Goal: Task Accomplishment & Management: Complete application form

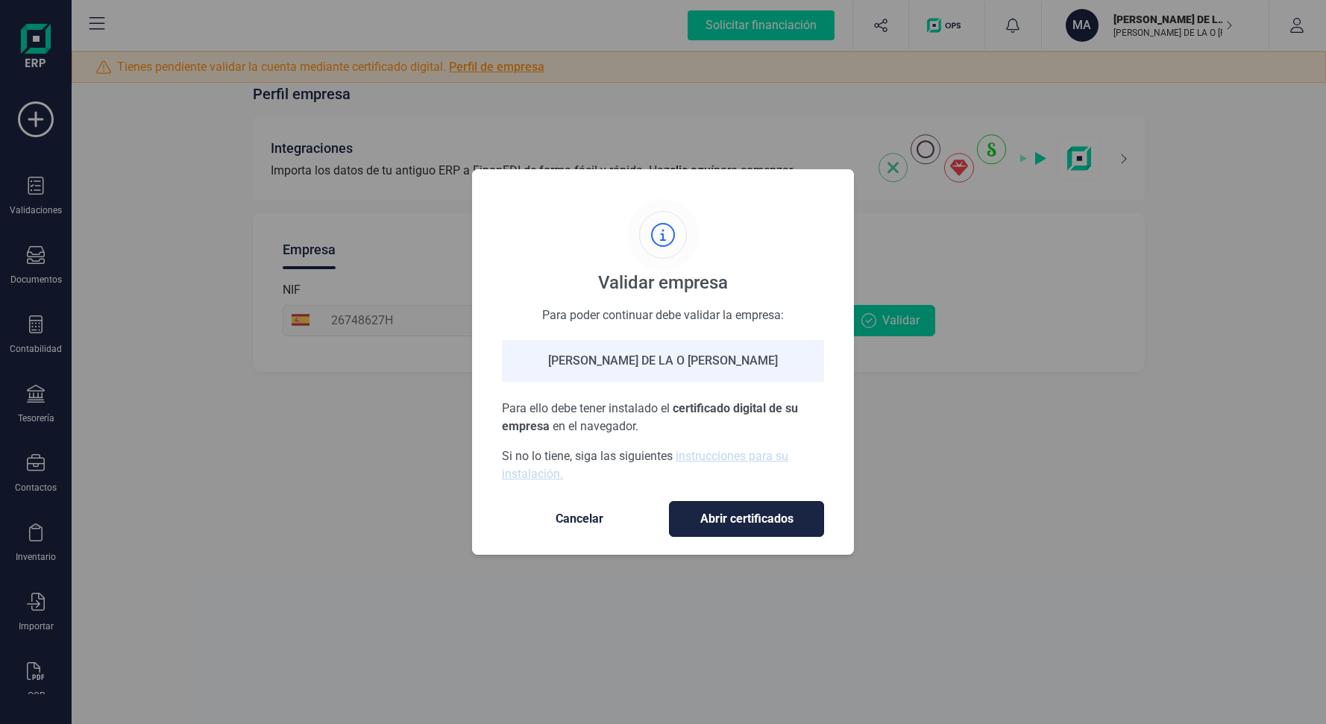
click at [745, 518] on span "Abrir certificados" at bounding box center [747, 519] width 124 height 18
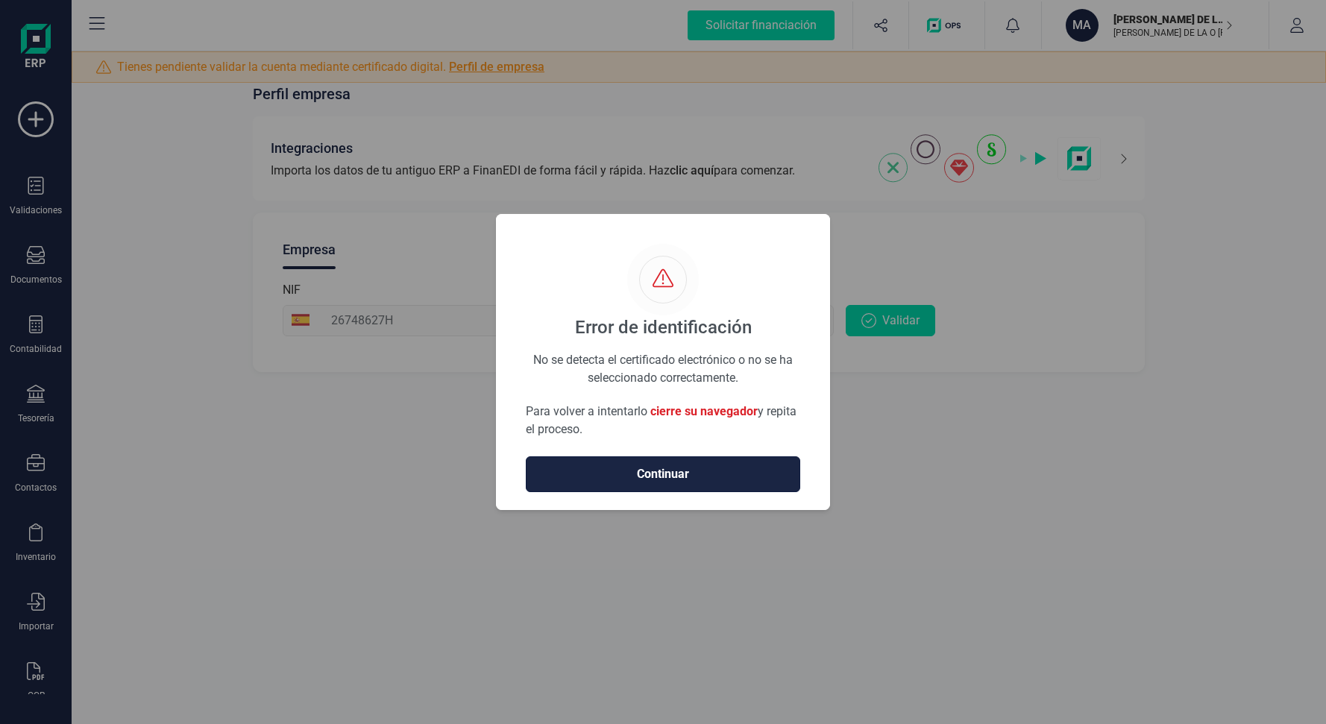
click at [680, 483] on span "Continuar" at bounding box center [663, 474] width 243 height 18
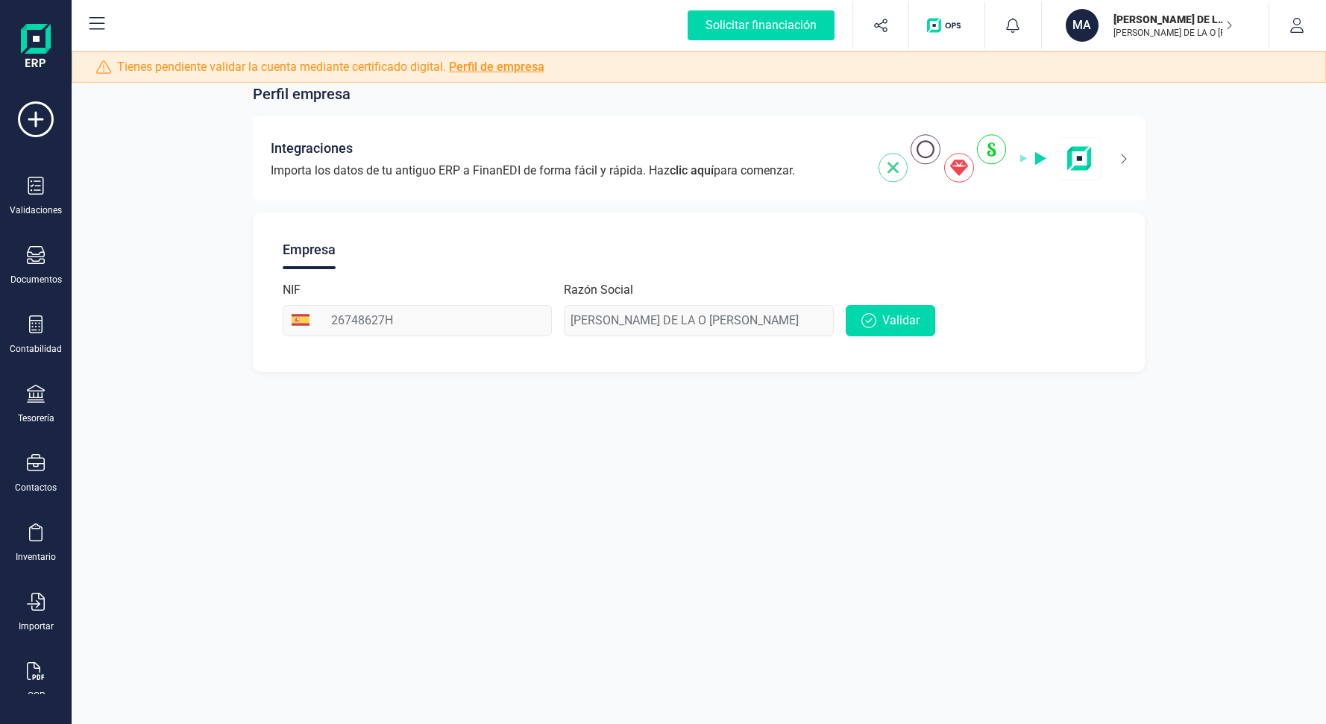
click at [492, 67] on link "Perfil de empresa" at bounding box center [496, 67] width 95 height 14
click at [871, 333] on button "Validar" at bounding box center [891, 320] width 90 height 31
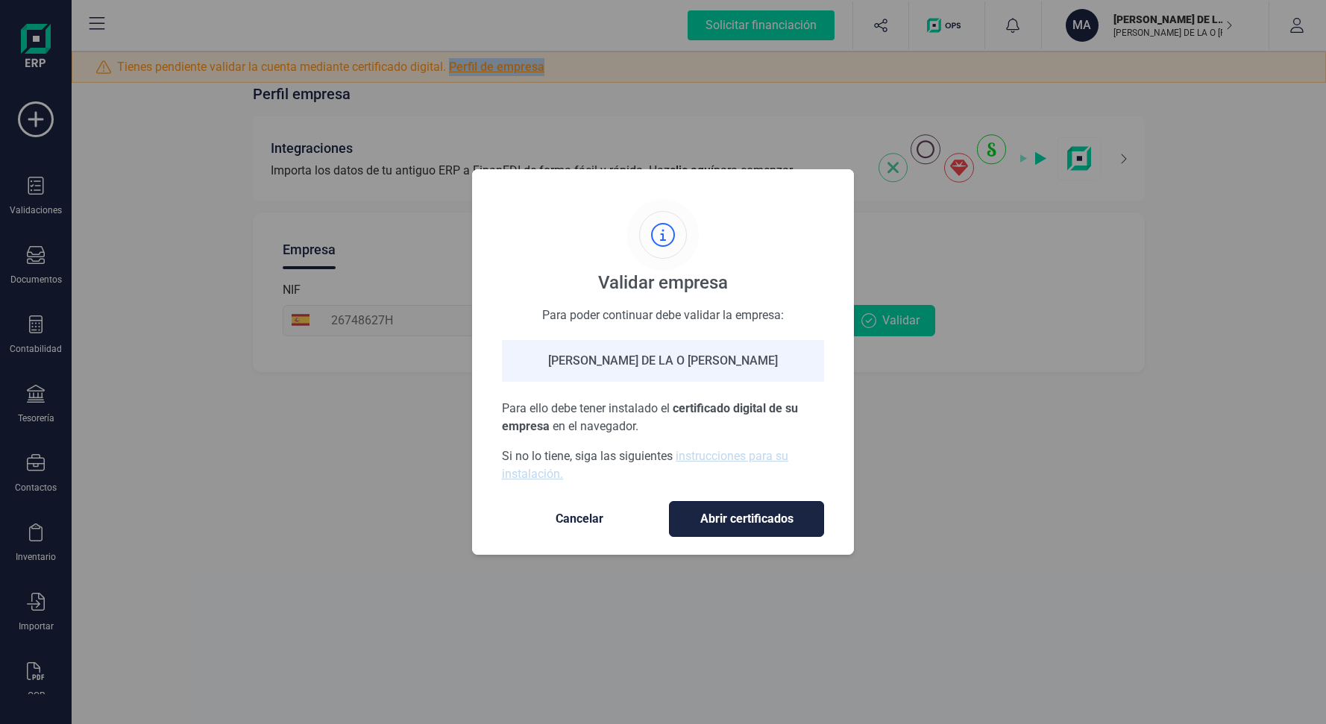
click at [716, 523] on span "Abrir certificados" at bounding box center [747, 519] width 124 height 18
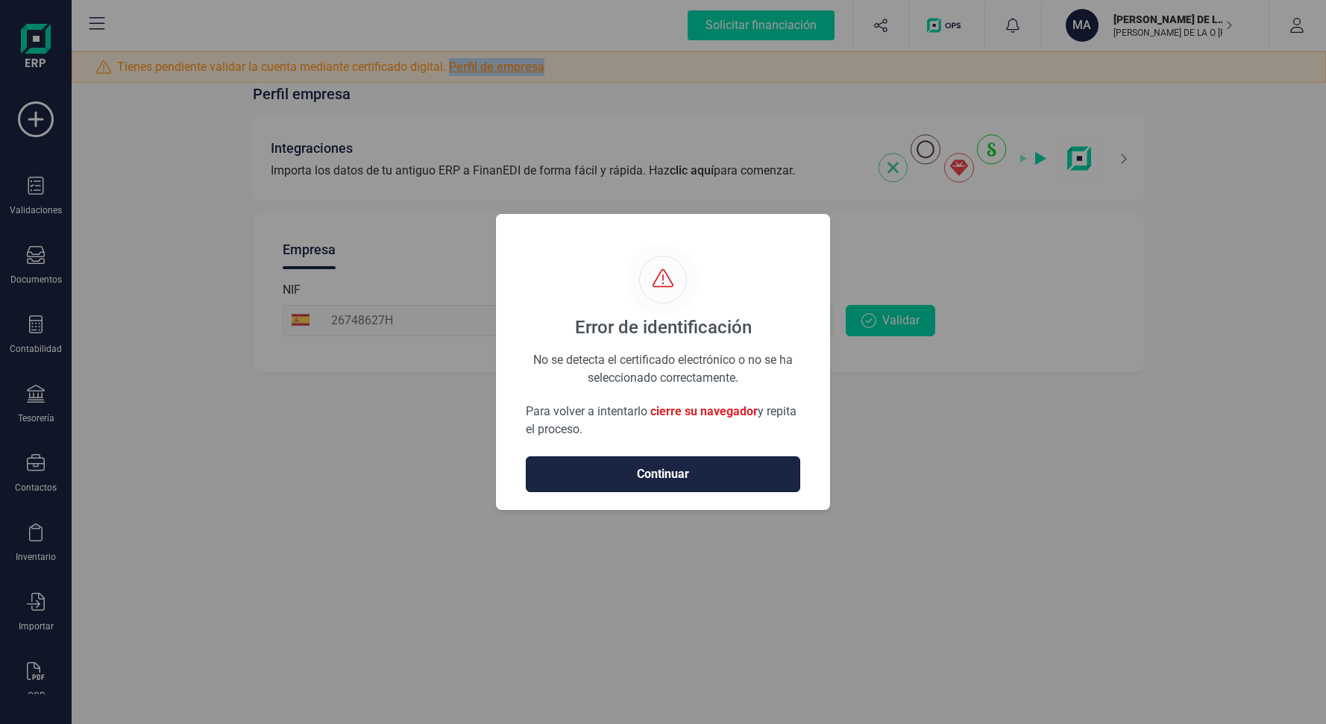
click at [705, 478] on span "Continuar" at bounding box center [663, 474] width 243 height 18
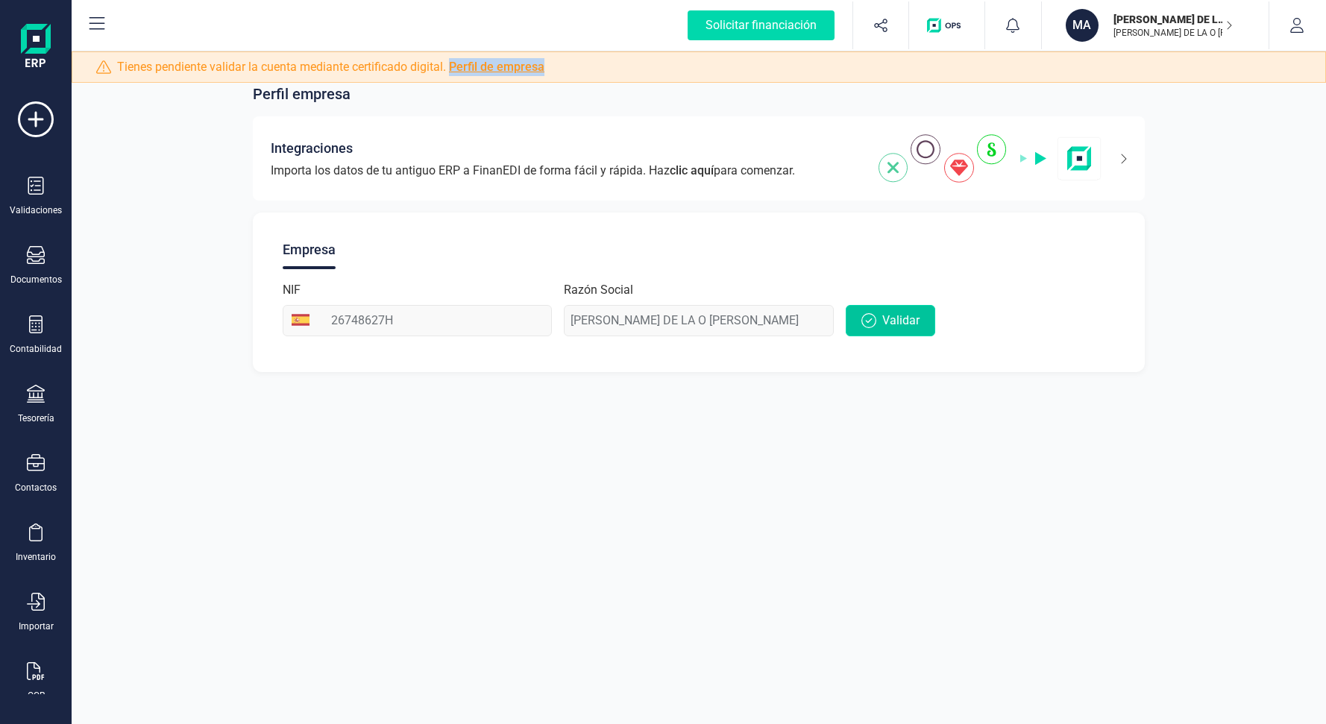
click at [899, 324] on span "Validar" at bounding box center [900, 321] width 37 height 18
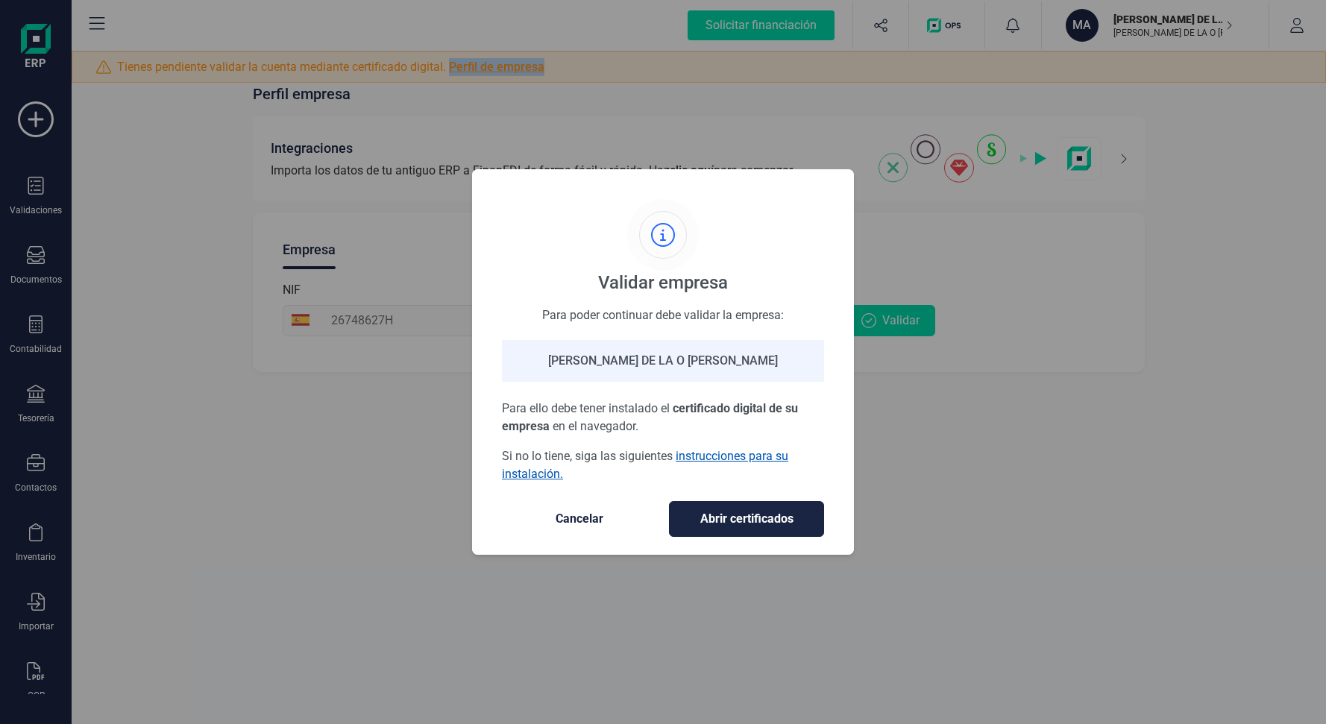
click at [694, 460] on link "instrucciones para su instalación." at bounding box center [645, 465] width 286 height 32
click at [592, 520] on span "Cancelar" at bounding box center [579, 519] width 125 height 18
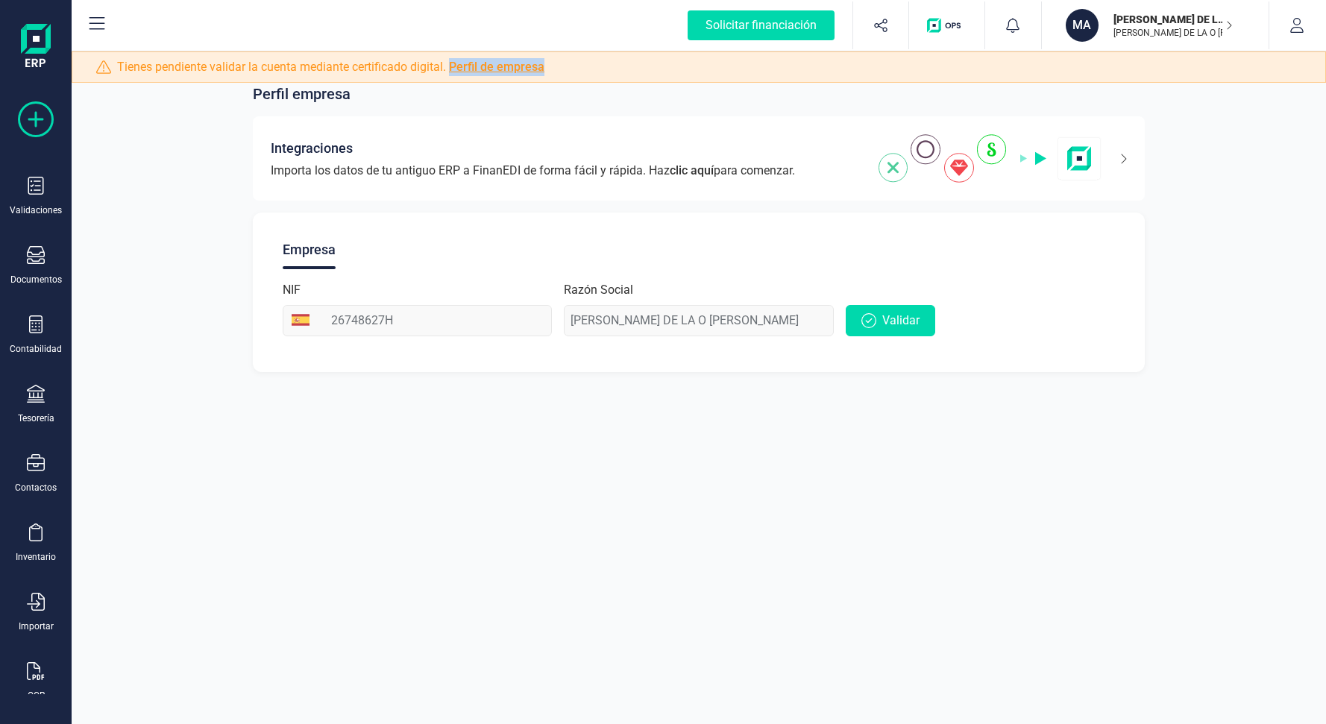
click at [46, 114] on icon at bounding box center [36, 119] width 36 height 36
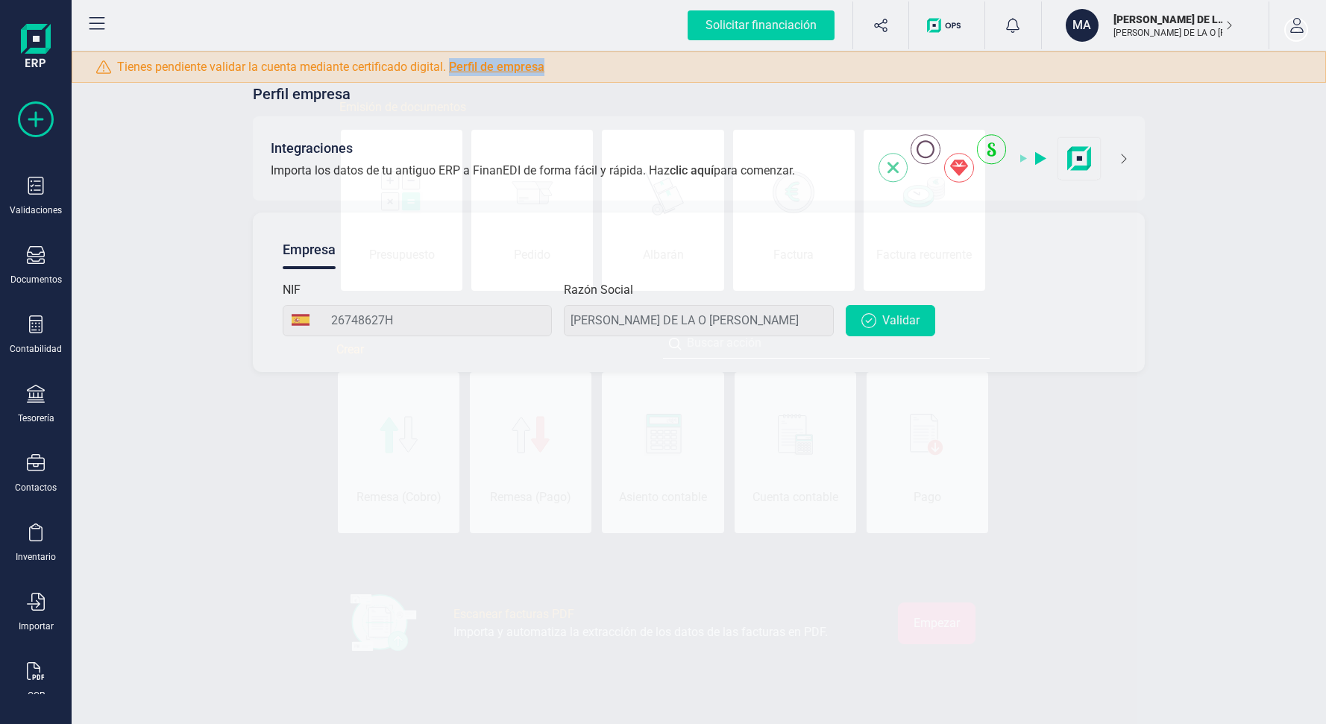
scroll to position [0, 75]
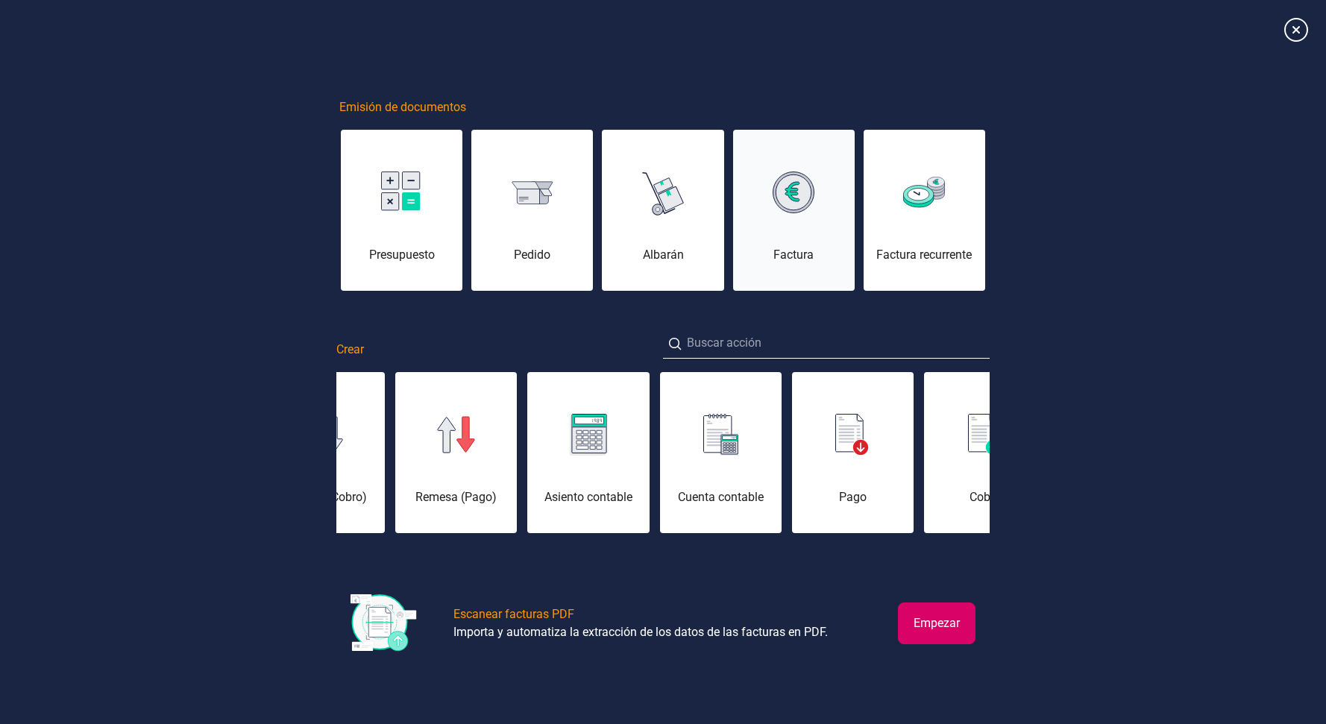
click at [791, 204] on img at bounding box center [794, 193] width 42 height 42
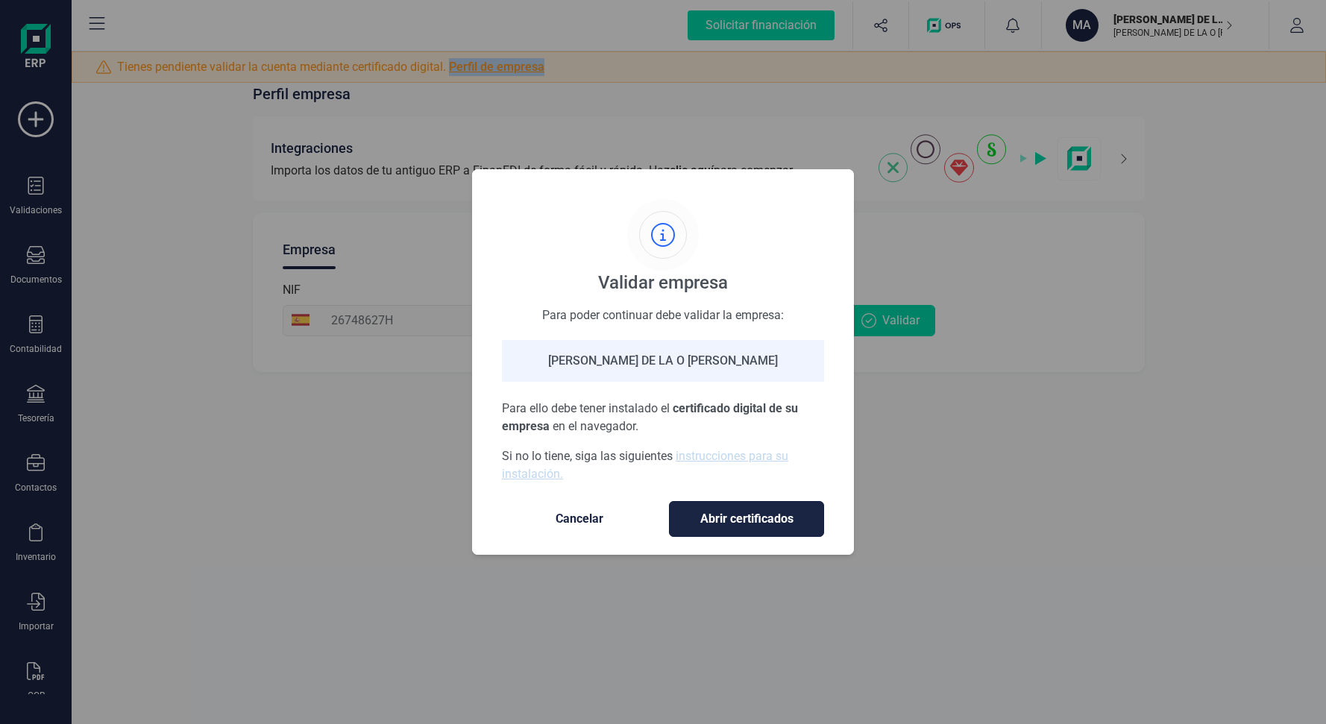
click at [729, 519] on span "Abrir certificados" at bounding box center [747, 519] width 124 height 18
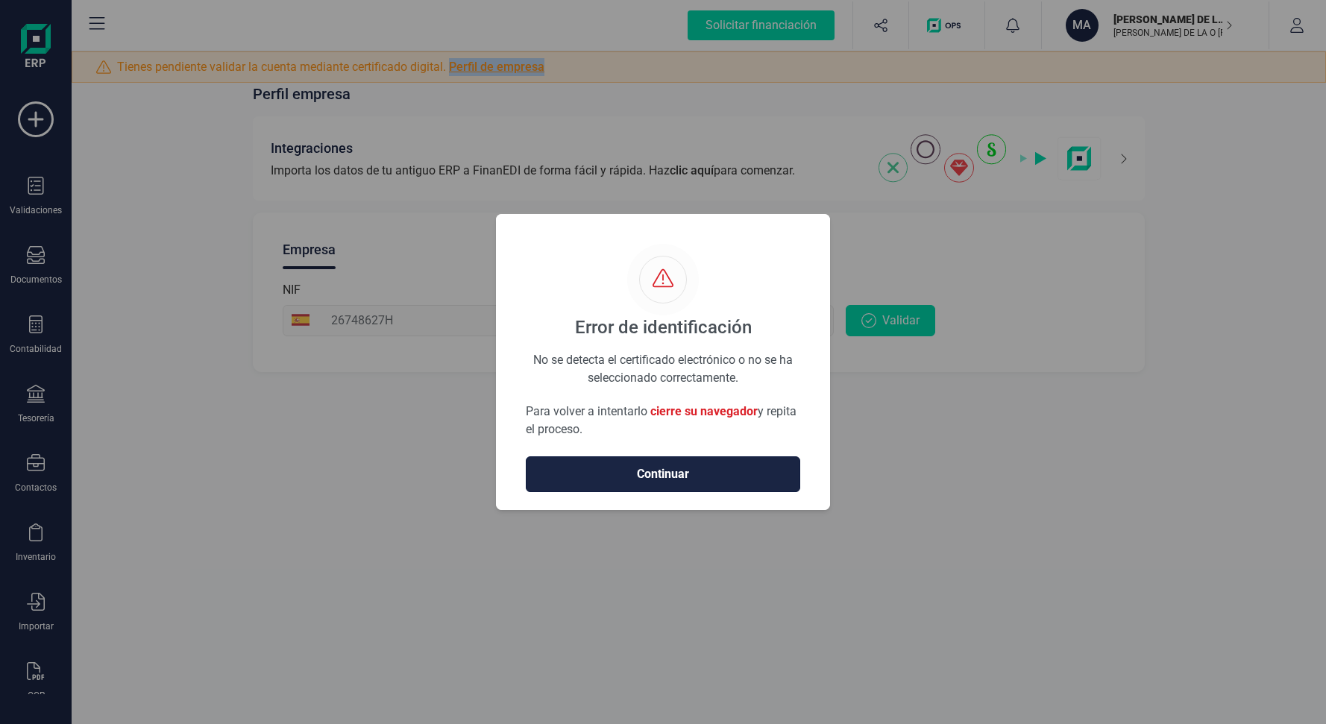
click at [718, 477] on span "Continuar" at bounding box center [663, 474] width 243 height 18
click at [723, 489] on button "Continuar" at bounding box center [663, 475] width 275 height 36
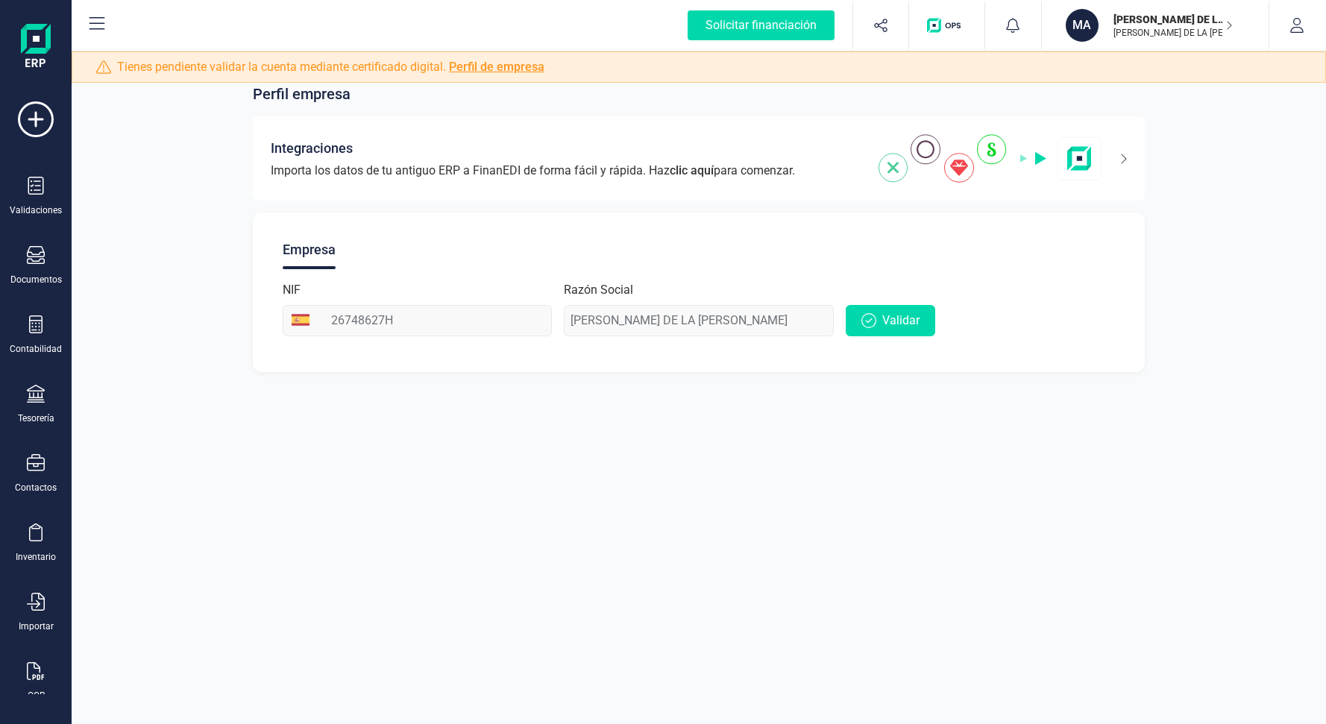
click at [1226, 24] on icon "button" at bounding box center [1229, 25] width 7 height 12
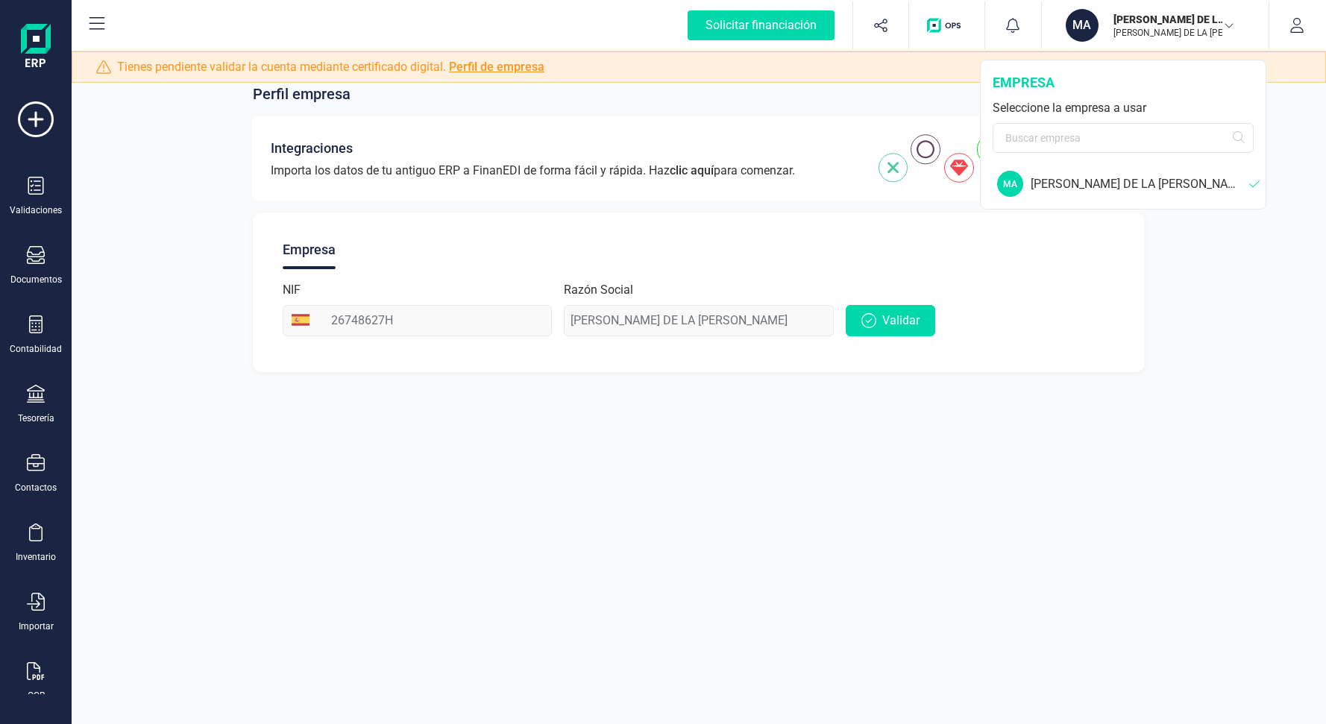
click at [1076, 183] on div "[PERSON_NAME] DE LA [PERSON_NAME]" at bounding box center [1140, 184] width 219 height 18
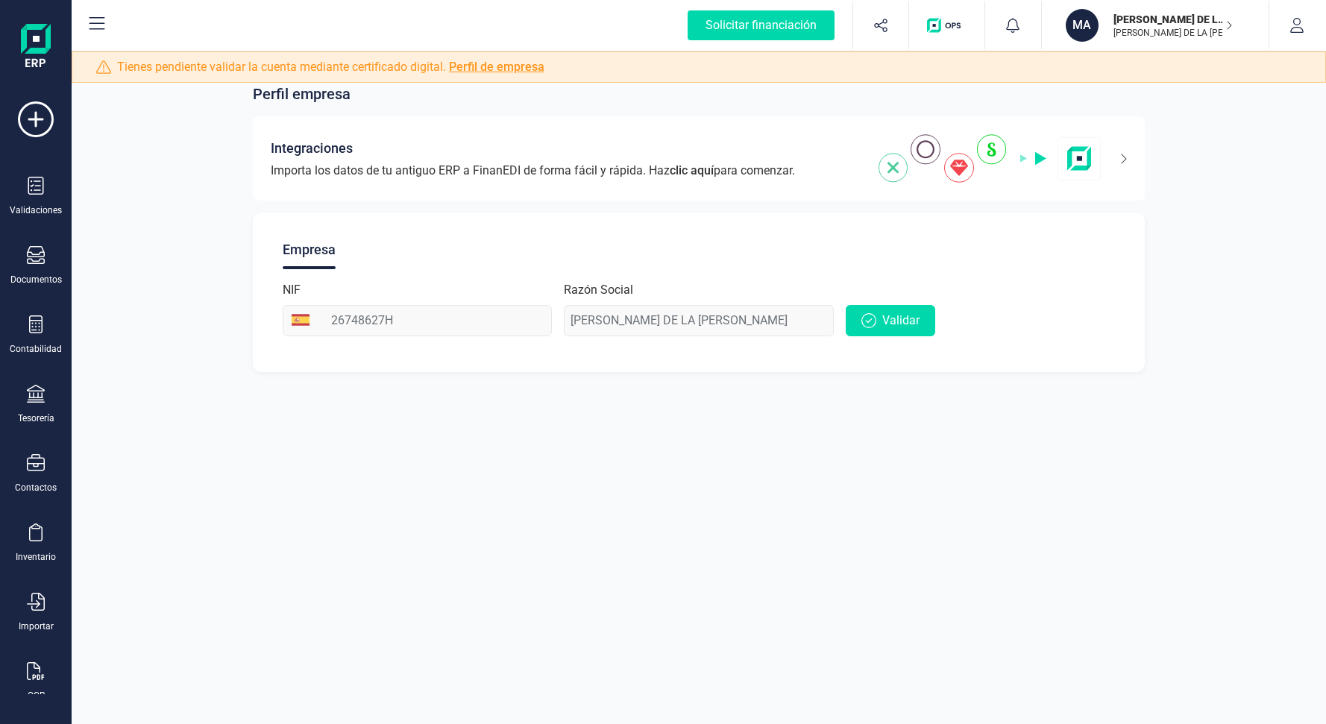
click at [1195, 310] on div "Perfil empresa Integraciones Importa los datos de tu antiguo ERP a FinanEDI de …" at bounding box center [699, 219] width 1255 height 342
click at [900, 326] on span "Validar" at bounding box center [900, 321] width 37 height 18
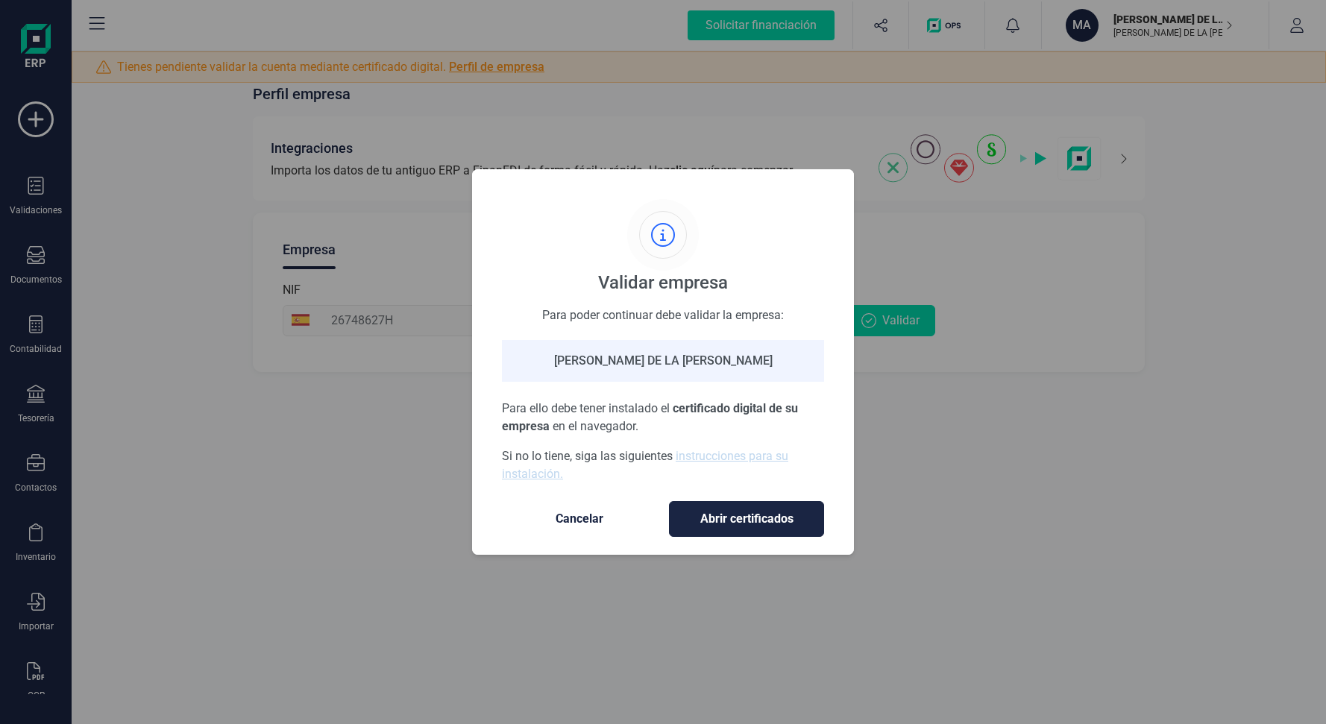
click at [757, 359] on div "[PERSON_NAME] DE LA [PERSON_NAME]" at bounding box center [663, 361] width 322 height 42
click at [724, 452] on link "instrucciones para su instalación." at bounding box center [645, 465] width 286 height 32
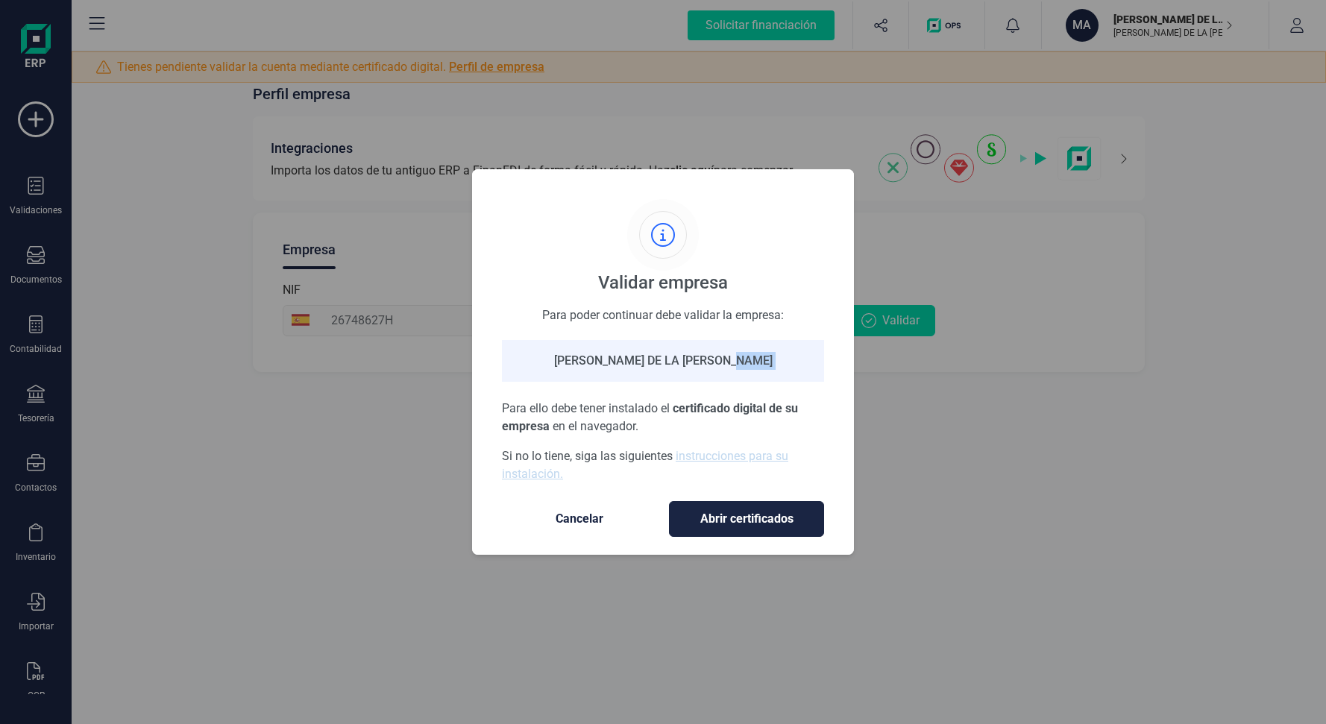
click at [575, 515] on span "Cancelar" at bounding box center [579, 519] width 125 height 18
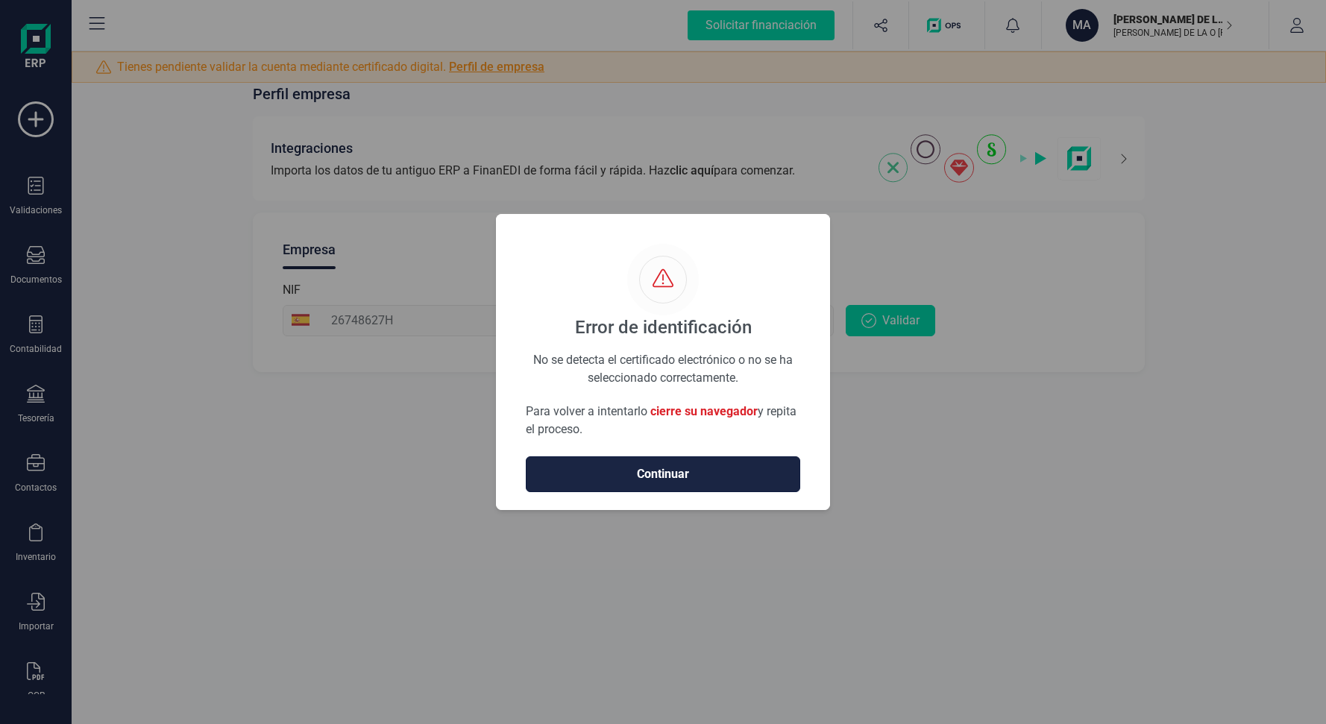
click at [706, 482] on span "Continuar" at bounding box center [663, 474] width 243 height 18
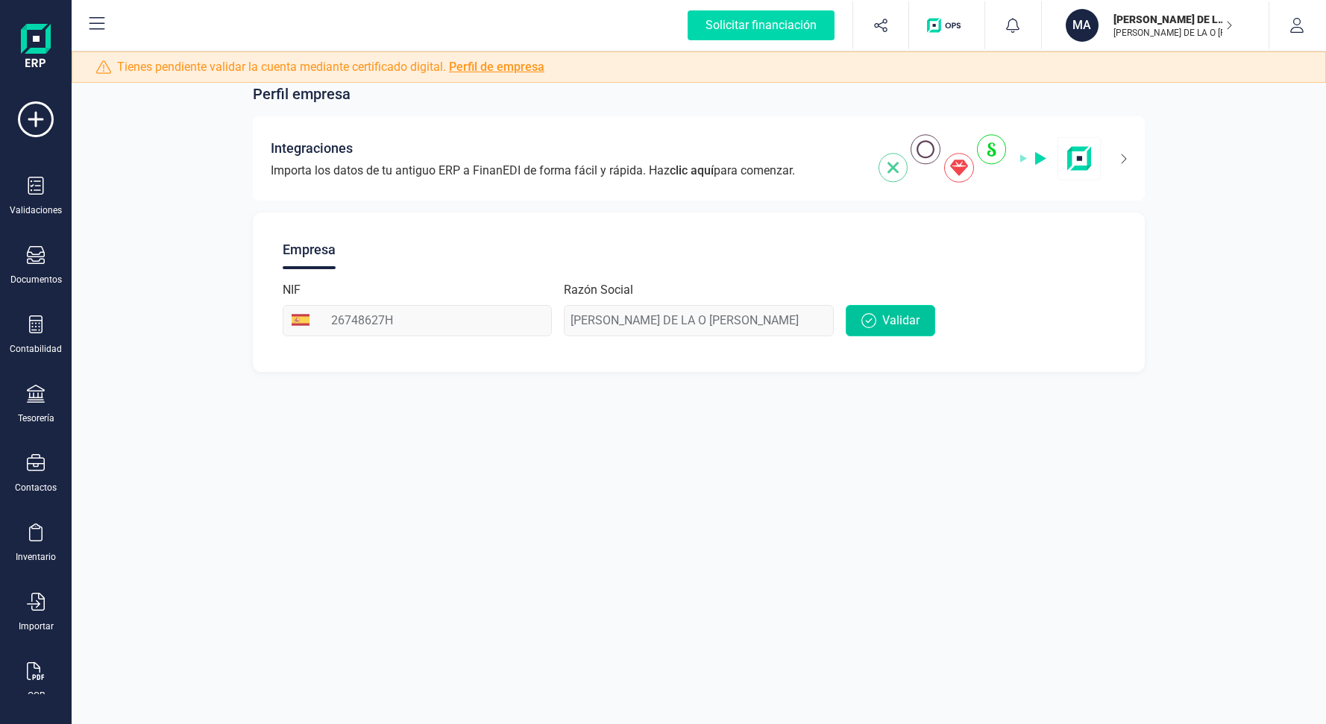
click at [868, 327] on icon "button" at bounding box center [869, 320] width 15 height 15
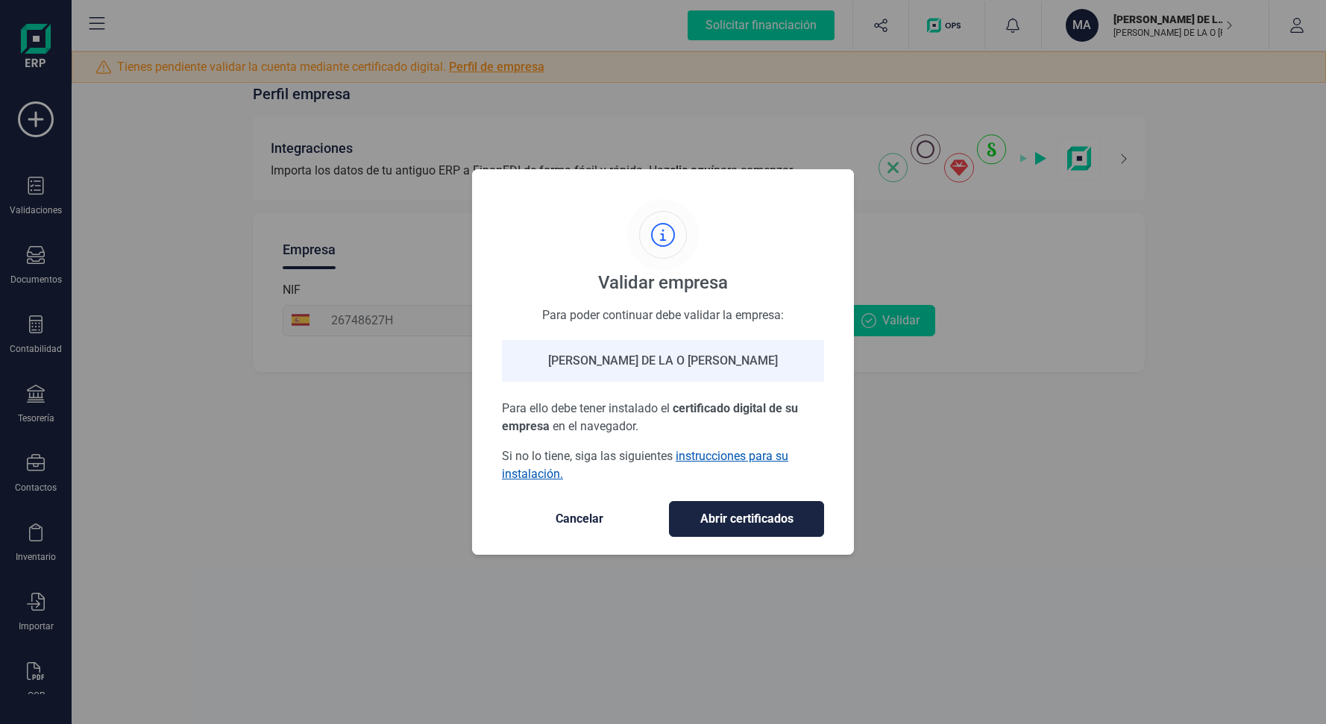
click at [727, 455] on link "instrucciones para su instalación." at bounding box center [645, 465] width 286 height 32
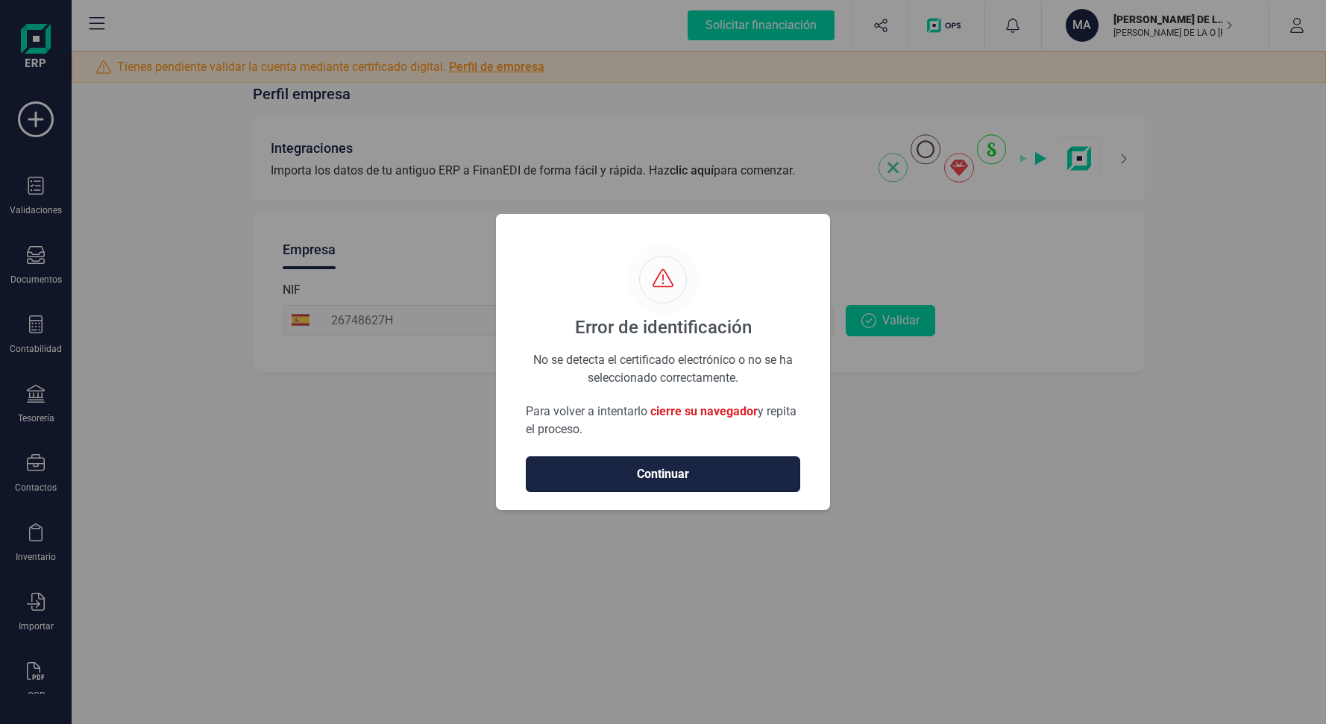
click at [665, 483] on span "Continuar" at bounding box center [663, 474] width 243 height 18
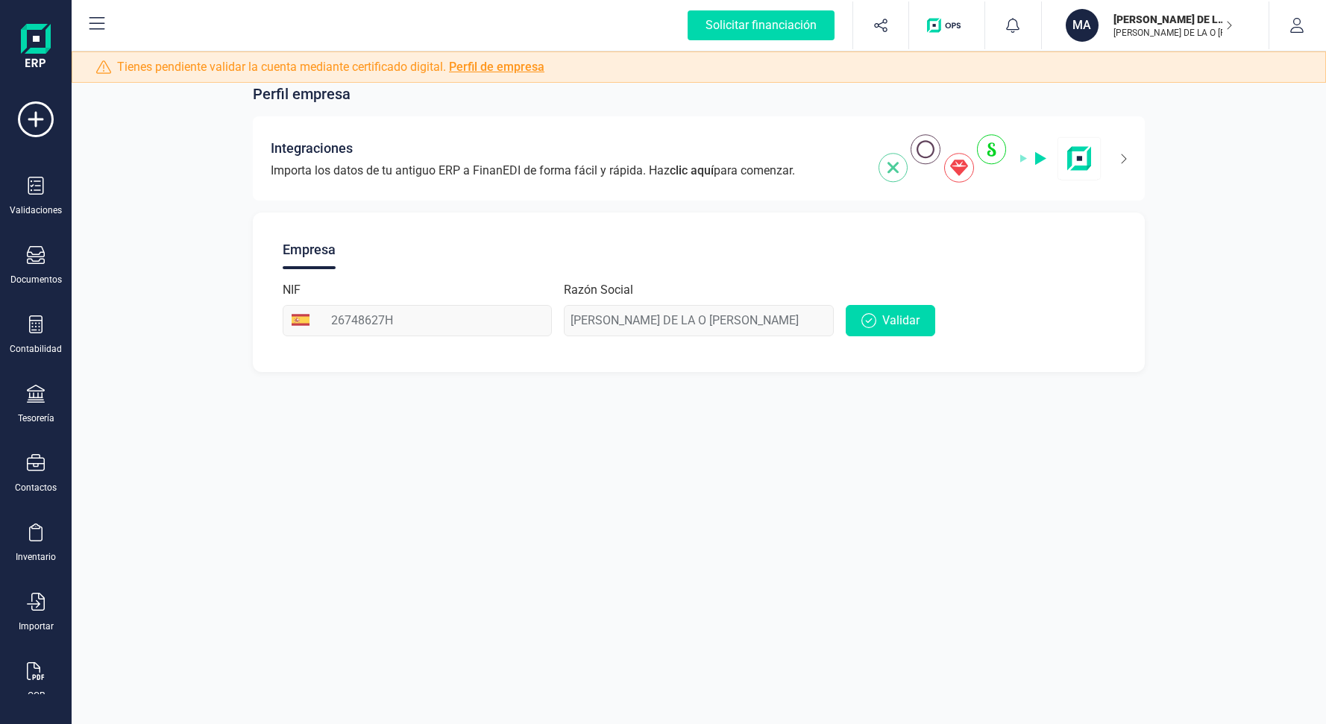
click at [509, 66] on link "Perfil de empresa" at bounding box center [496, 67] width 95 height 14
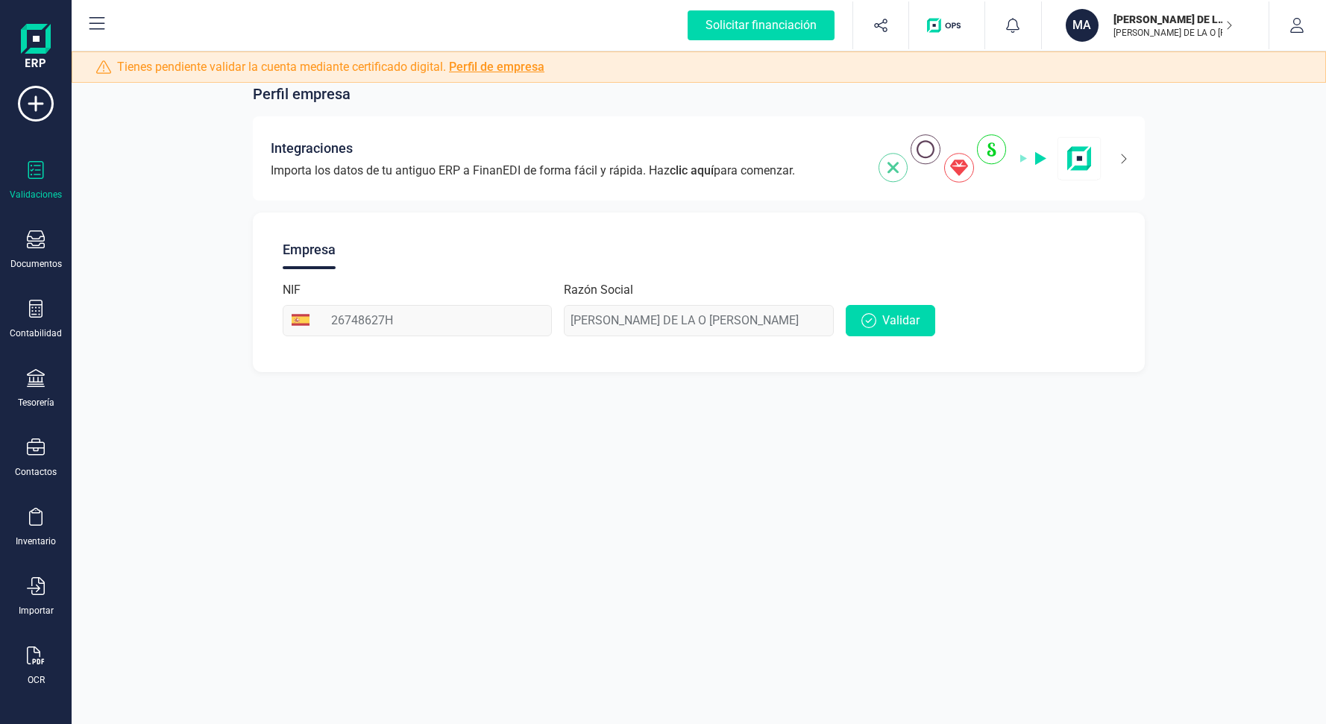
click at [32, 198] on div "Validaciones" at bounding box center [36, 195] width 52 height 12
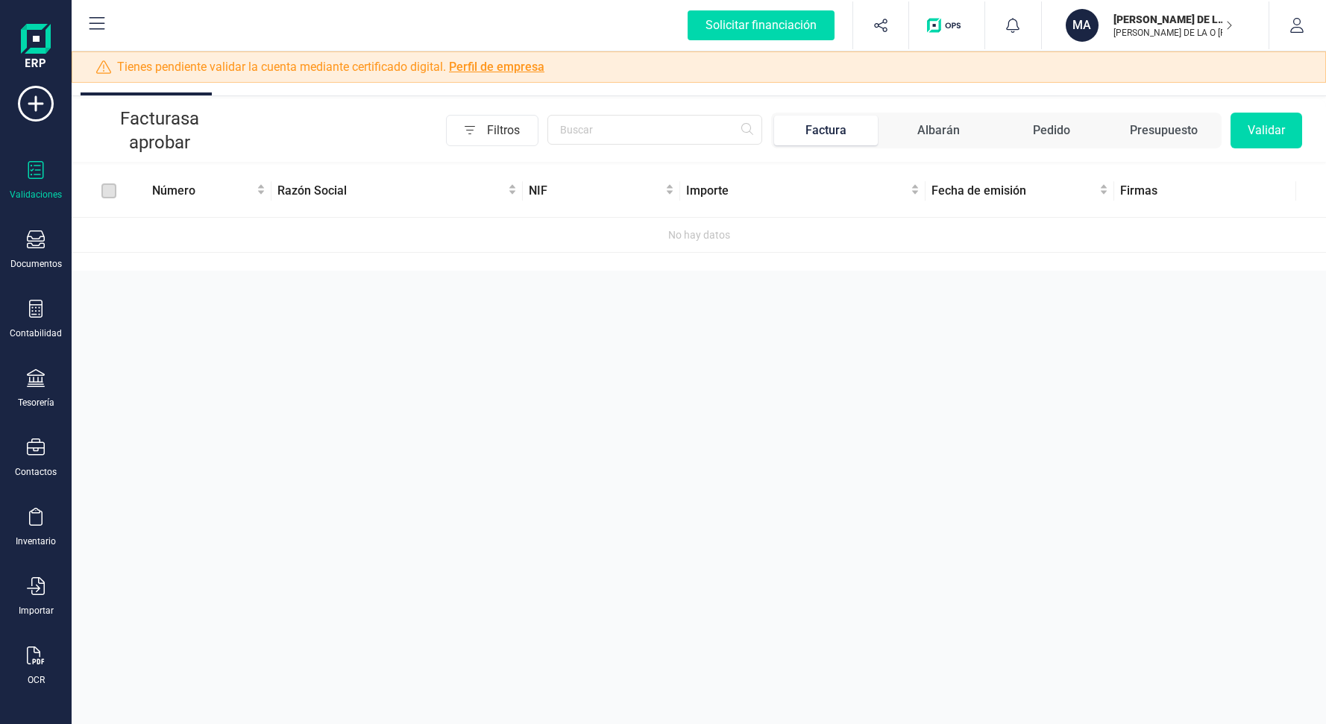
click at [106, 185] on label at bounding box center [108, 191] width 15 height 16
click at [110, 193] on label at bounding box center [108, 191] width 15 height 16
click at [48, 233] on div "Documentos" at bounding box center [36, 250] width 60 height 40
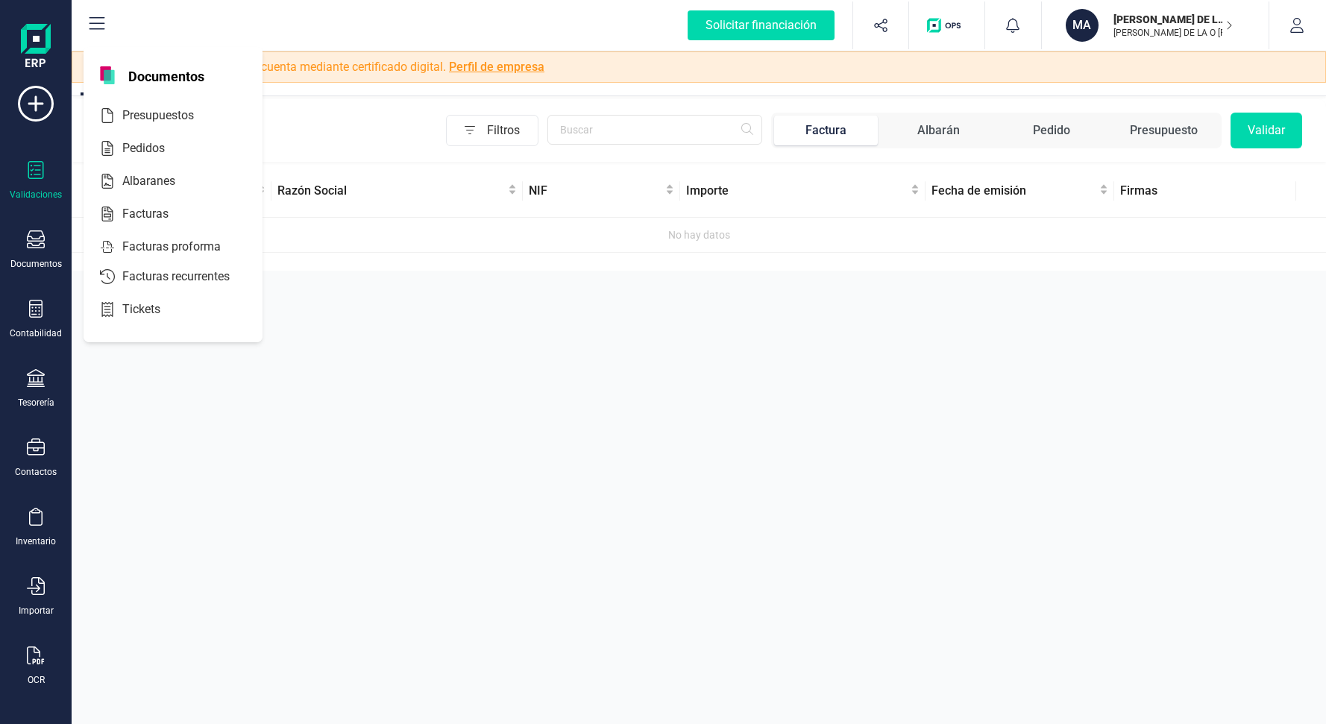
click at [33, 296] on div "Validaciones Documentos Documentos Presupuestos Pedidos Albaranes Facturas Fact…" at bounding box center [36, 392] width 60 height 612
click at [33, 311] on icon at bounding box center [36, 309] width 18 height 18
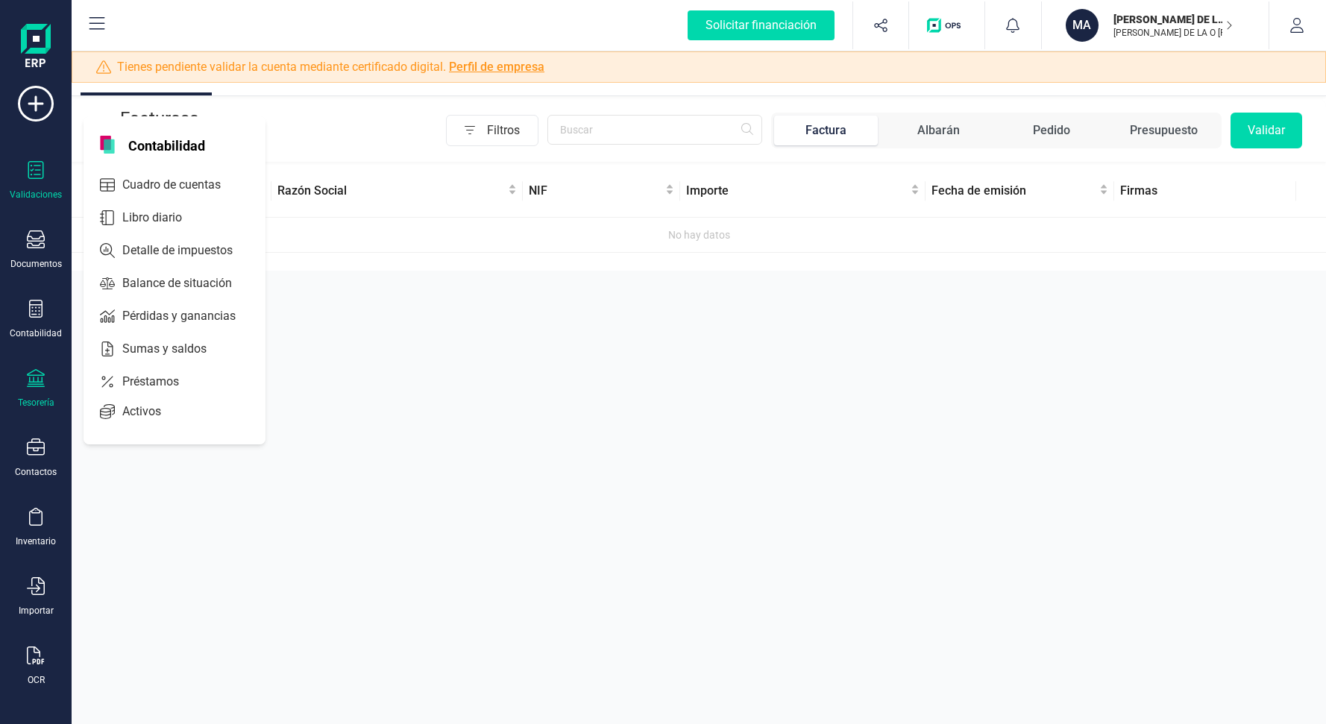
click at [34, 383] on icon at bounding box center [36, 378] width 18 height 18
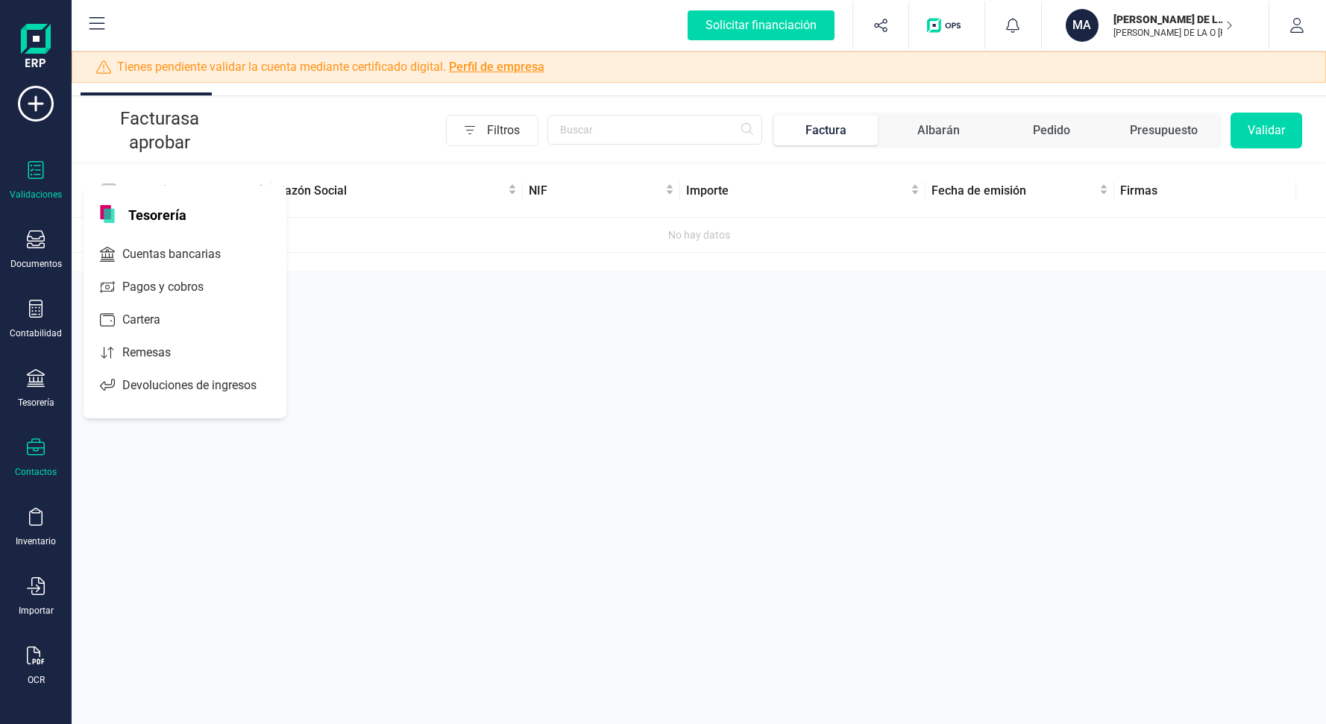
click at [35, 445] on icon at bounding box center [36, 448] width 18 height 18
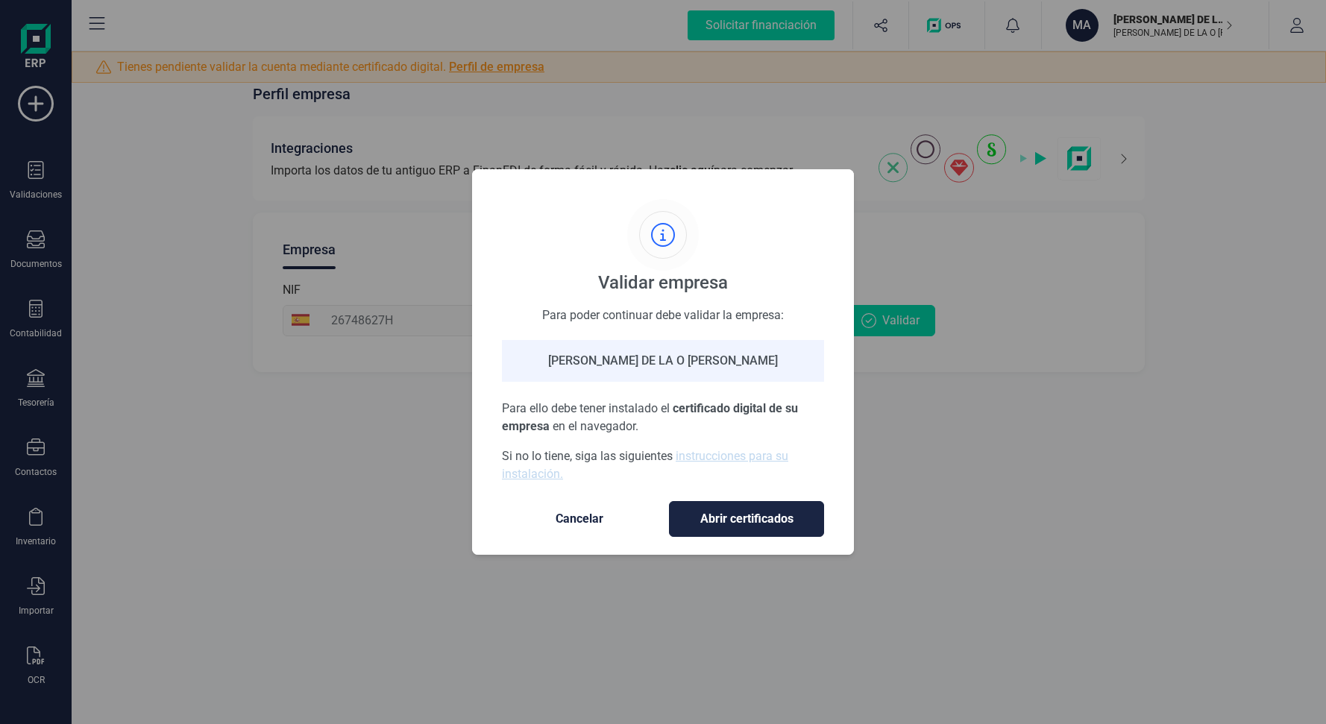
click at [596, 515] on span "Cancelar" at bounding box center [579, 519] width 125 height 18
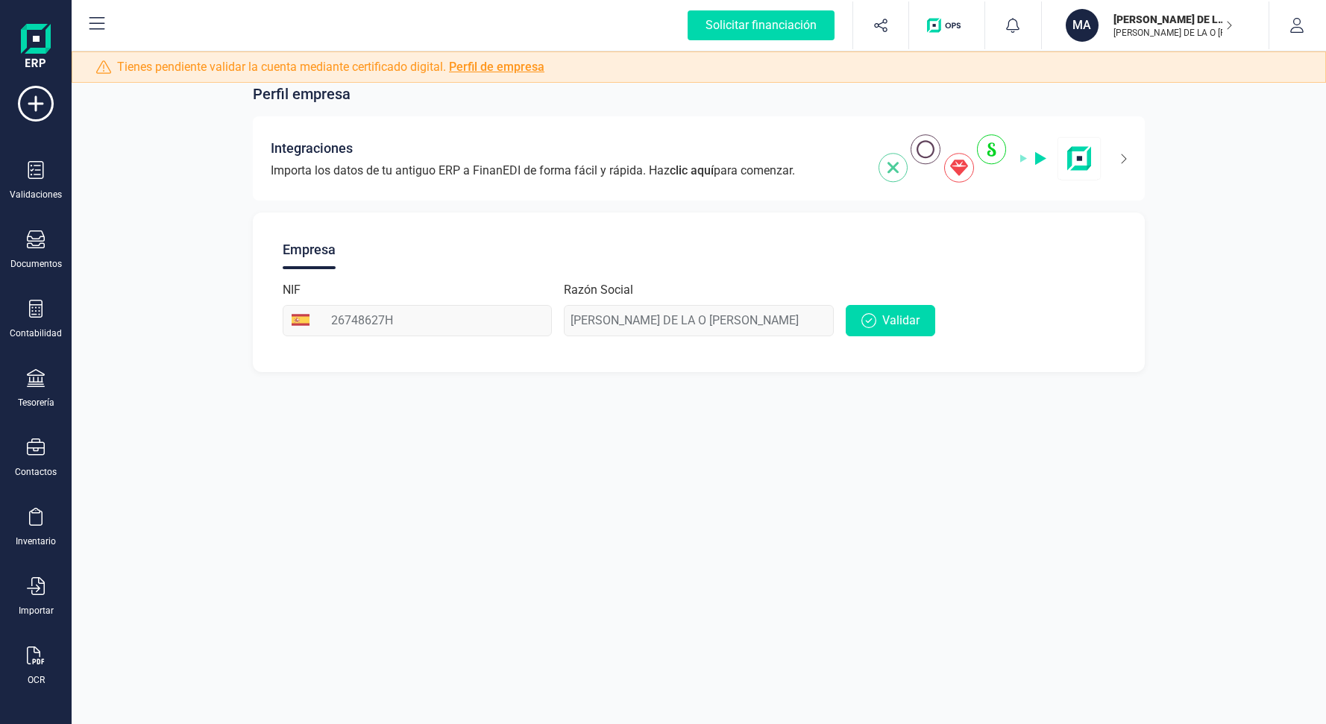
click at [1229, 28] on icon "button" at bounding box center [1229, 25] width 7 height 12
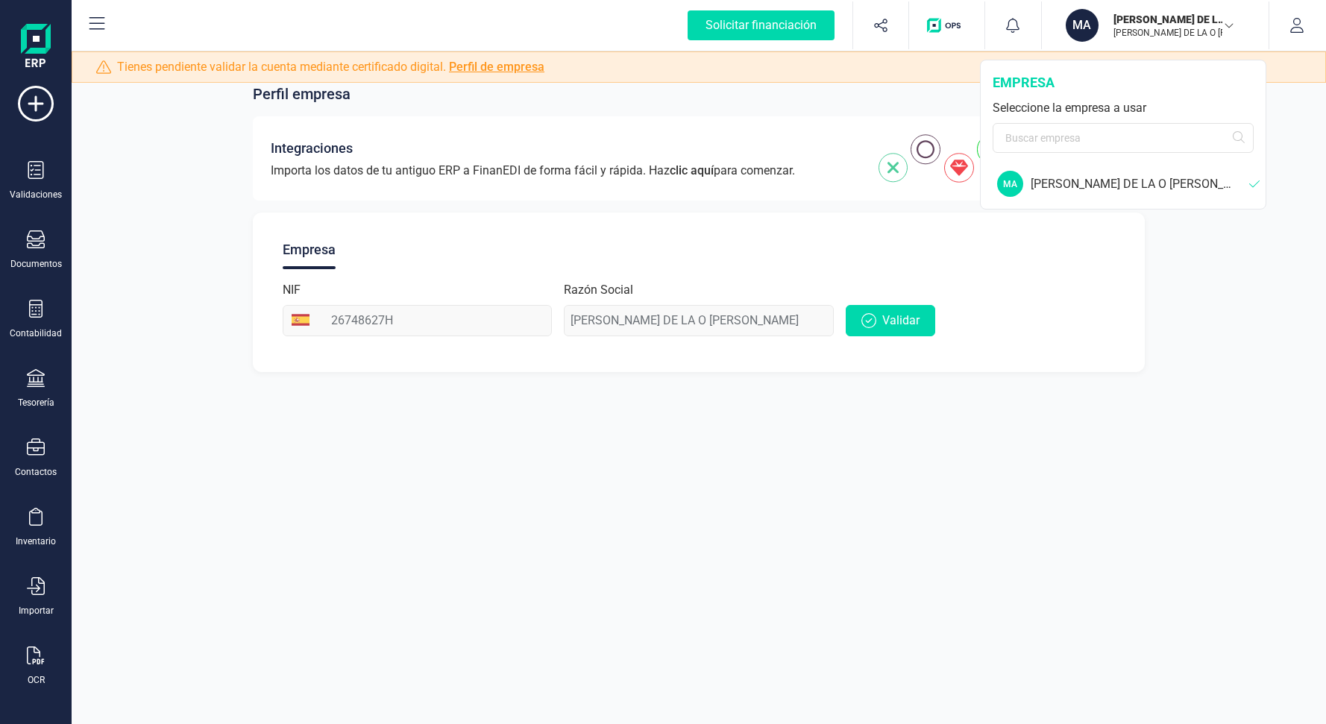
click at [1199, 184] on div "[PERSON_NAME] DE LA [PERSON_NAME]" at bounding box center [1140, 184] width 219 height 18
click at [1194, 181] on div "[PERSON_NAME] DE LA [PERSON_NAME]" at bounding box center [1140, 184] width 219 height 18
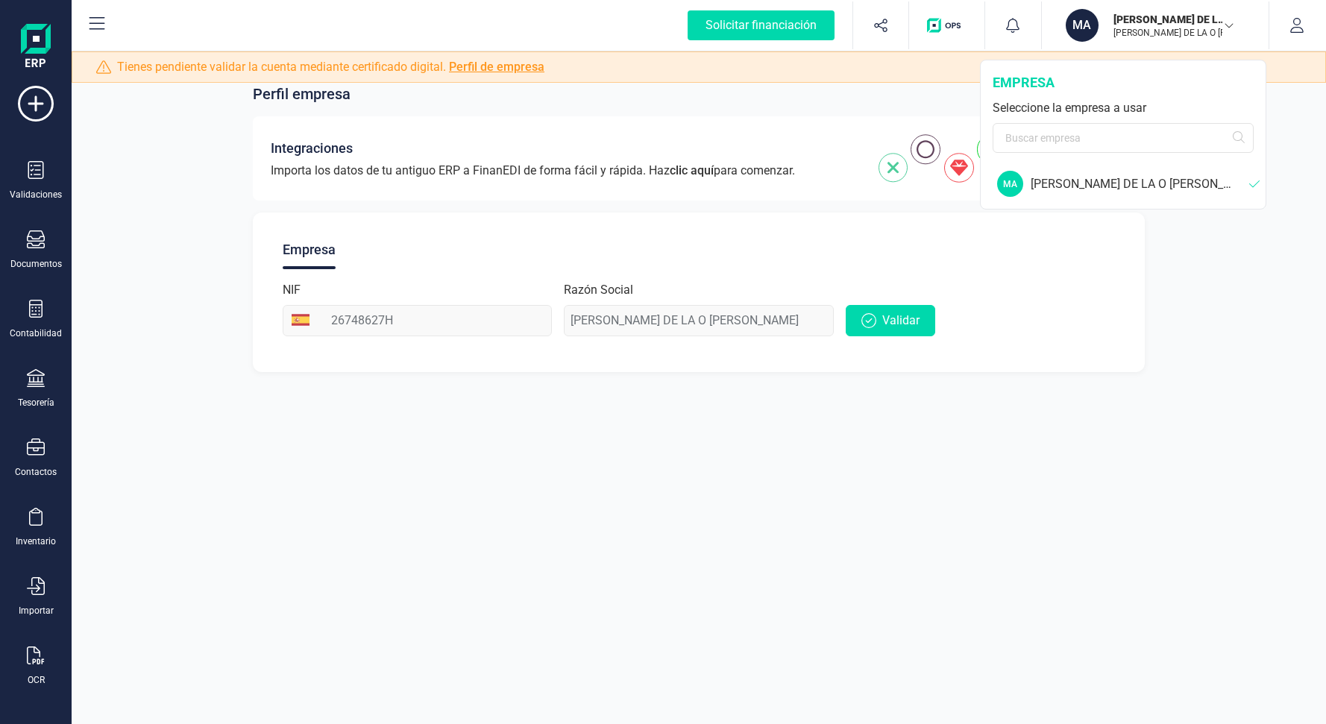
click at [1230, 21] on div "MARIA DE LA O MARTINEZ REYNA MARIA DE LA O MARTINEZ REYNA" at bounding box center [1167, 25] width 131 height 33
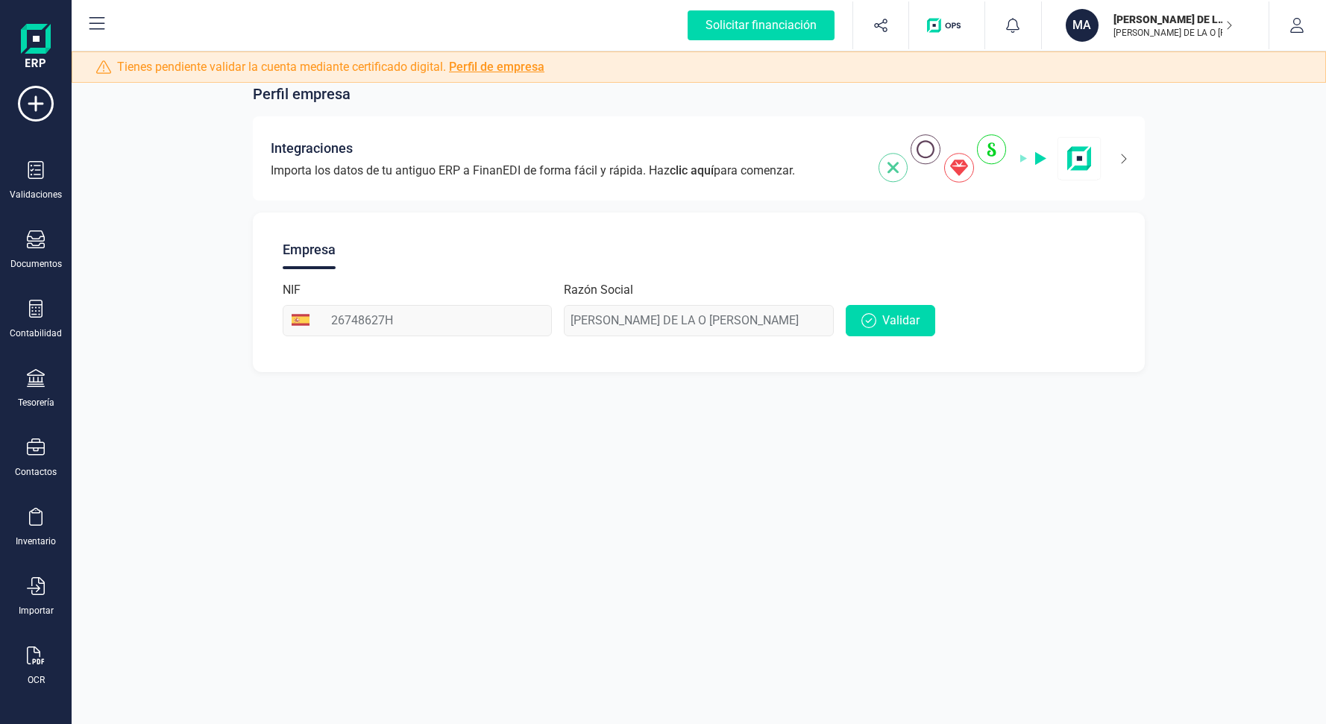
click at [1230, 21] on icon "button" at bounding box center [1229, 25] width 7 height 12
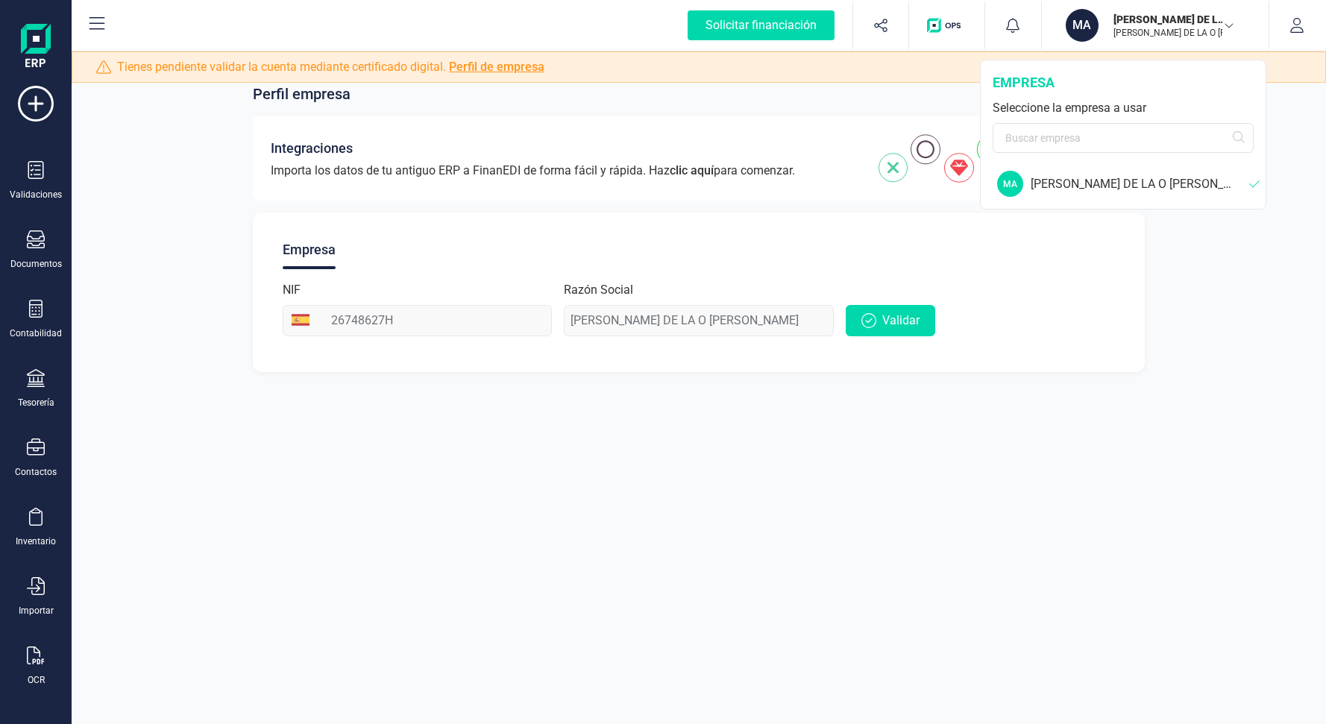
click at [1230, 21] on div "MARIA DE LA O MARTINEZ REYNA MARIA DE LA O MARTINEZ REYNA" at bounding box center [1167, 25] width 131 height 33
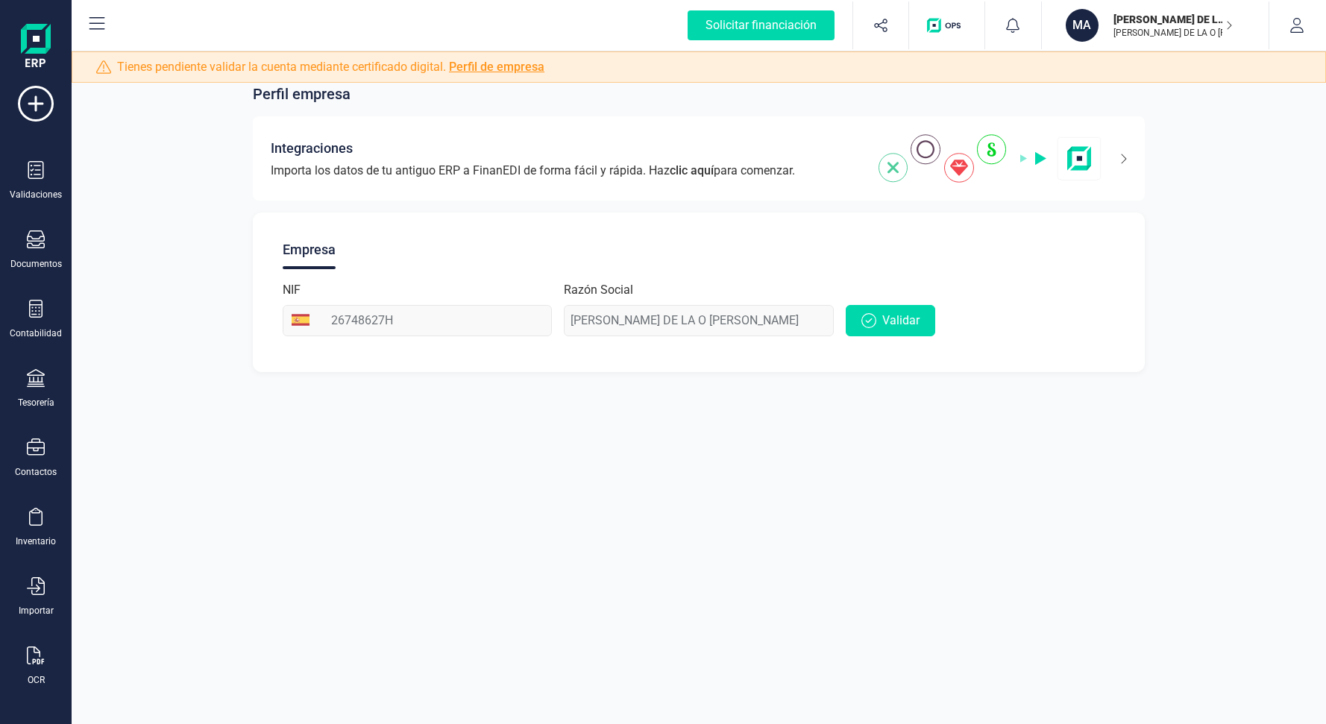
click at [1230, 21] on icon "button" at bounding box center [1229, 25] width 7 height 12
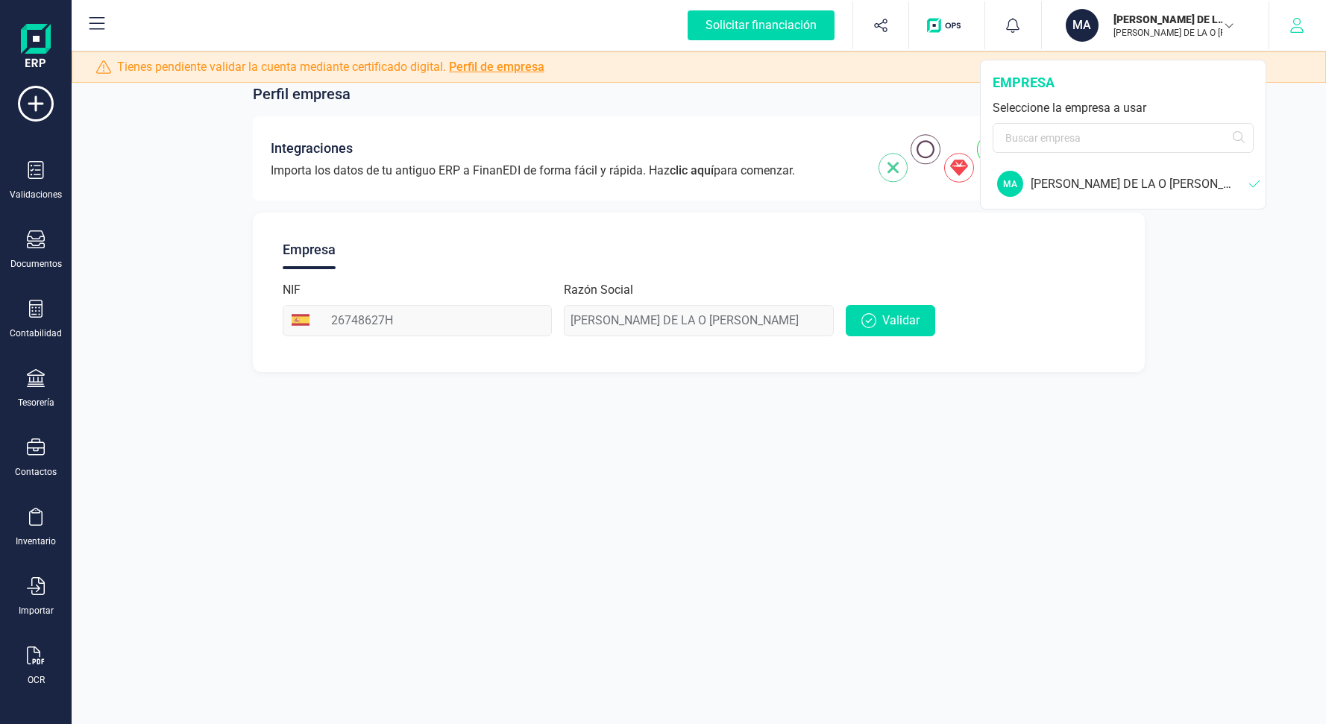
click at [1293, 22] on icon "button" at bounding box center [1297, 25] width 15 height 15
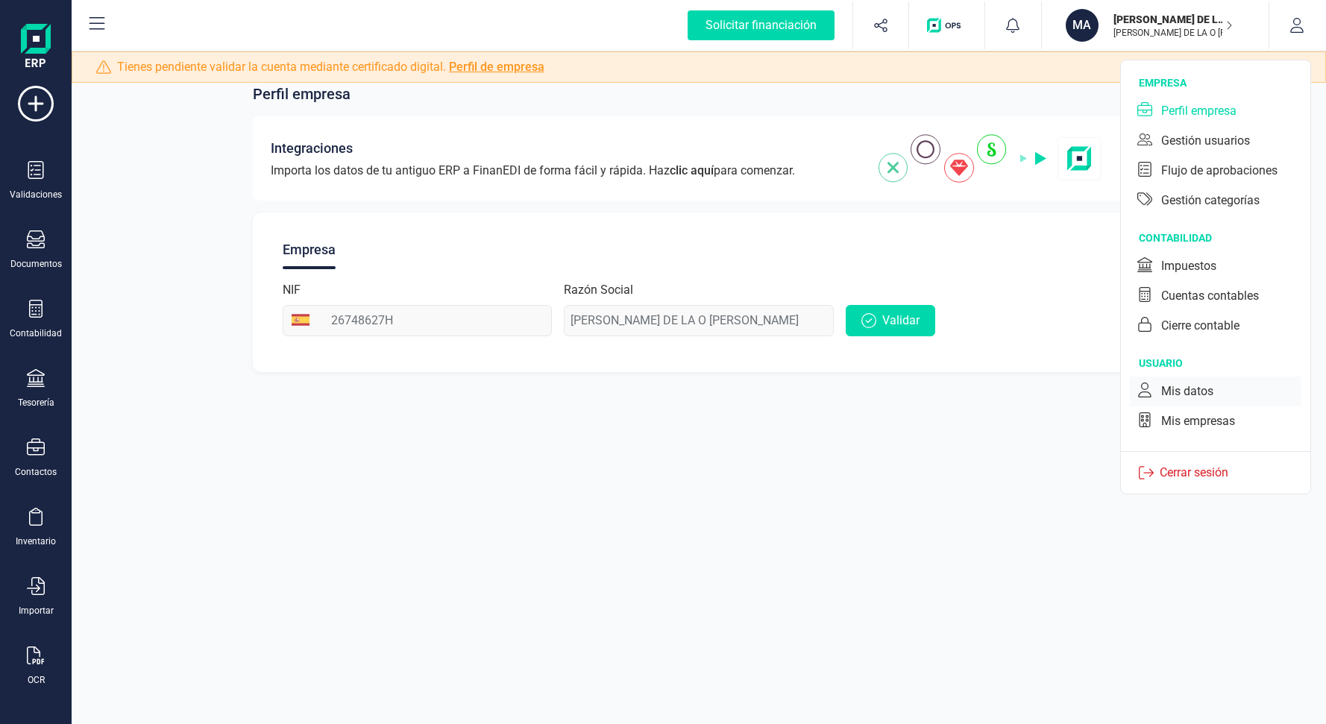
click at [1184, 397] on div "Mis datos" at bounding box center [1187, 392] width 52 height 18
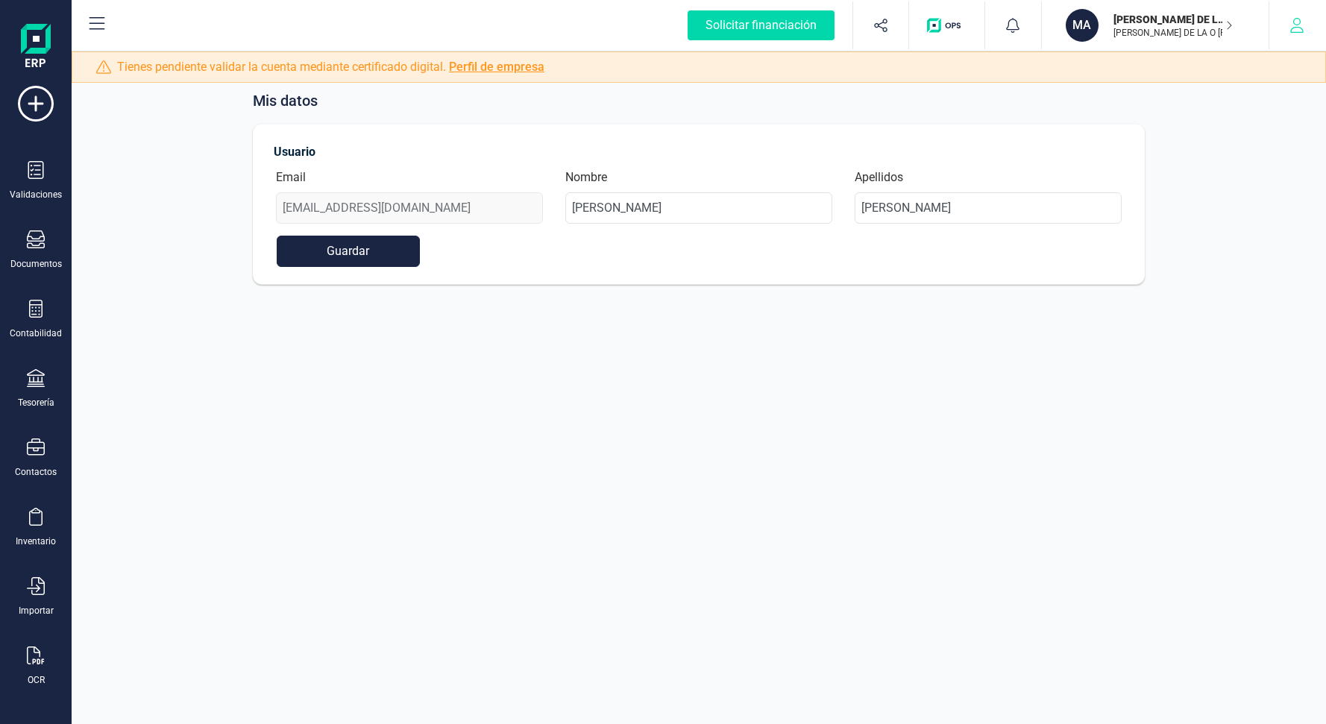
click at [1288, 27] on button "button" at bounding box center [1298, 25] width 56 height 48
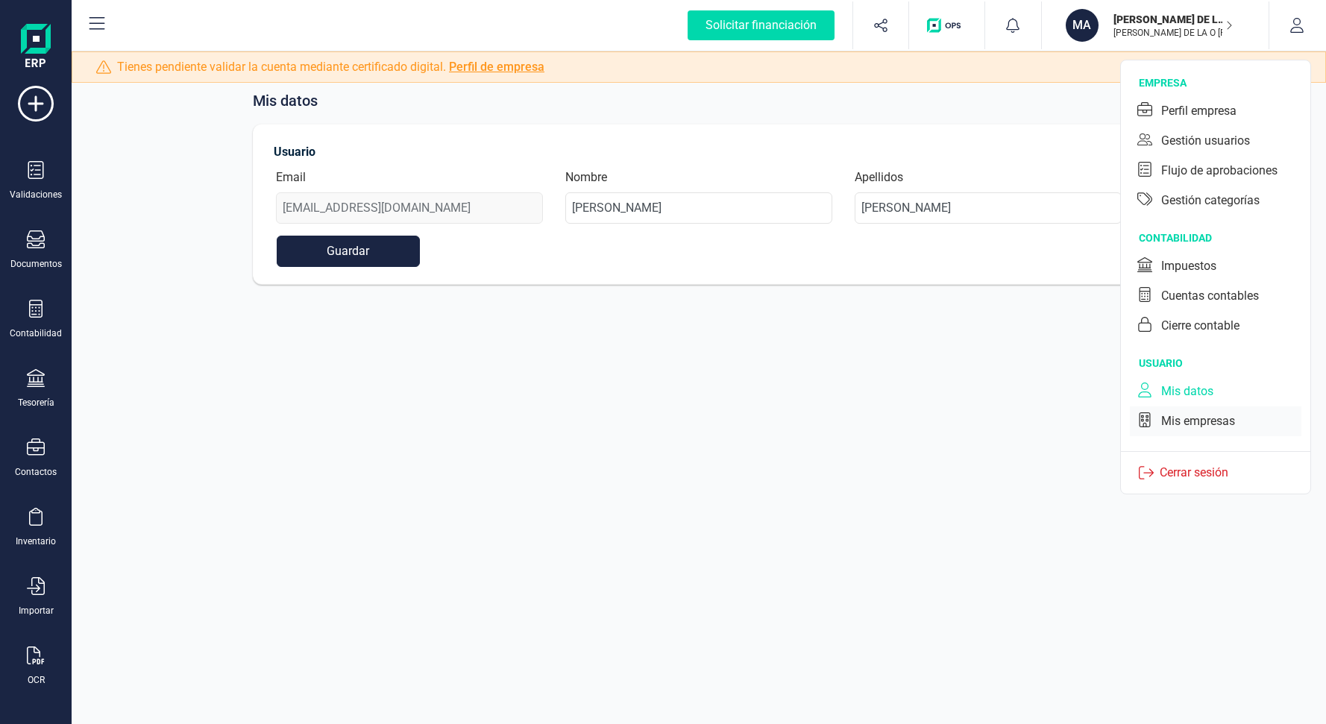
click at [1176, 421] on div "Mis empresas" at bounding box center [1198, 422] width 74 height 18
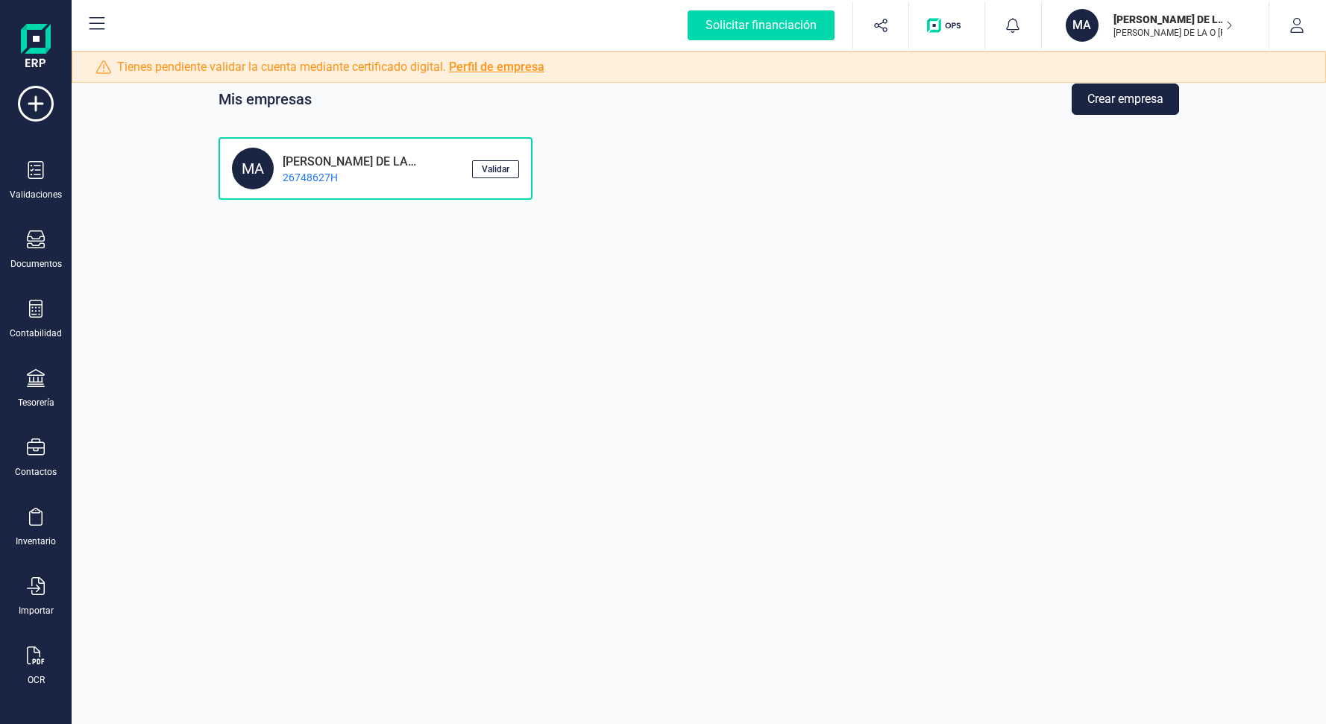
click at [1088, 108] on button "Crear empresa" at bounding box center [1125, 99] width 107 height 31
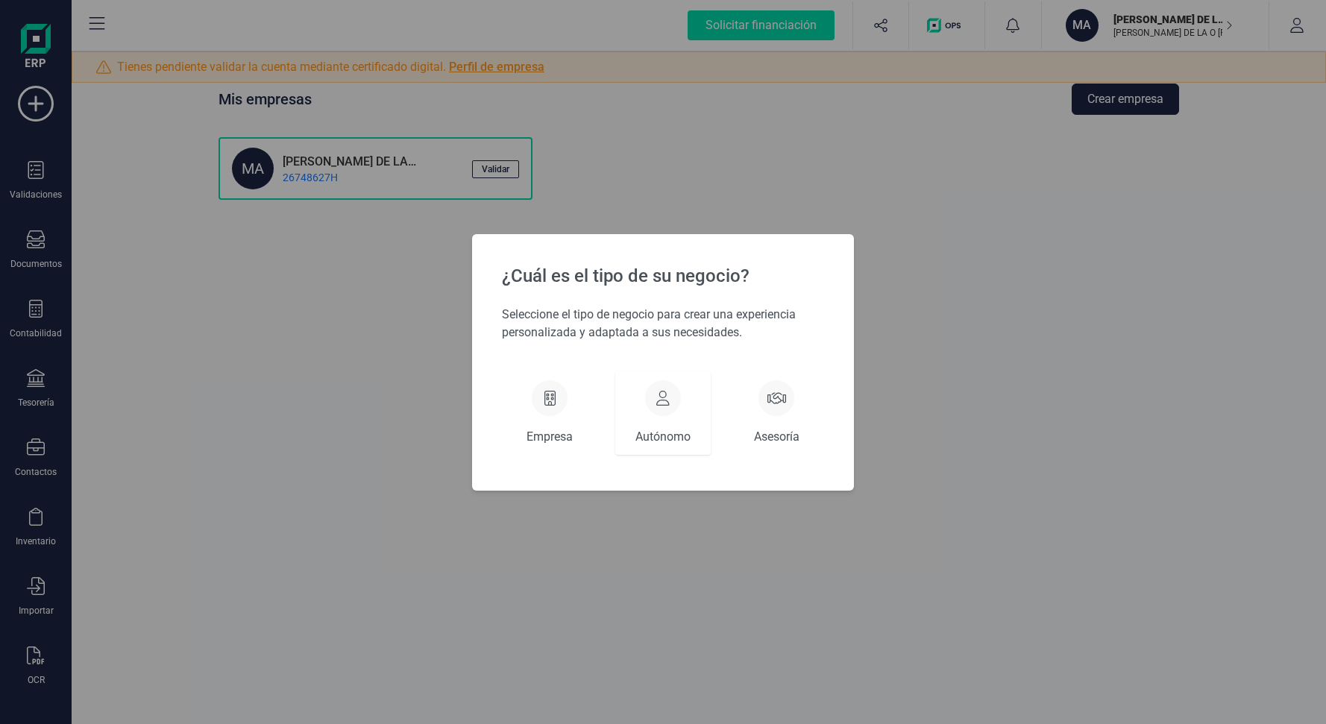
click at [648, 411] on div "Autónomo" at bounding box center [662, 413] width 95 height 84
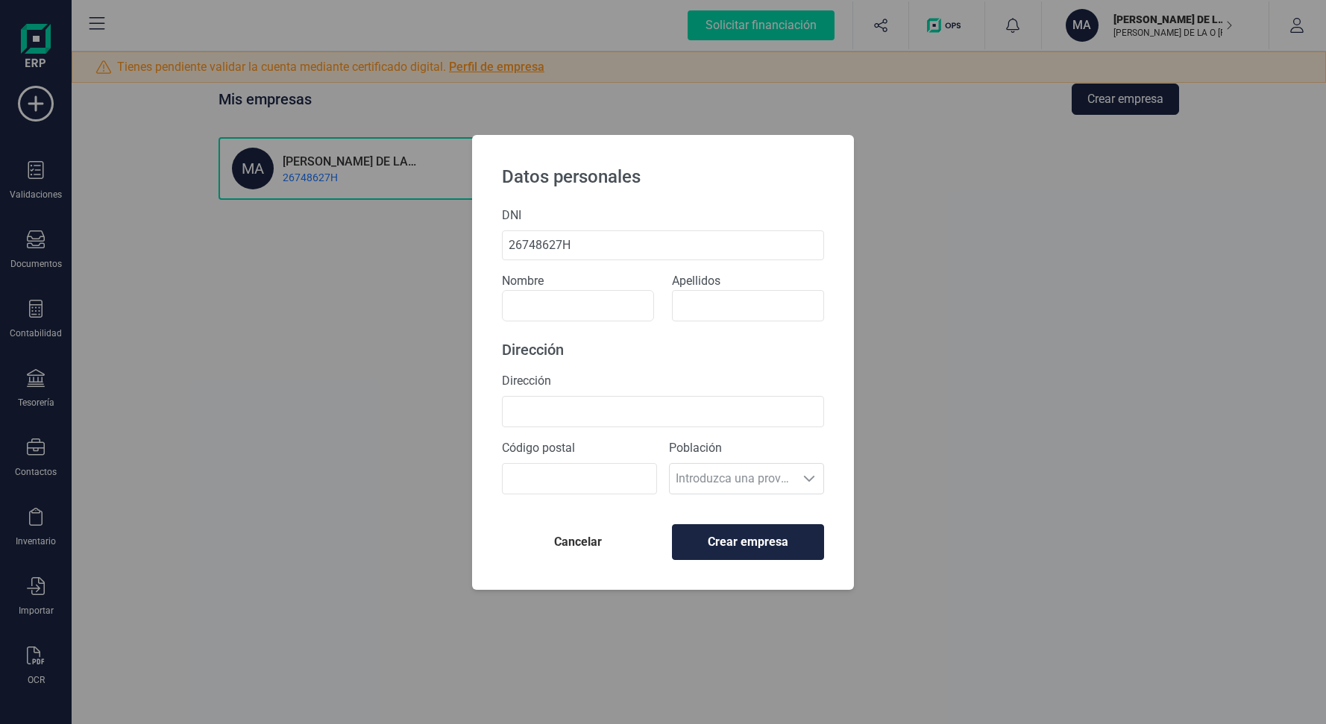
type input "26748627H"
click at [614, 322] on form "DNI 26748627H Nombre Apellidos Dirección Dirección Código postal Población Intr…" at bounding box center [663, 357] width 322 height 300
click at [612, 304] on input at bounding box center [578, 305] width 152 height 31
type input "[PERSON_NAME]"
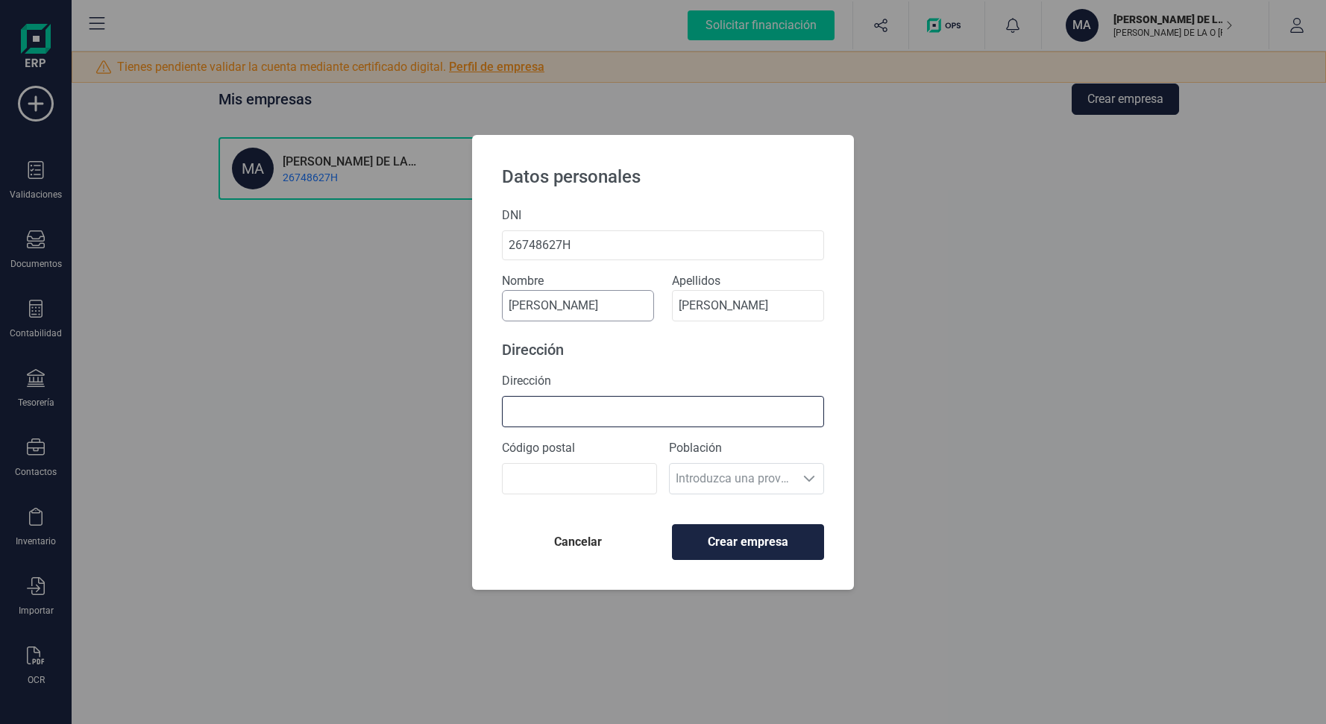
type input "CALLE DE ROGER DE LAURIA 22, PUERTA 3"
type input "46002"
click at [737, 545] on span "Crear empresa" at bounding box center [748, 542] width 127 height 18
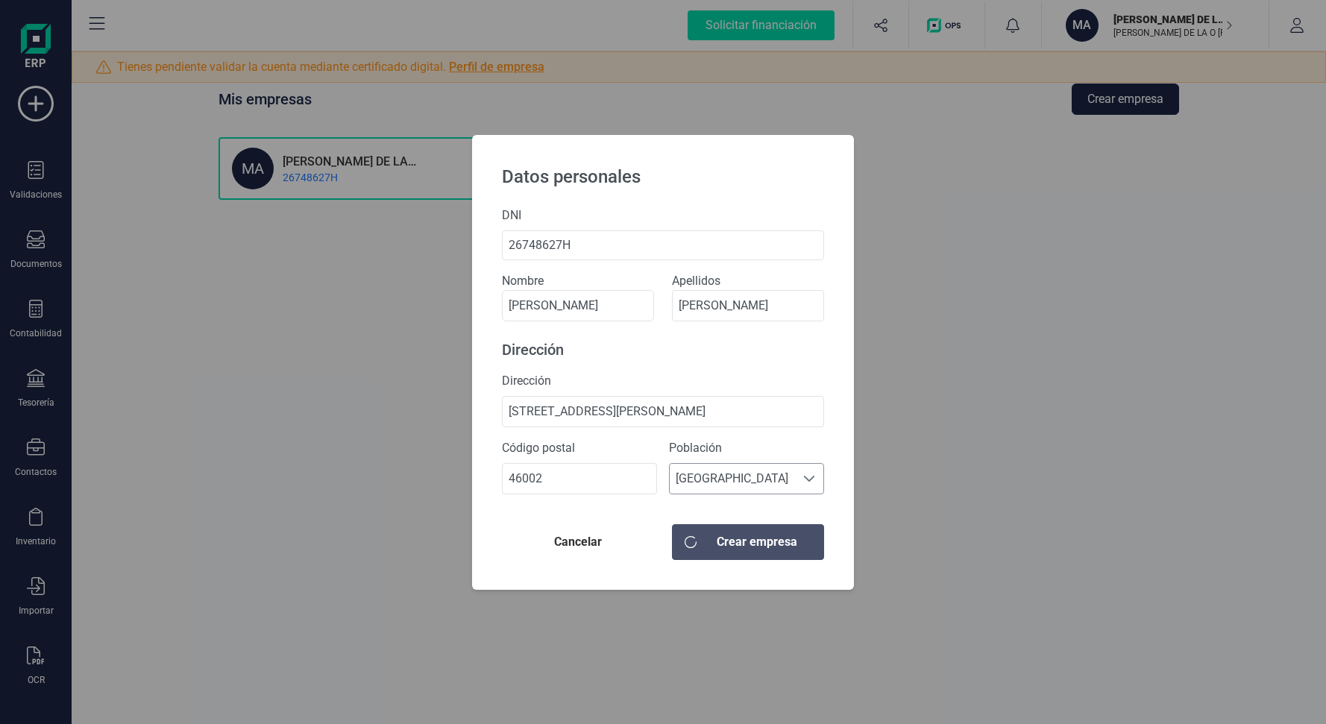
click at [743, 467] on span "València" at bounding box center [732, 479] width 125 height 30
click at [740, 507] on li "València" at bounding box center [746, 516] width 155 height 30
click at [599, 547] on span "Cancelar" at bounding box center [578, 542] width 128 height 18
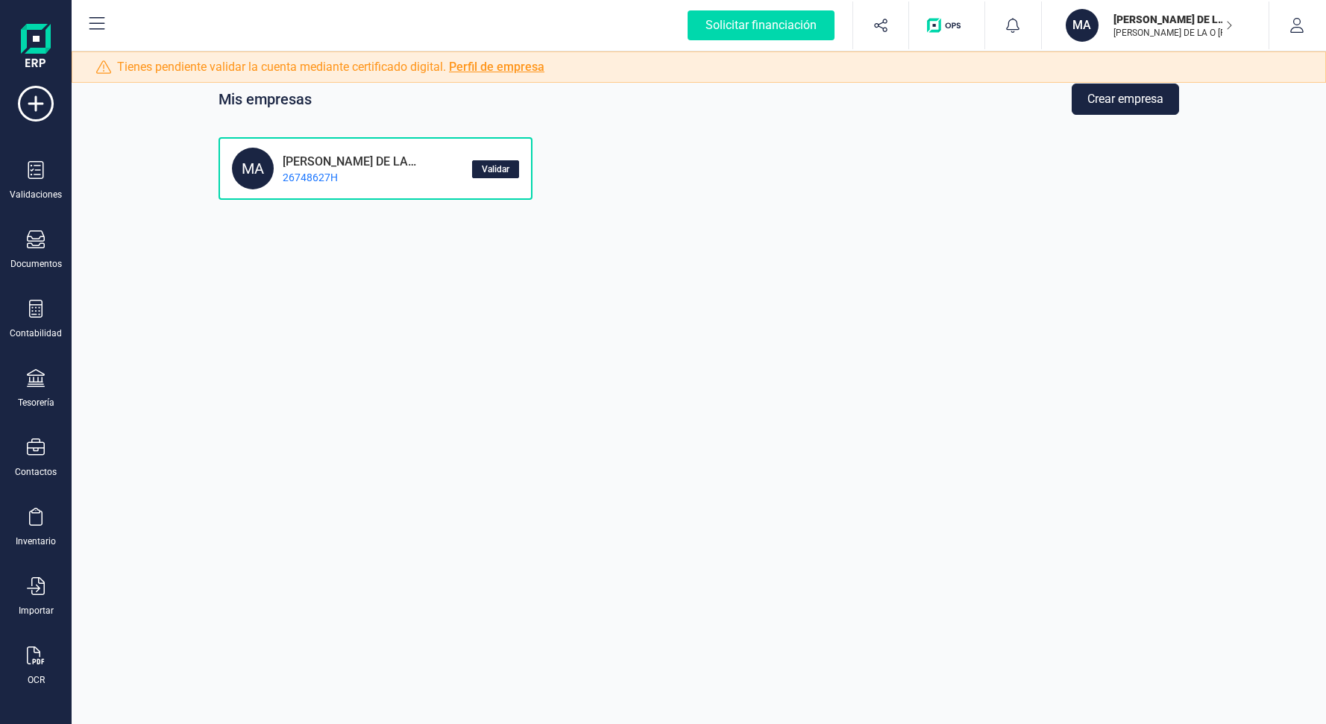
click at [506, 174] on span "Validar" at bounding box center [496, 169] width 28 height 9
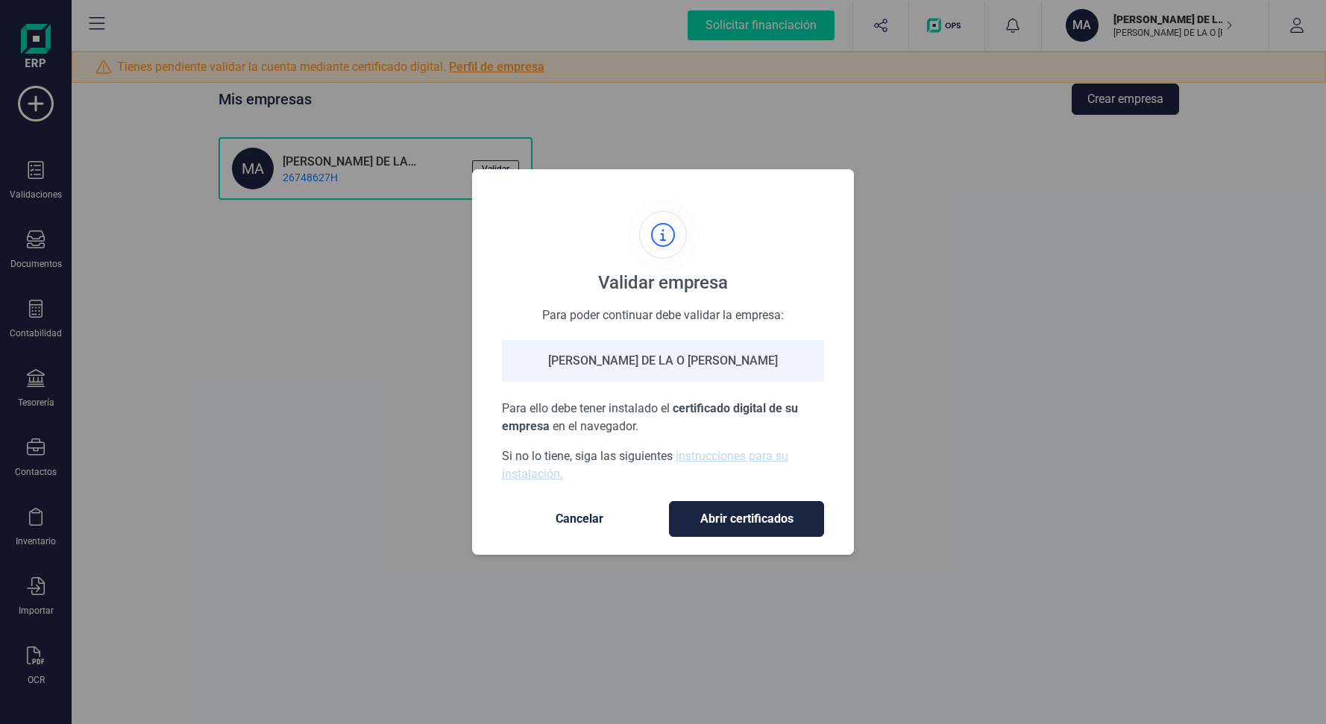
click at [581, 508] on button "Cancelar" at bounding box center [579, 519] width 155 height 36
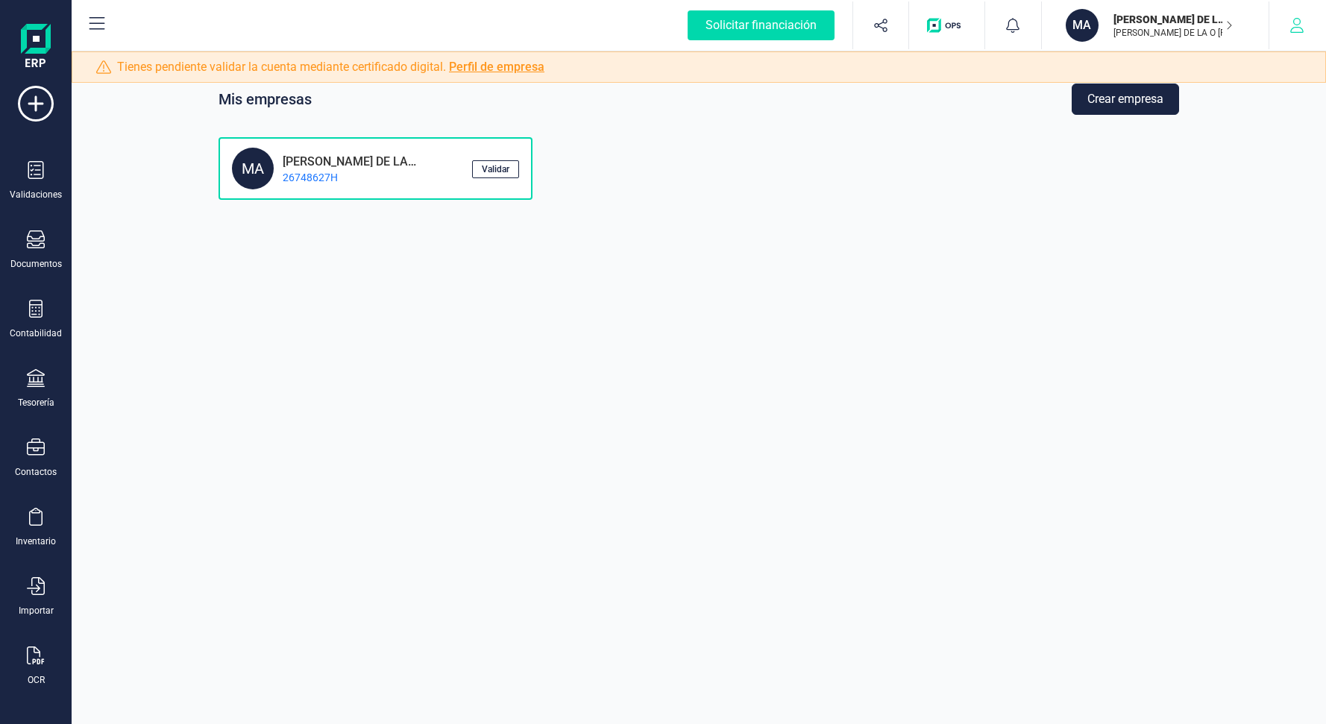
click at [1292, 31] on icon "button" at bounding box center [1297, 25] width 15 height 15
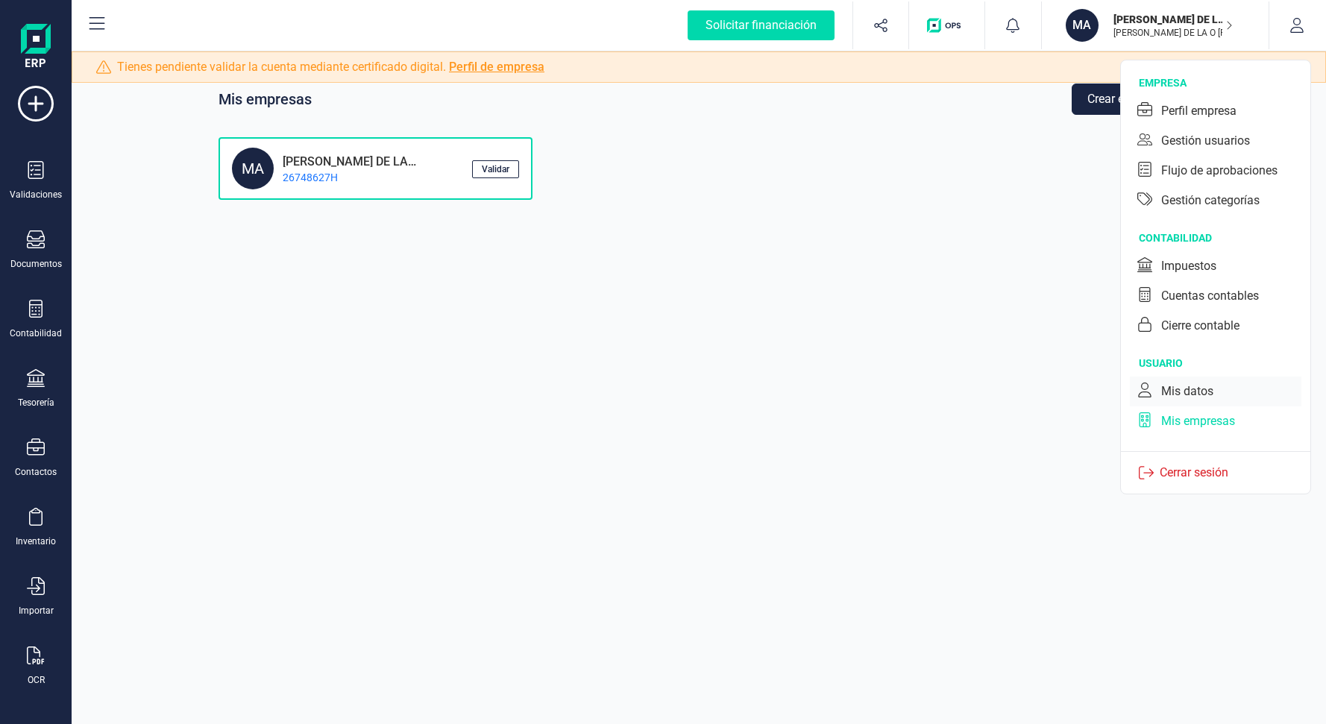
click at [1202, 387] on div "Mis datos" at bounding box center [1187, 392] width 52 height 18
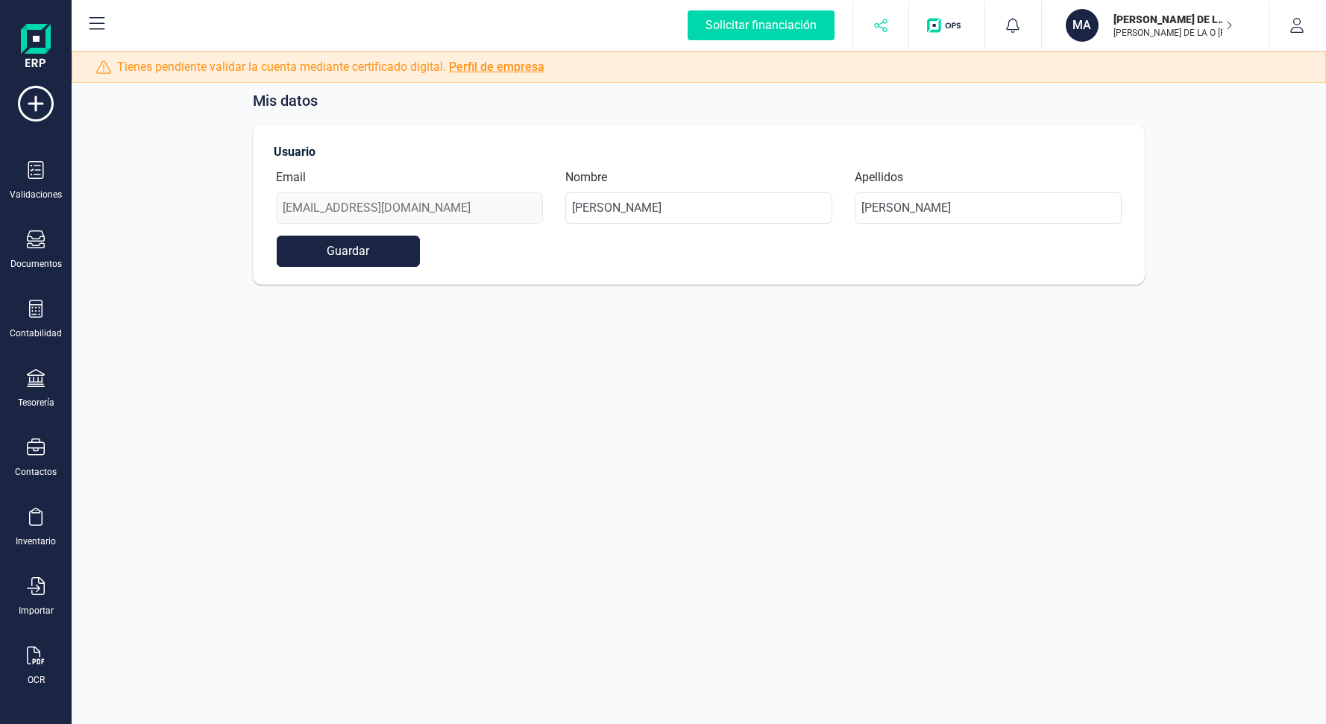
click at [882, 23] on icon "button" at bounding box center [881, 25] width 15 height 15
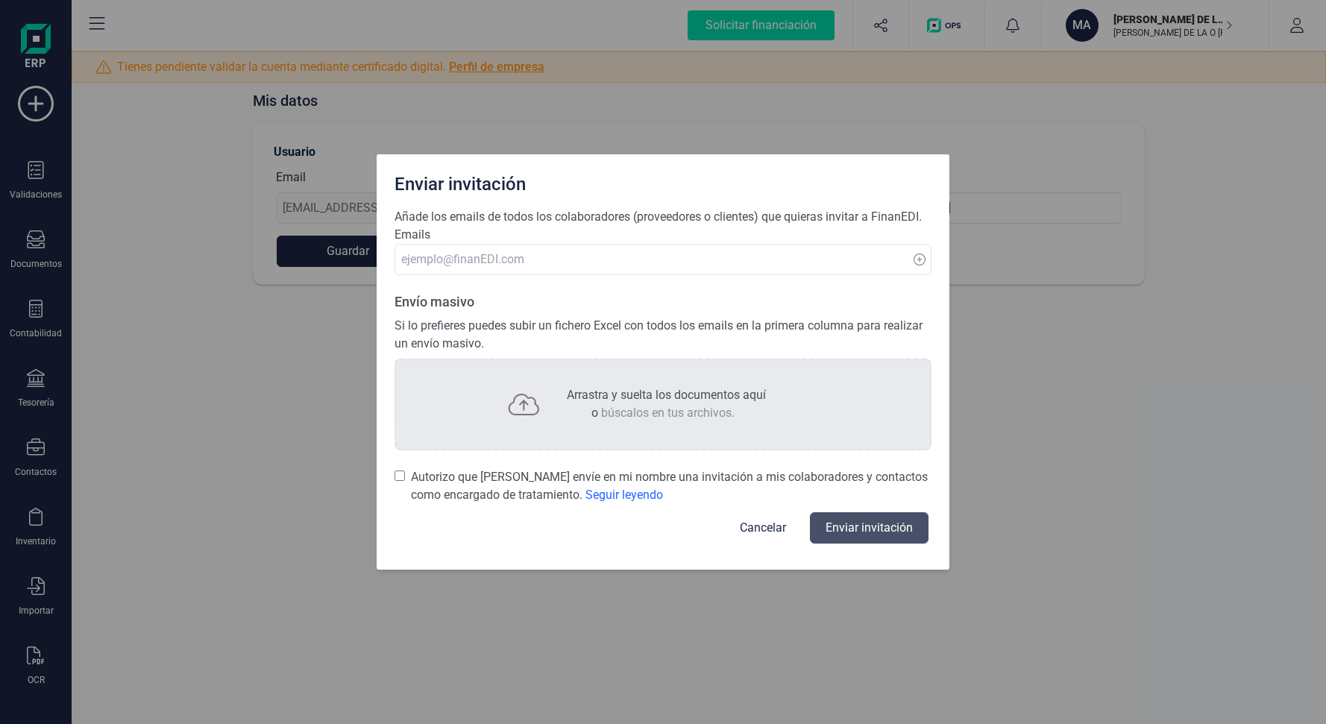
click at [759, 528] on button "Cancelar" at bounding box center [763, 528] width 82 height 36
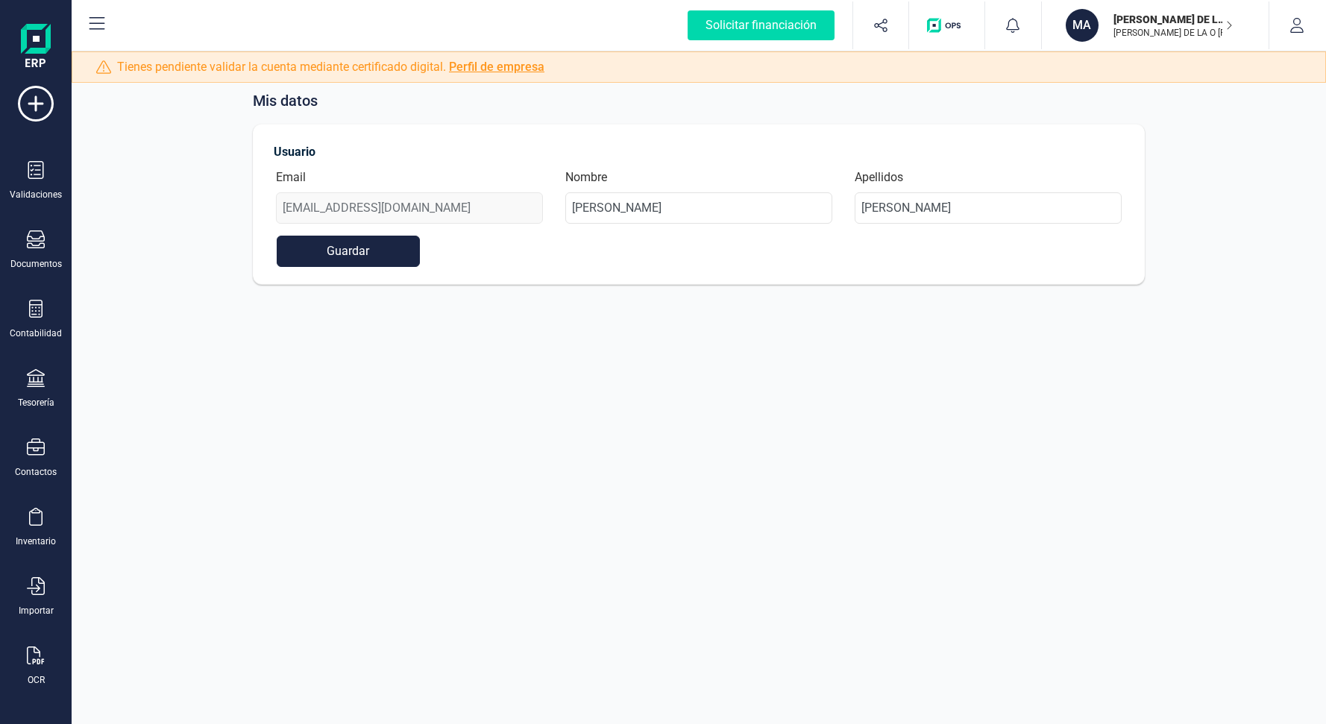
click at [949, 15] on div "button" at bounding box center [946, 25] width 57 height 48
click at [949, 34] on div "button" at bounding box center [946, 25] width 57 height 48
click at [1009, 24] on icon at bounding box center [1013, 25] width 13 height 15
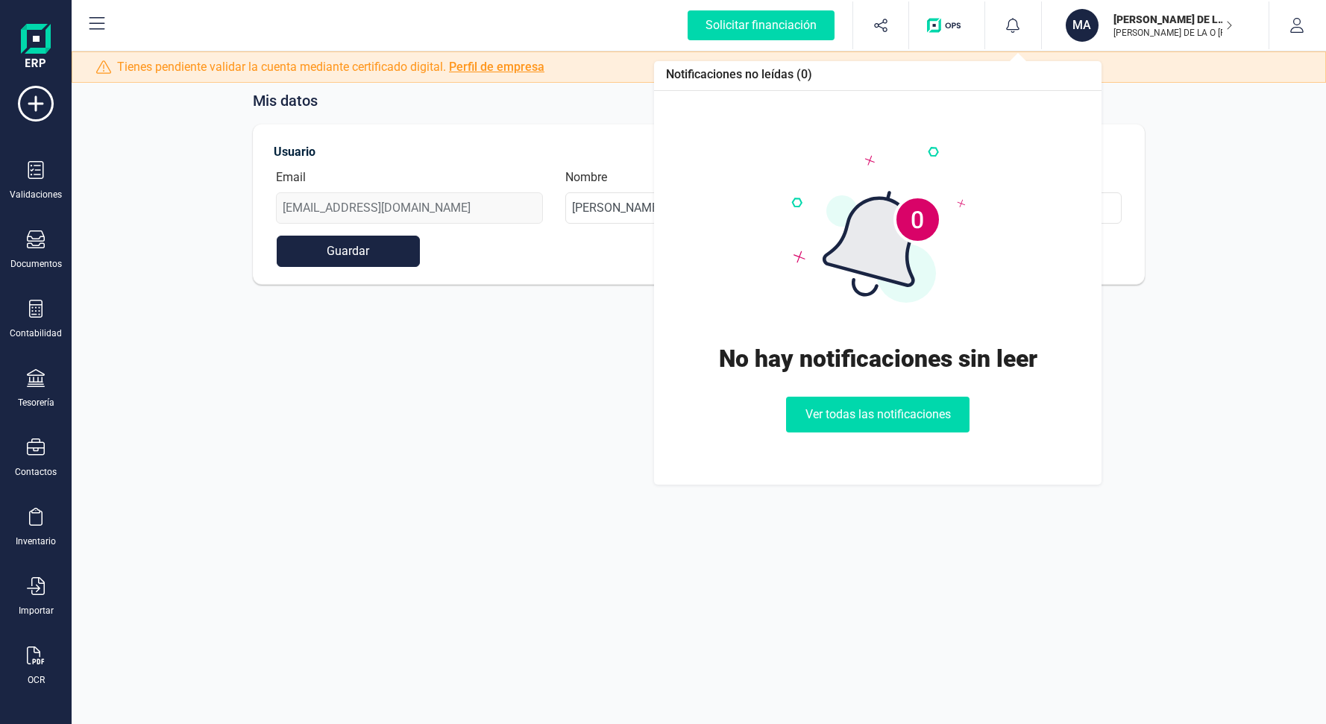
click at [1085, 21] on div "MA" at bounding box center [1082, 25] width 33 height 33
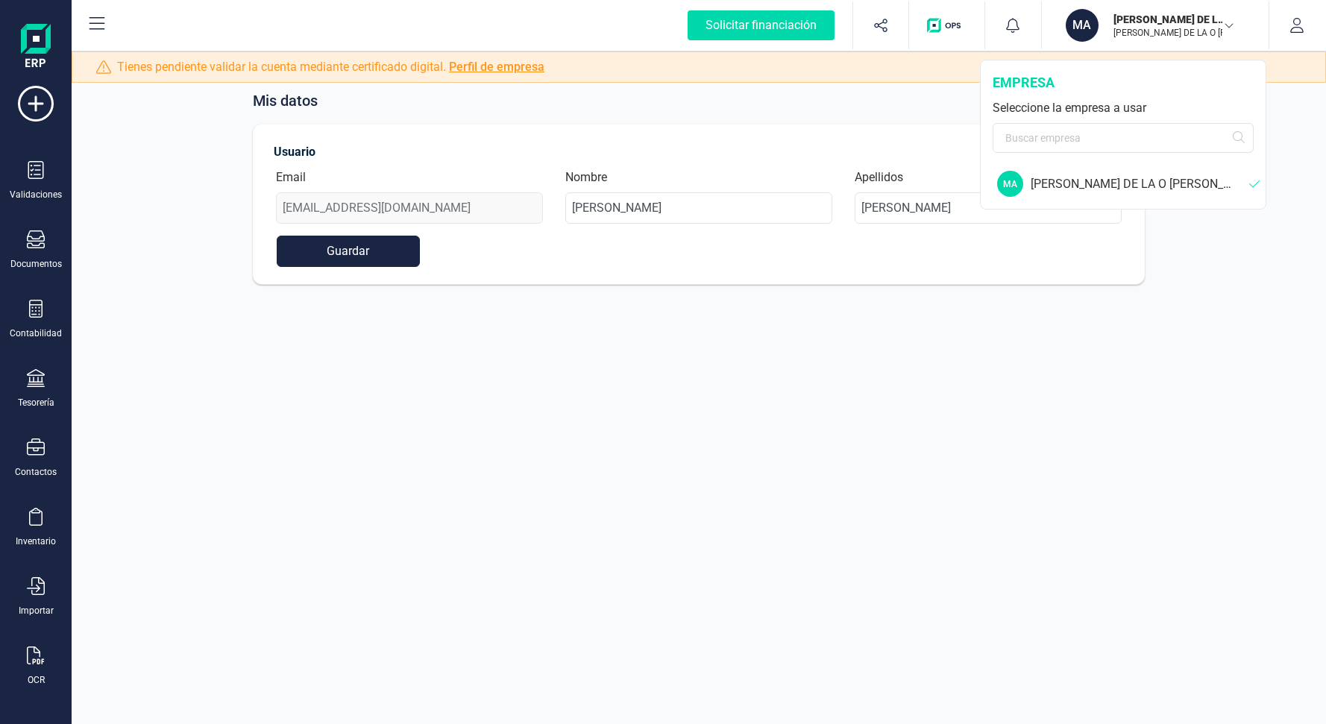
click at [1206, 40] on div "MARIA DE LA O MARTINEZ REYNA MARIA DE LA O MARTINEZ REYNA" at bounding box center [1165, 25] width 115 height 33
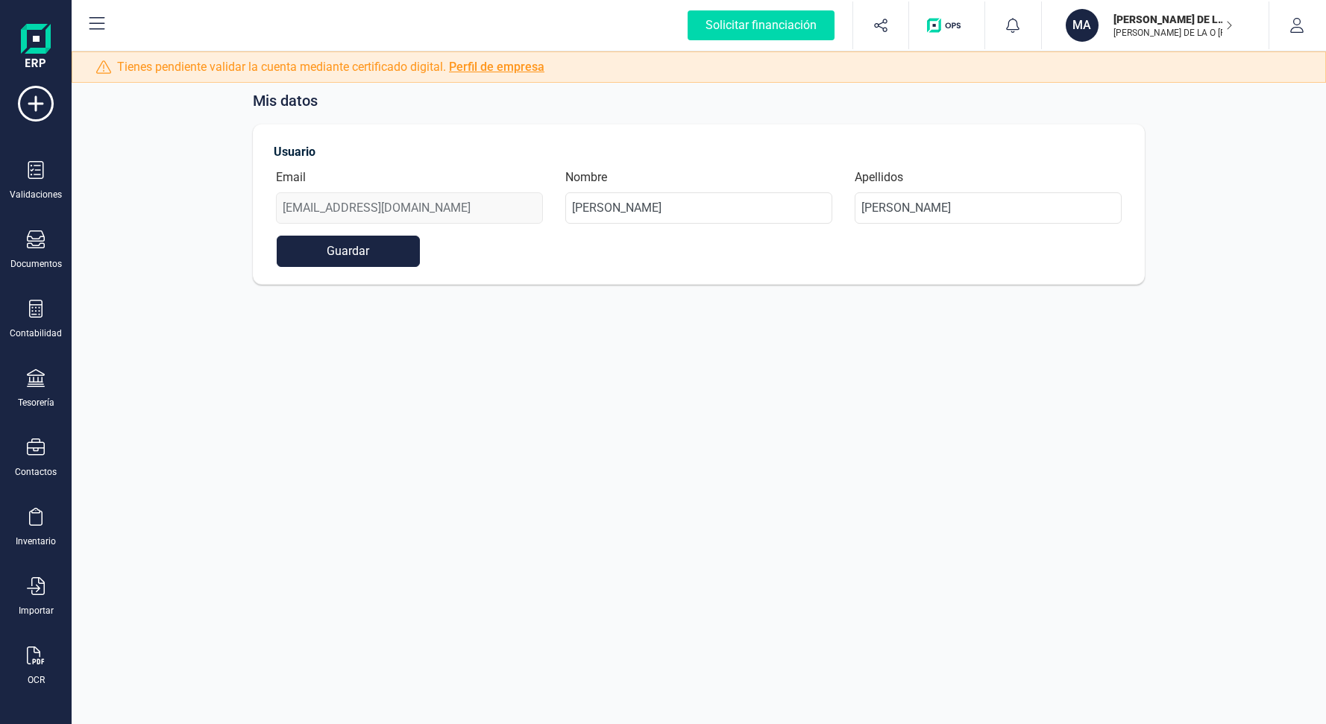
click at [1232, 25] on icon "button" at bounding box center [1229, 25] width 7 height 12
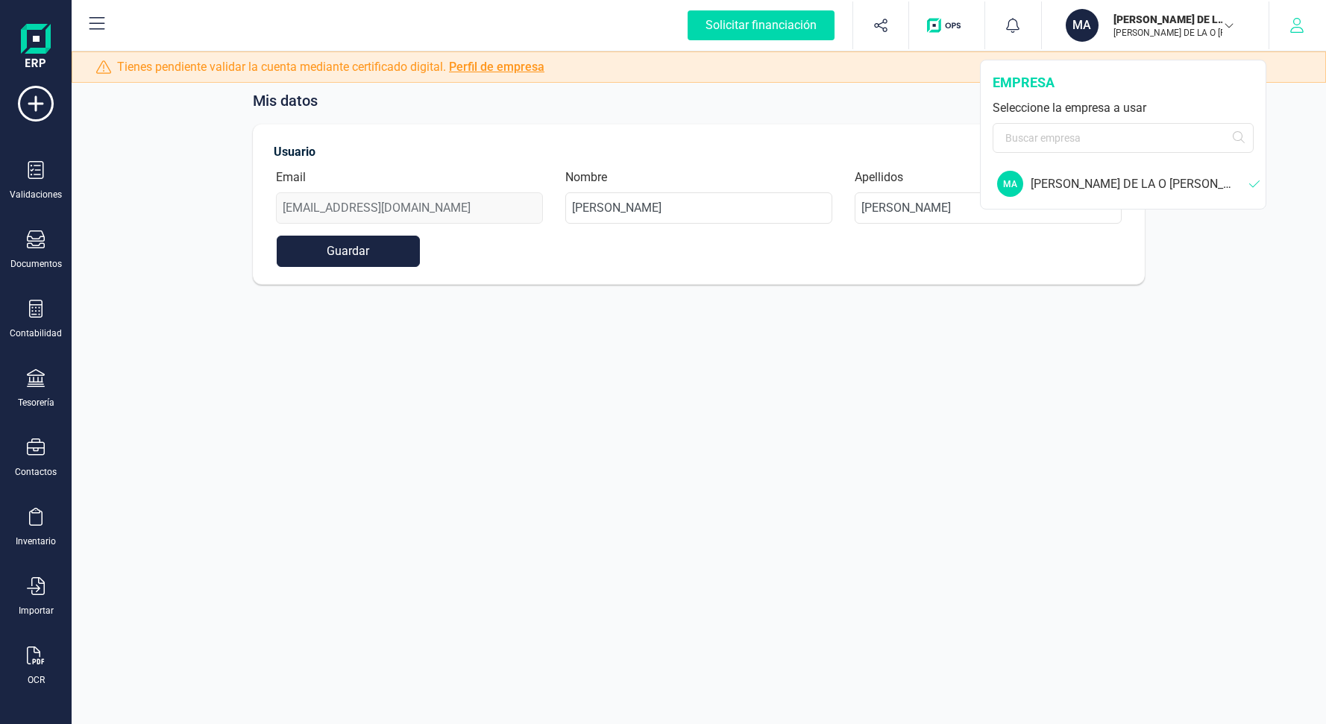
click at [1289, 31] on button "button" at bounding box center [1298, 25] width 56 height 48
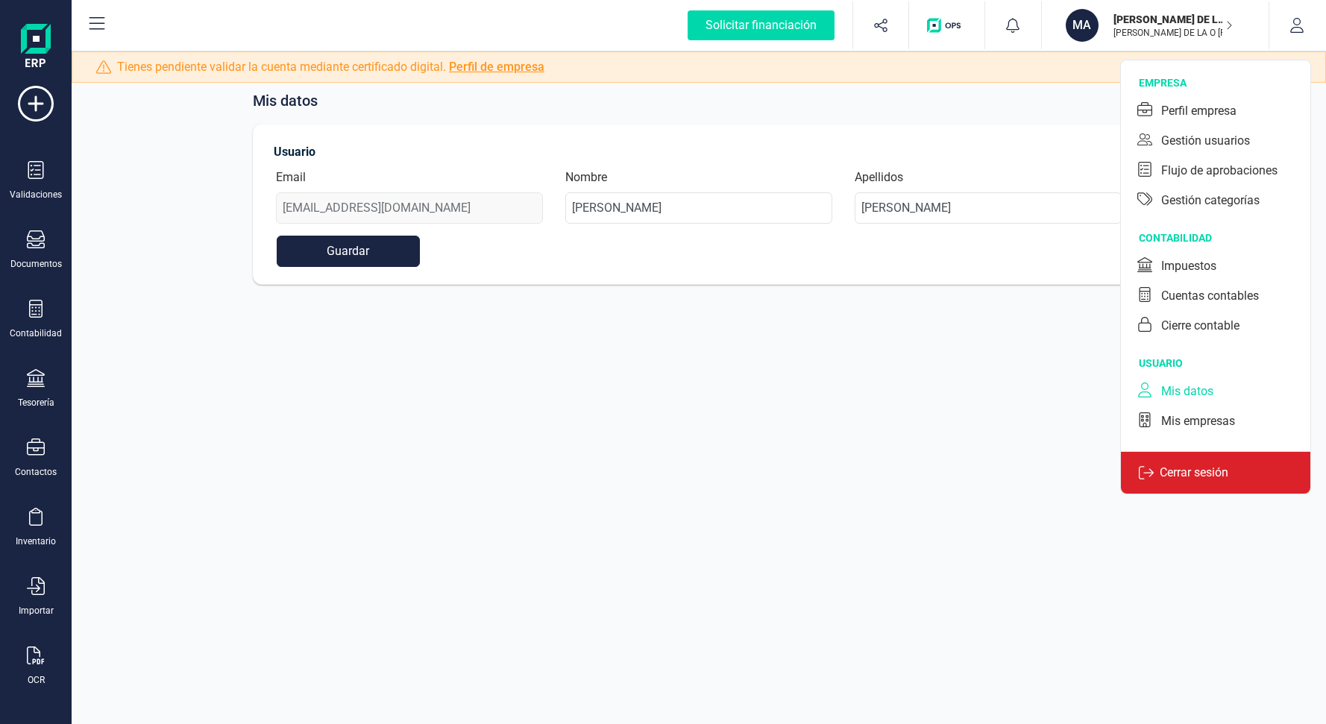
click at [1177, 481] on p "Cerrar sesión" at bounding box center [1194, 473] width 81 height 18
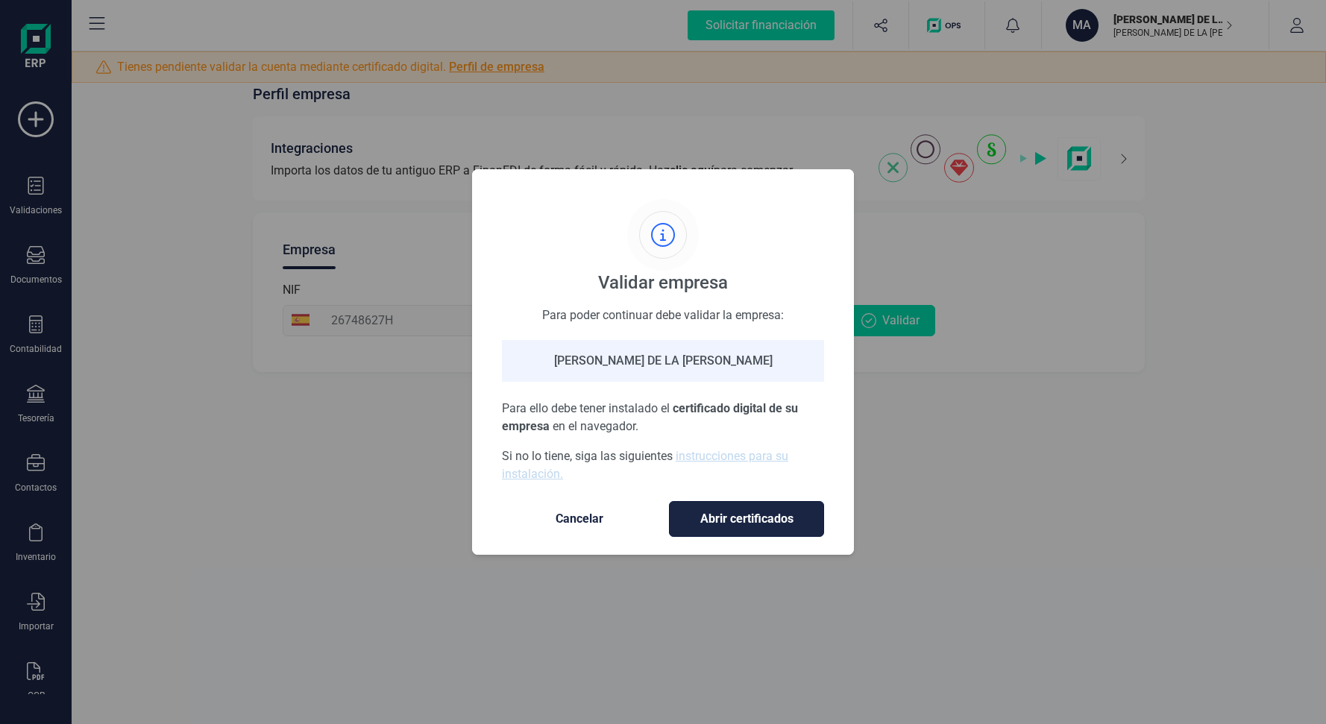
click at [747, 525] on span "Abrir certificados" at bounding box center [747, 519] width 124 height 18
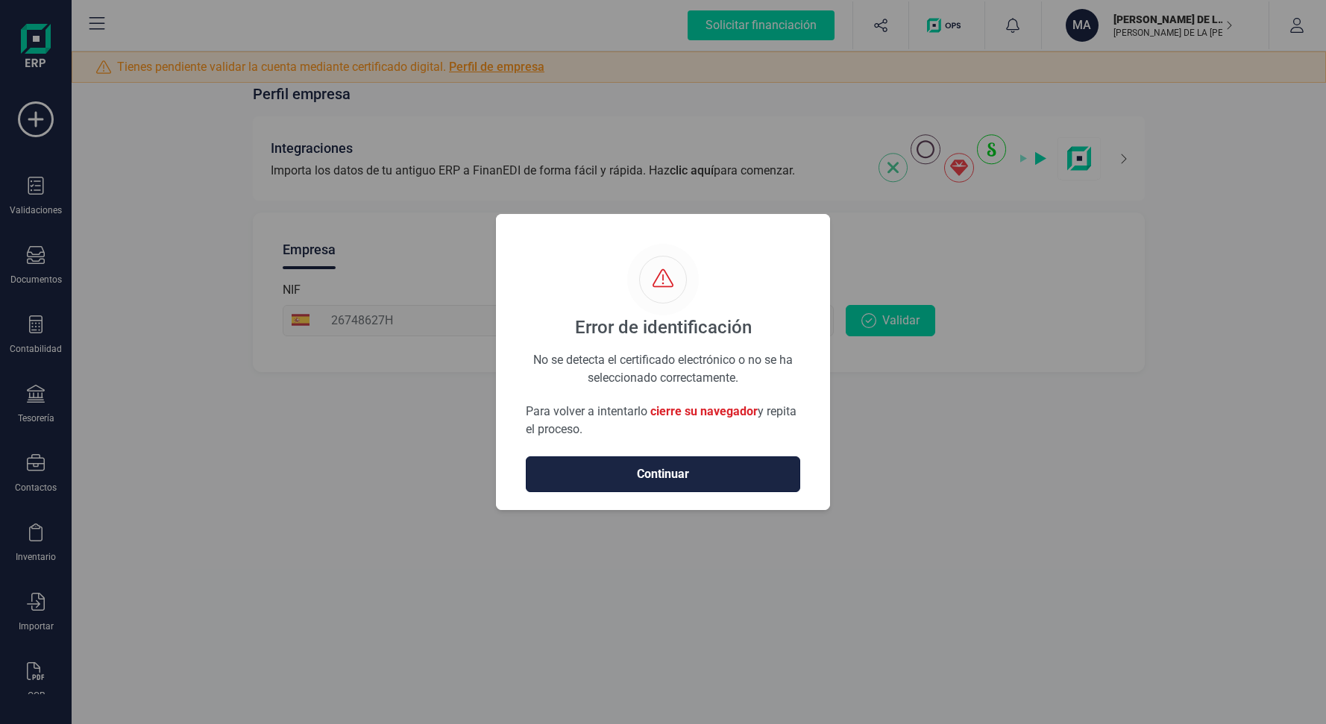
click at [656, 487] on button "Continuar" at bounding box center [663, 475] width 275 height 36
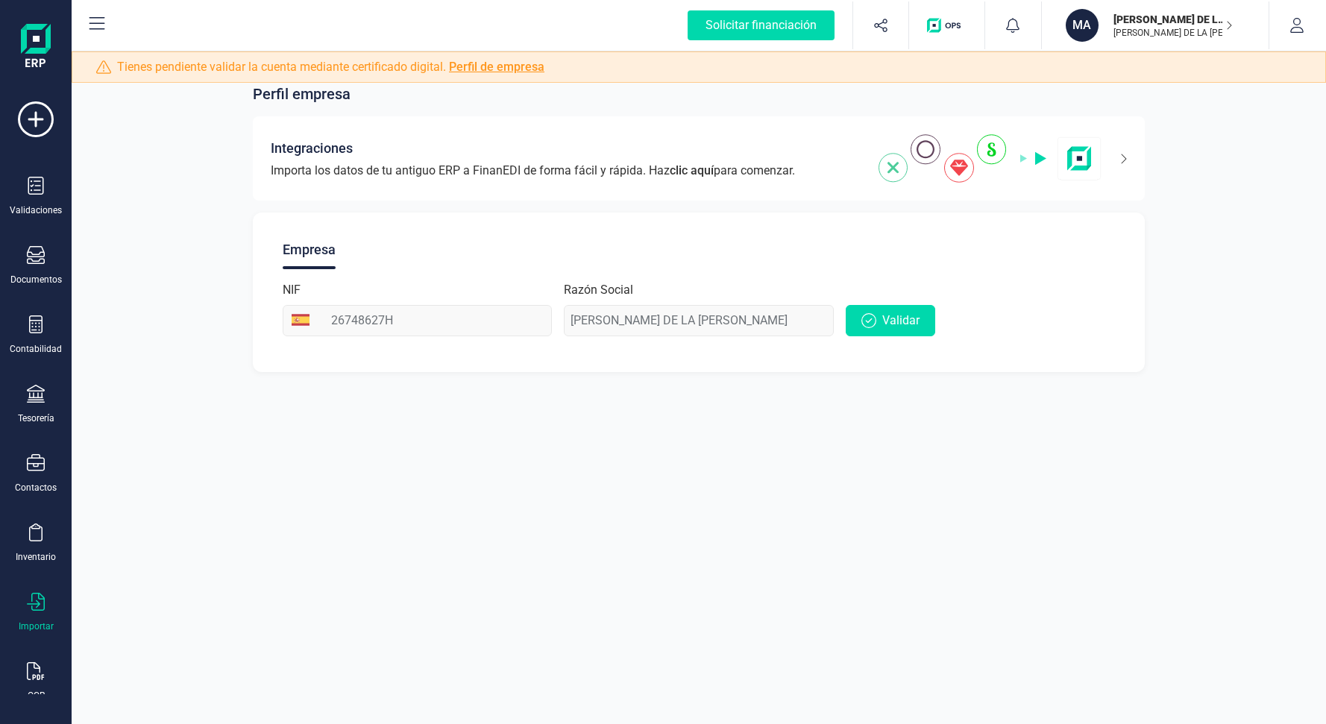
scroll to position [16, 0]
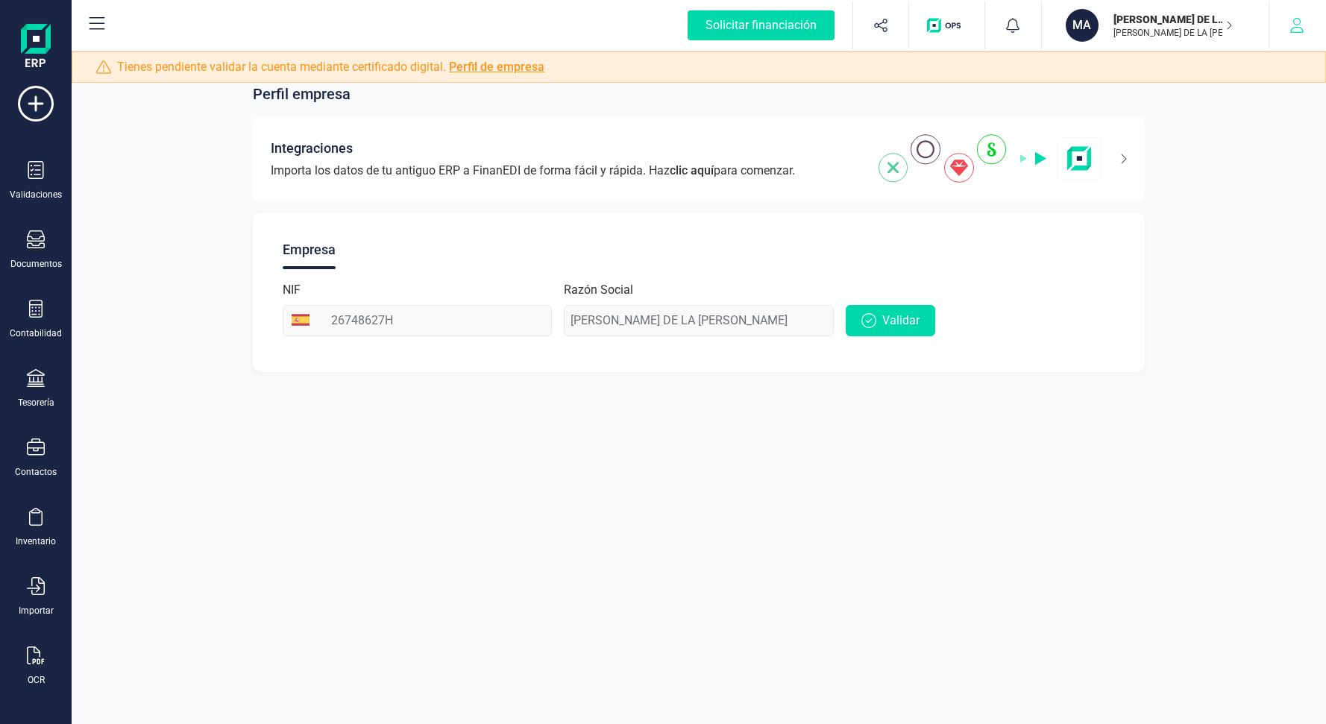
click at [1304, 30] on icon "button" at bounding box center [1297, 25] width 15 height 15
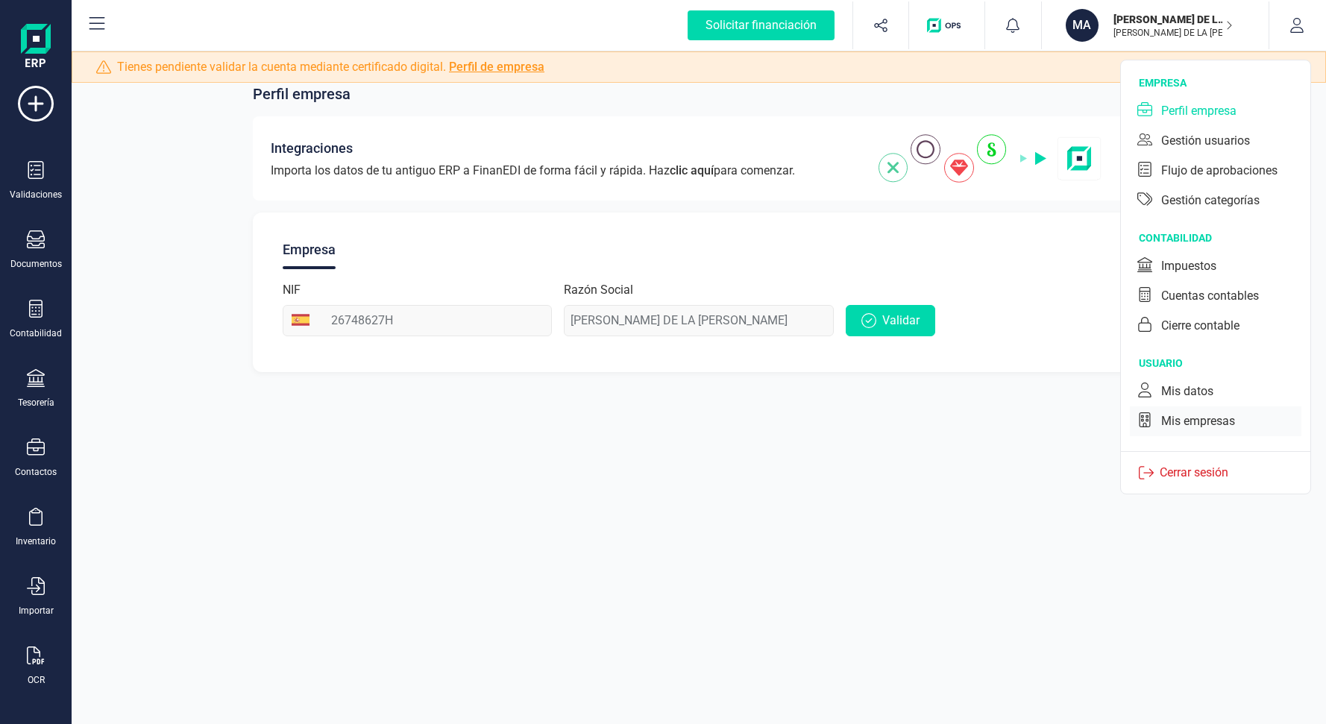
click at [1200, 433] on div "Mis empresas" at bounding box center [1216, 422] width 172 height 30
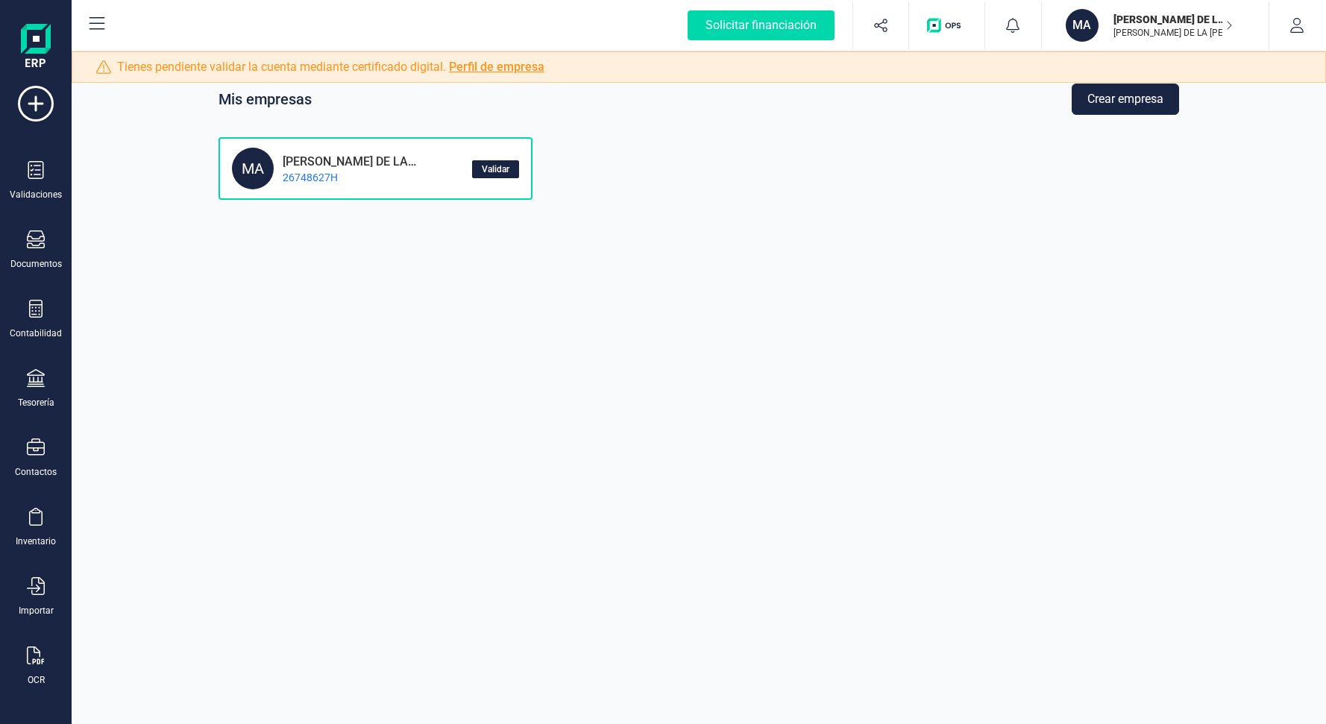
click at [501, 165] on span "Validar" at bounding box center [496, 169] width 28 height 9
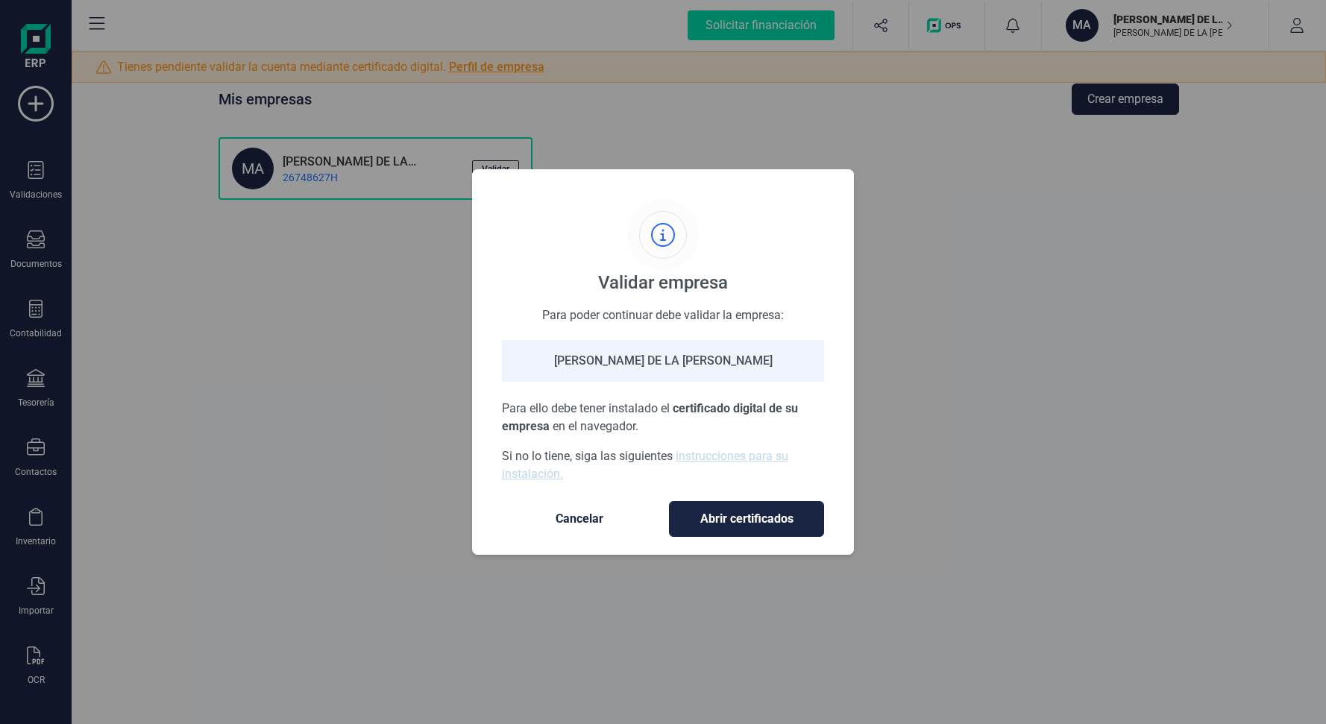
click at [570, 511] on span "Cancelar" at bounding box center [579, 519] width 125 height 18
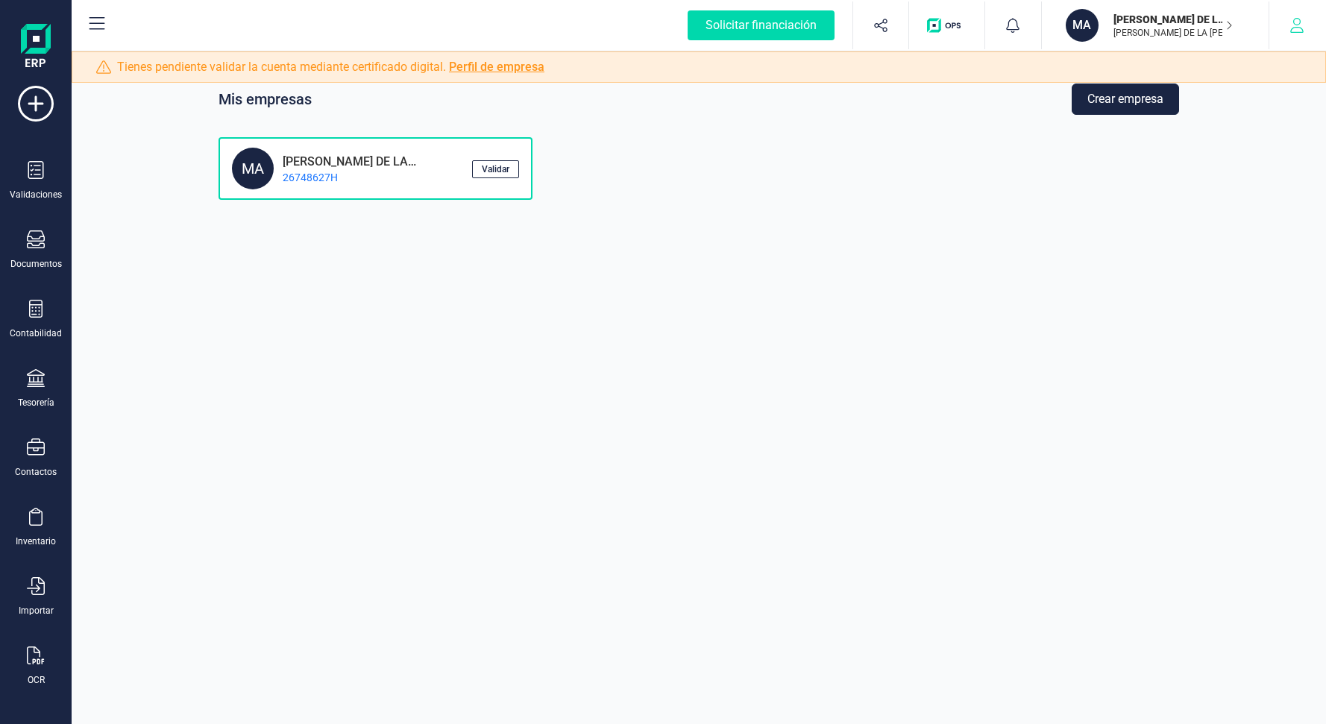
click at [1296, 23] on icon "button" at bounding box center [1297, 25] width 15 height 15
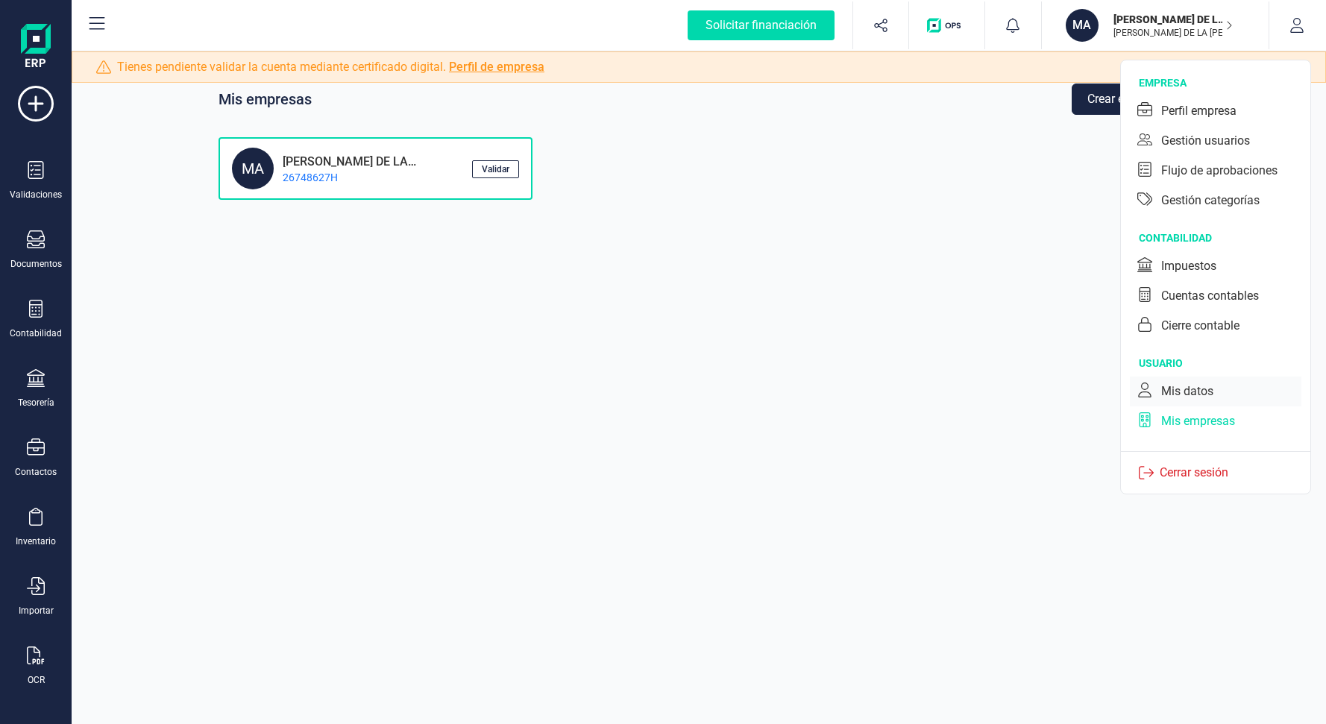
click at [1192, 389] on div "Mis datos" at bounding box center [1187, 392] width 52 height 18
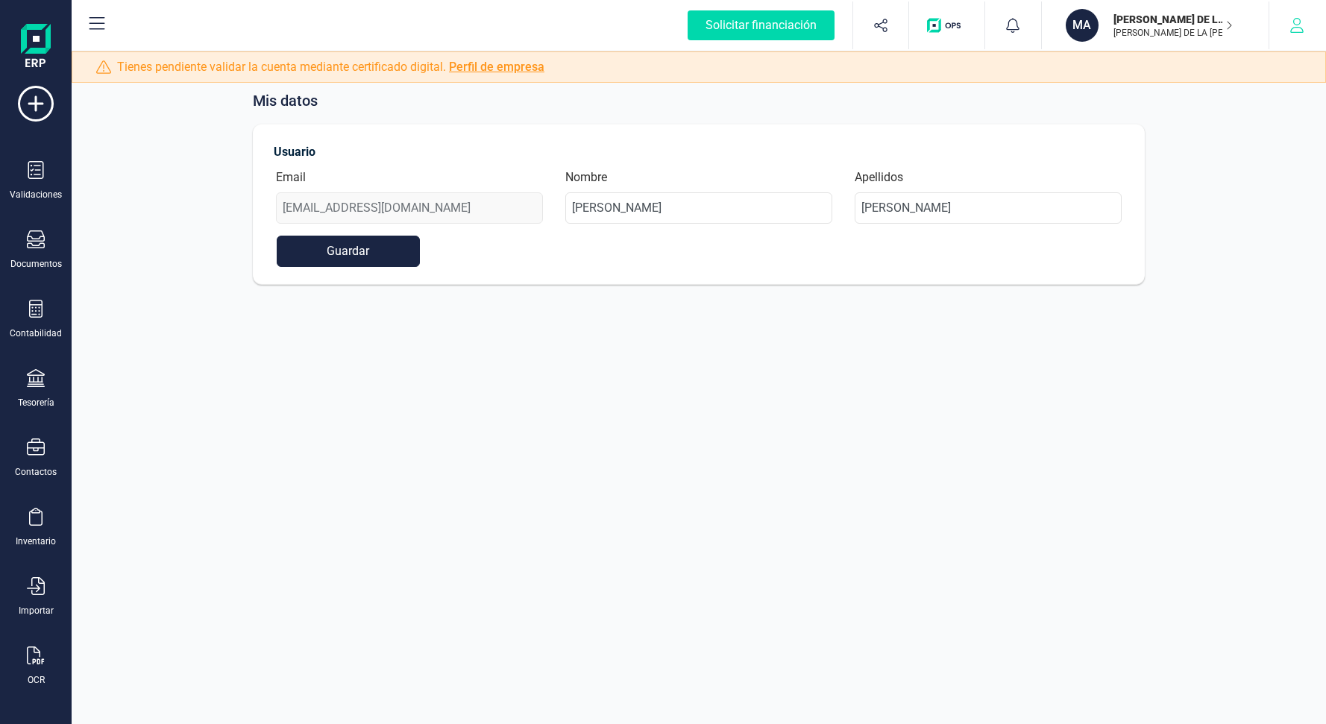
click at [1290, 25] on icon "button" at bounding box center [1297, 25] width 15 height 15
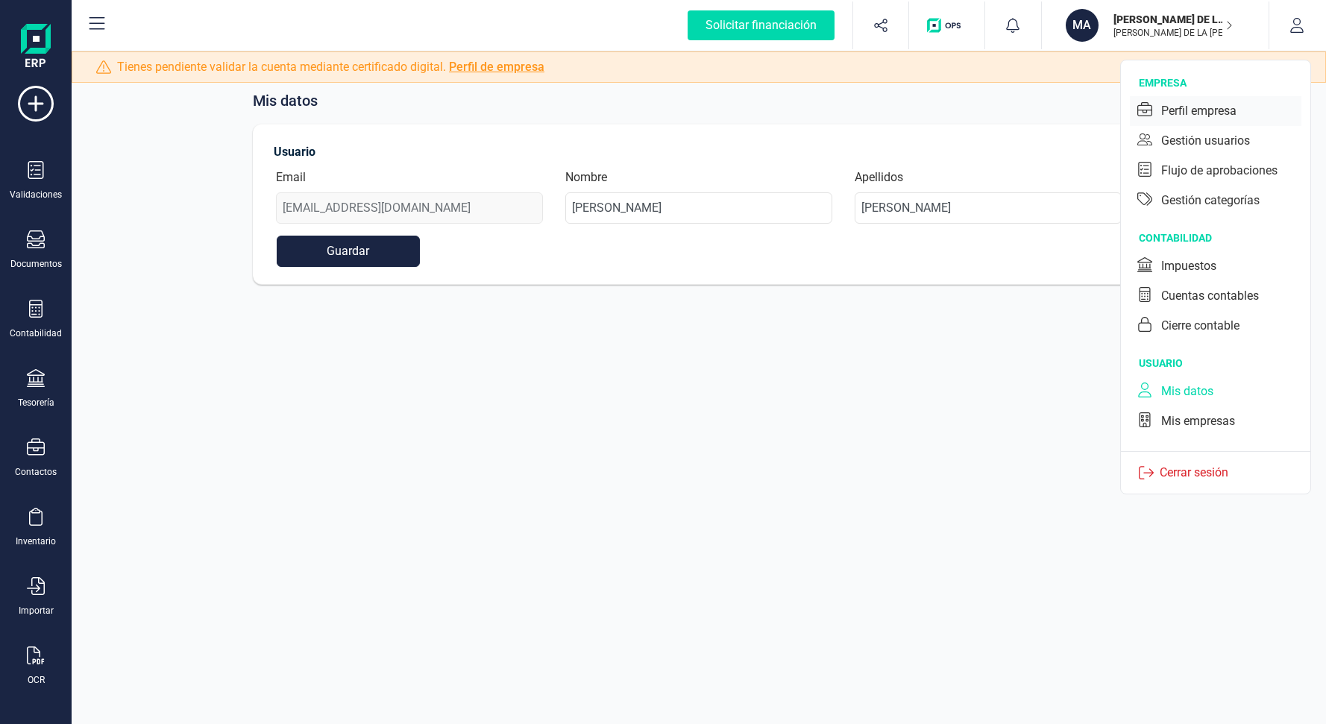
click at [1235, 113] on div "Perfil empresa" at bounding box center [1198, 111] width 75 height 18
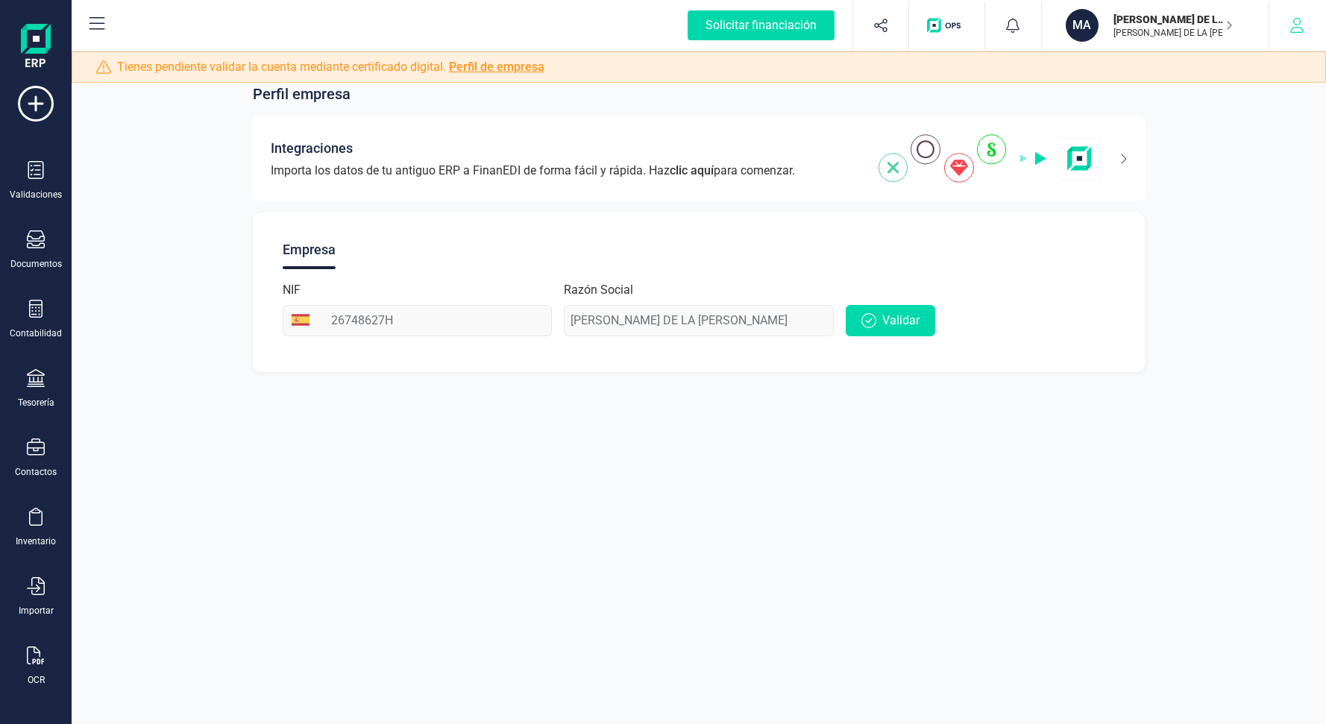
click at [1285, 30] on button "button" at bounding box center [1298, 25] width 56 height 48
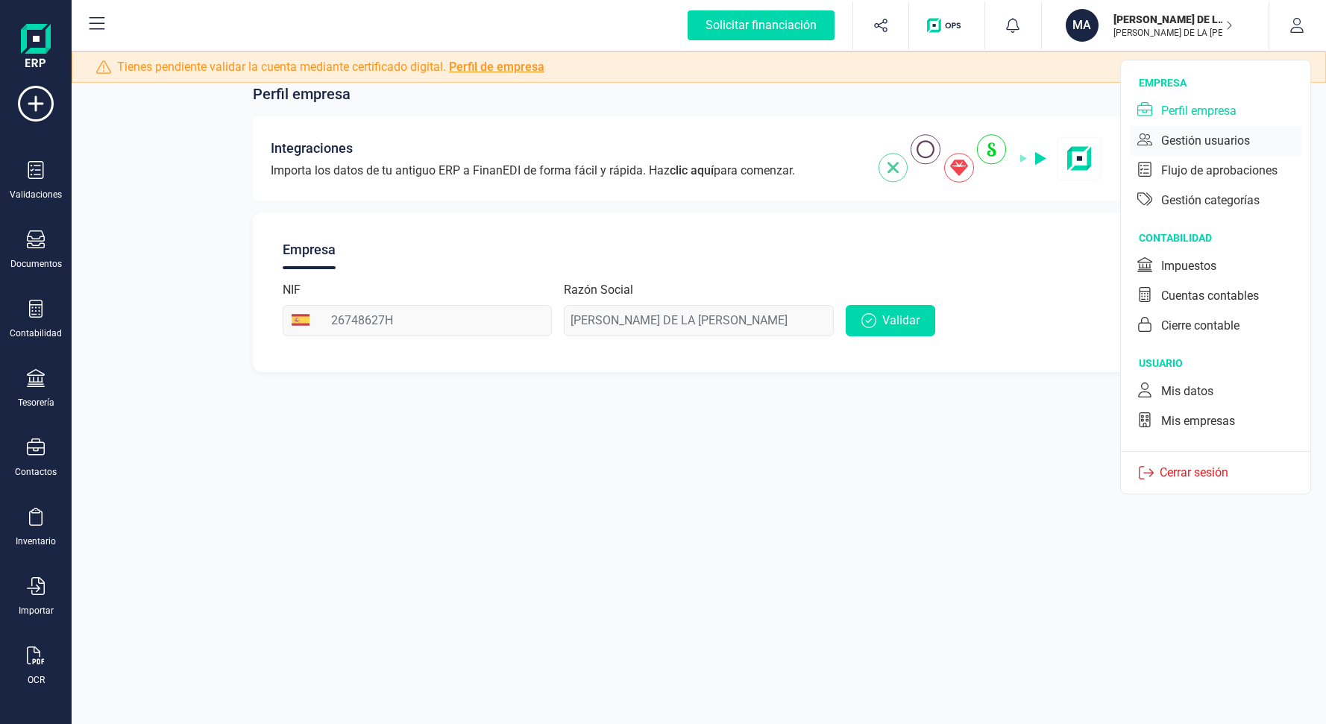
click at [1241, 137] on div "Gestión usuarios" at bounding box center [1205, 141] width 89 height 18
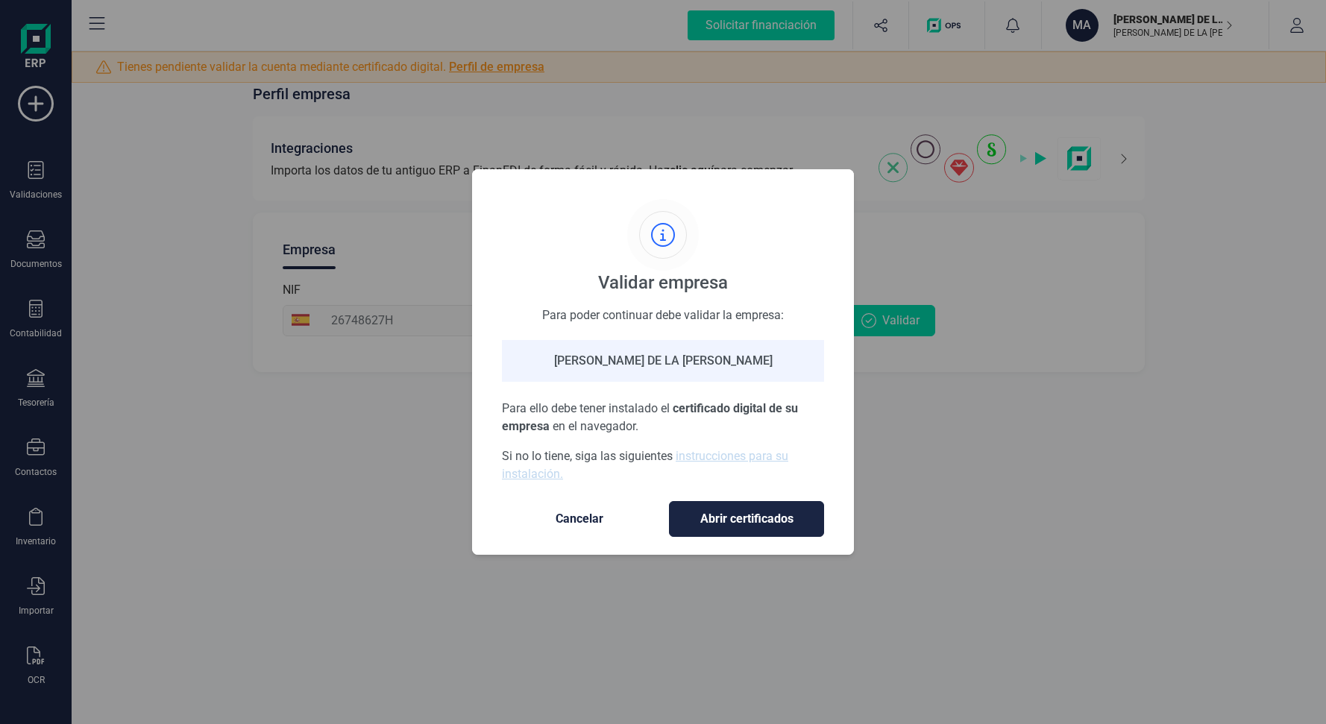
click at [1294, 31] on div "Validar empresa Para poder continuar debe validar la empresa: [PERSON_NAME] DE …" at bounding box center [663, 362] width 1326 height 724
click at [601, 517] on span "Cancelar" at bounding box center [579, 519] width 125 height 18
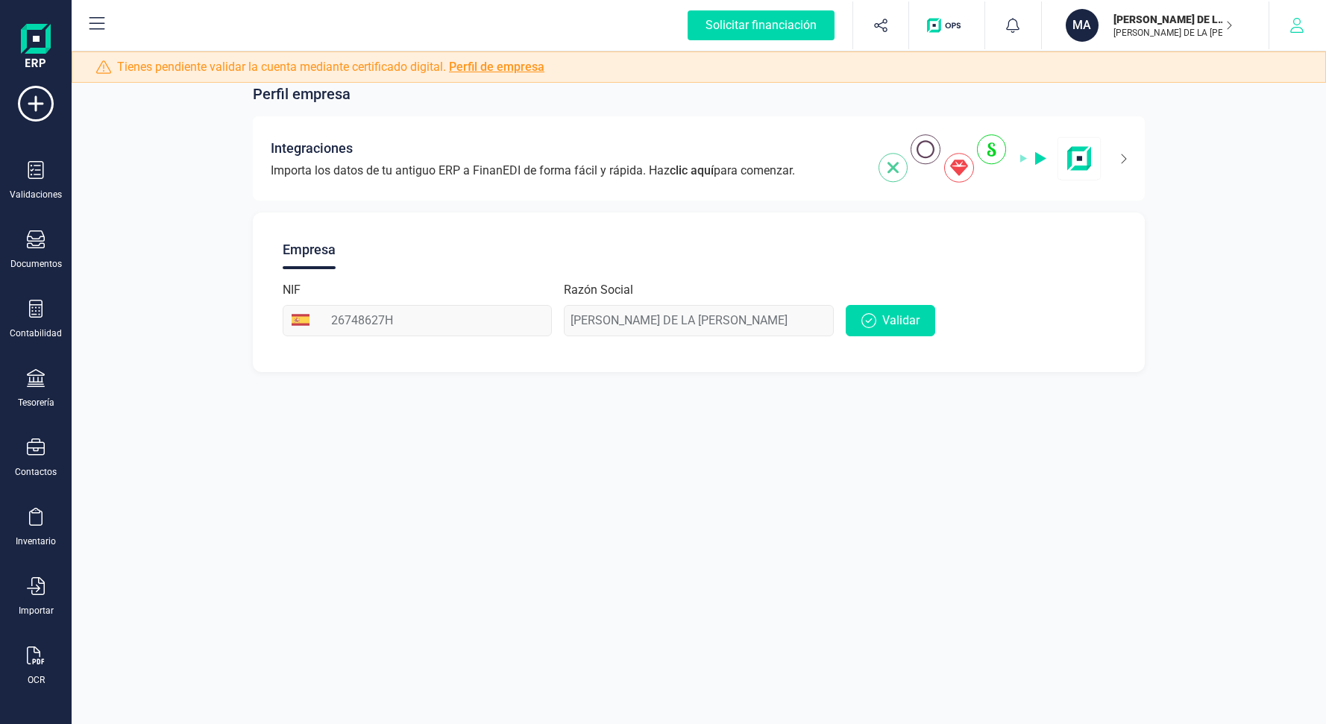
click at [1290, 25] on icon "button" at bounding box center [1297, 25] width 15 height 15
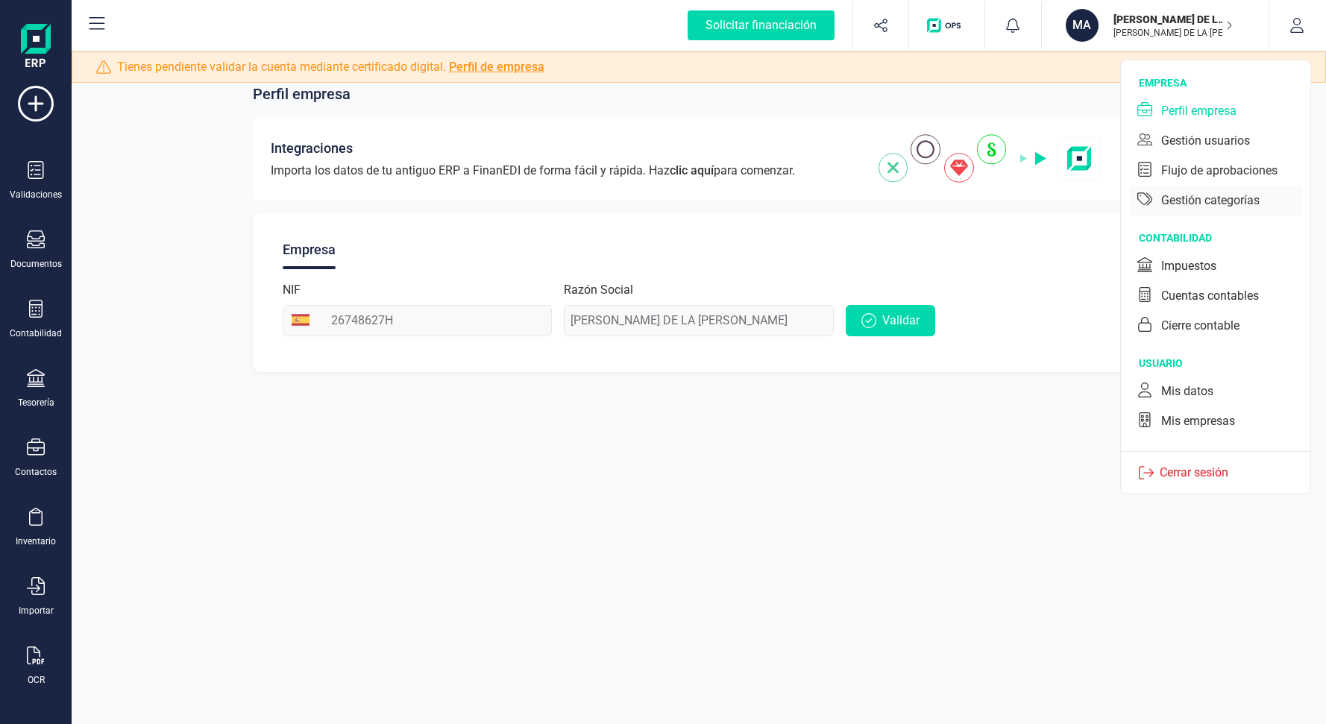
click at [1230, 195] on div "Gestión categorías" at bounding box center [1210, 201] width 98 height 18
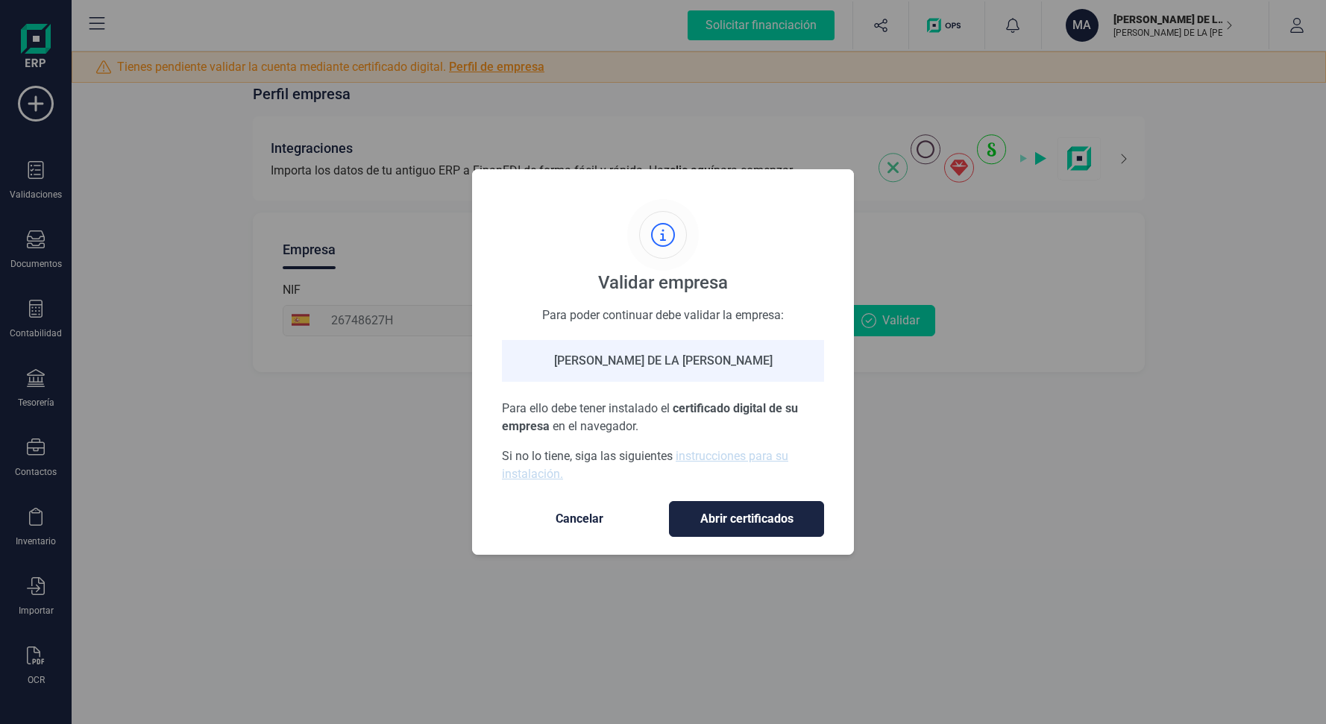
click at [580, 529] on button "Cancelar" at bounding box center [579, 519] width 155 height 36
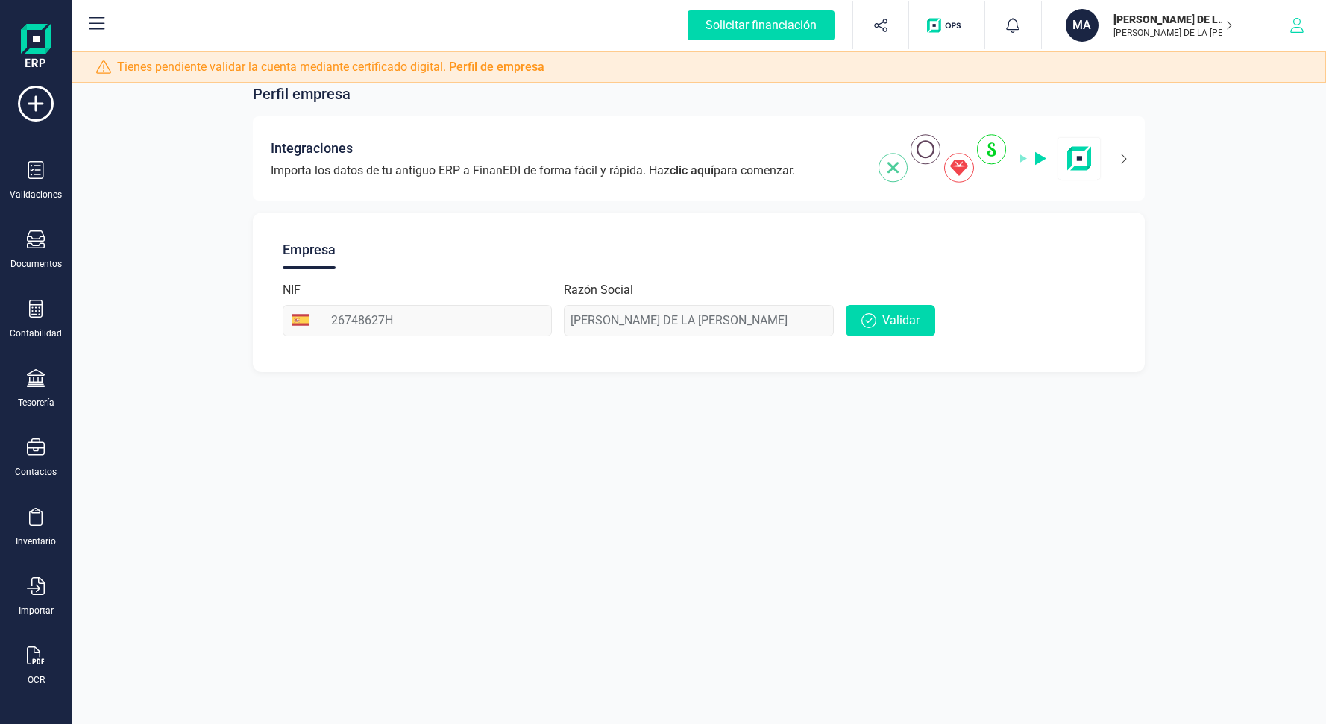
click at [1302, 26] on icon "button" at bounding box center [1297, 25] width 15 height 15
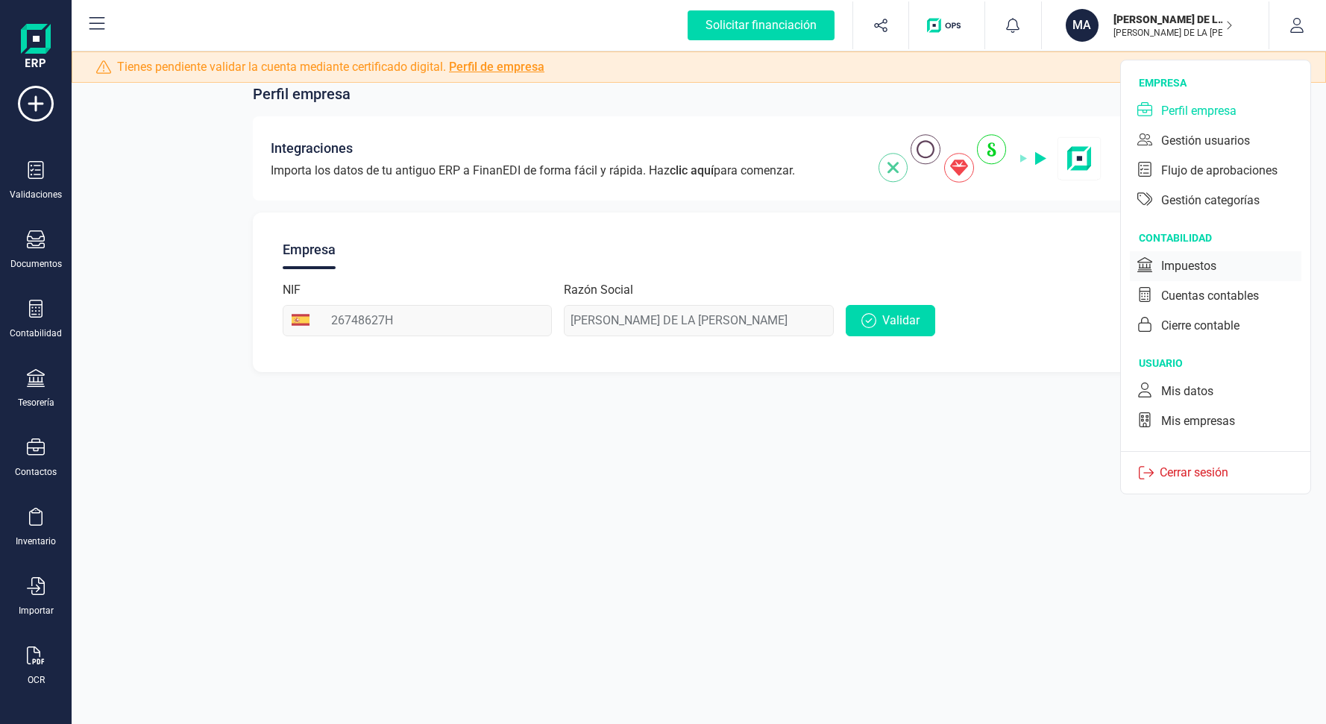
click at [1202, 264] on div "Impuestos" at bounding box center [1188, 266] width 55 height 18
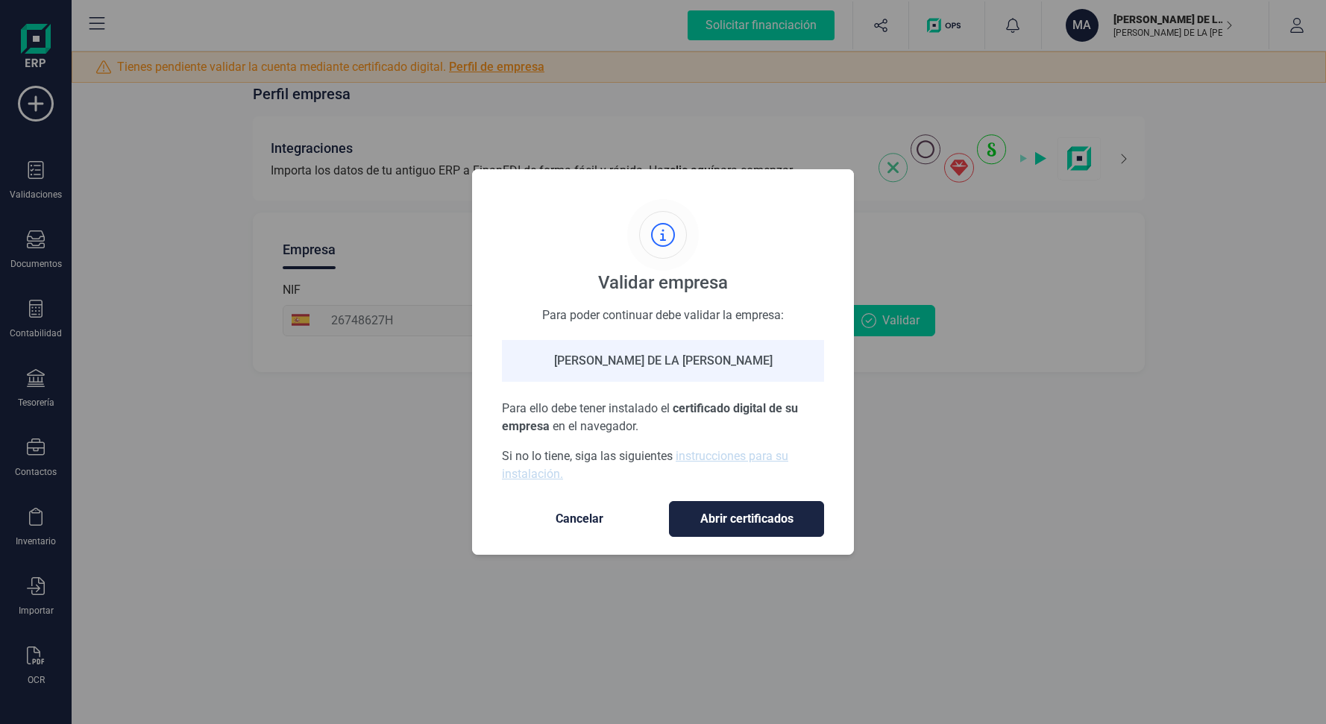
click at [590, 510] on span "Cancelar" at bounding box center [579, 519] width 125 height 18
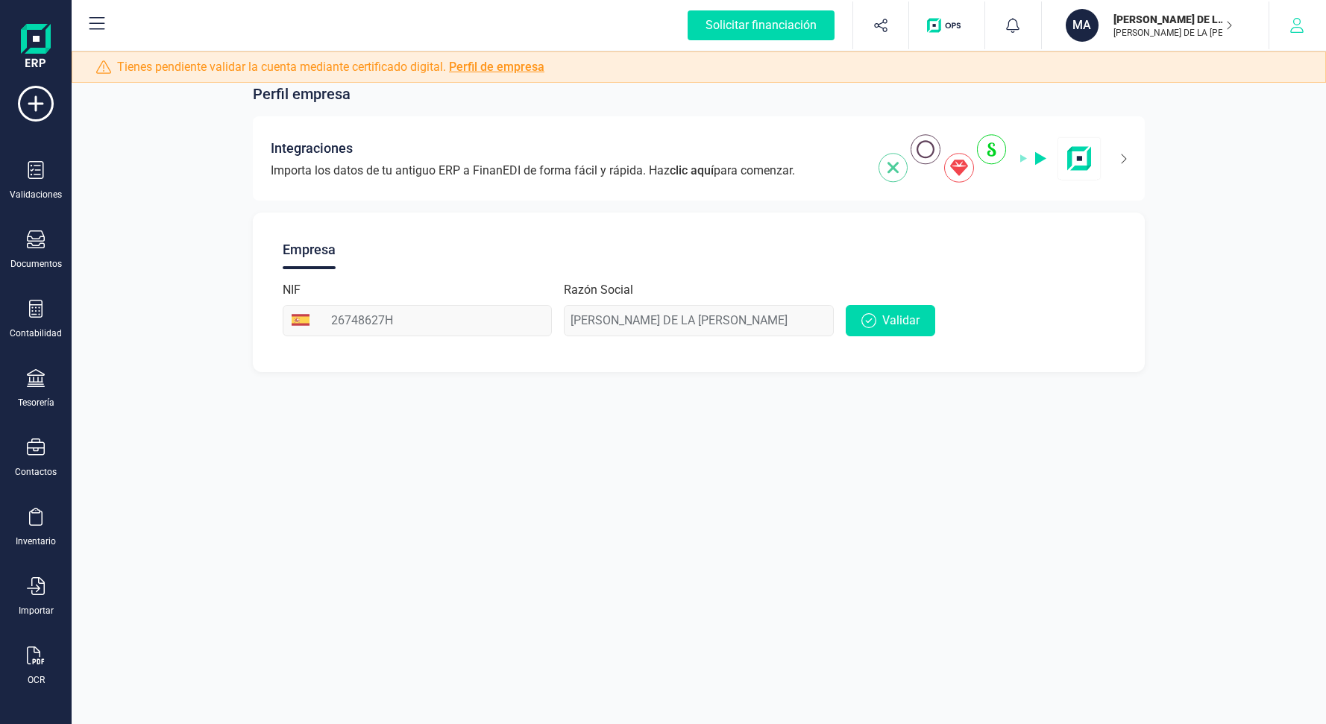
click at [1298, 32] on icon "button" at bounding box center [1296, 25] width 13 height 15
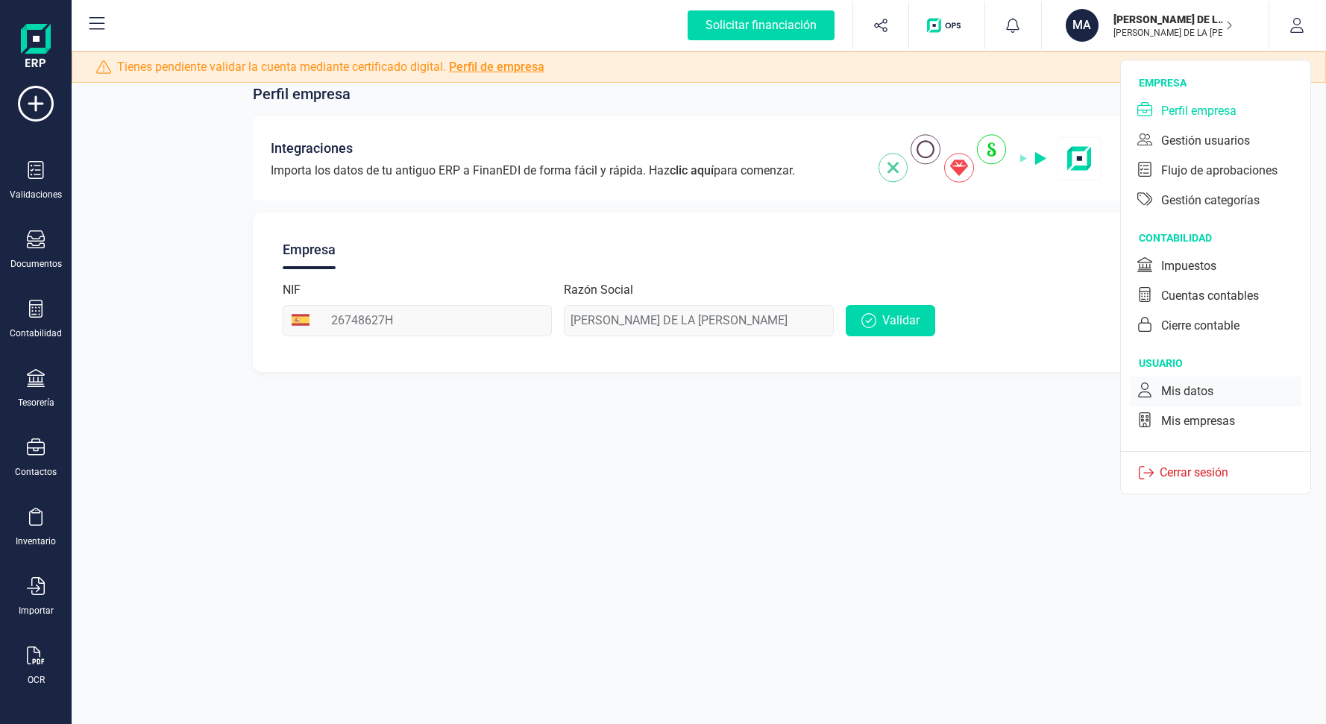
click at [1188, 395] on div "Mis datos" at bounding box center [1187, 392] width 52 height 18
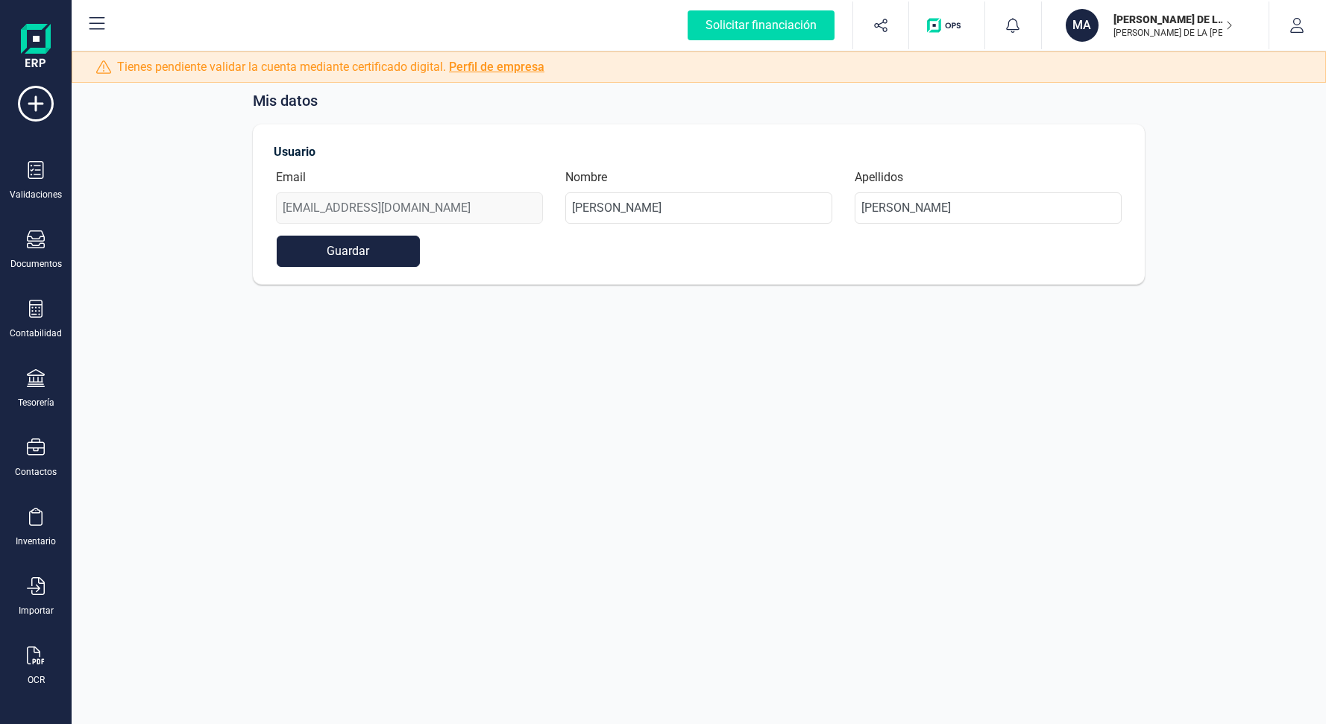
click at [40, 37] on img at bounding box center [36, 48] width 30 height 48
click at [95, 16] on icon at bounding box center [97, 24] width 18 height 18
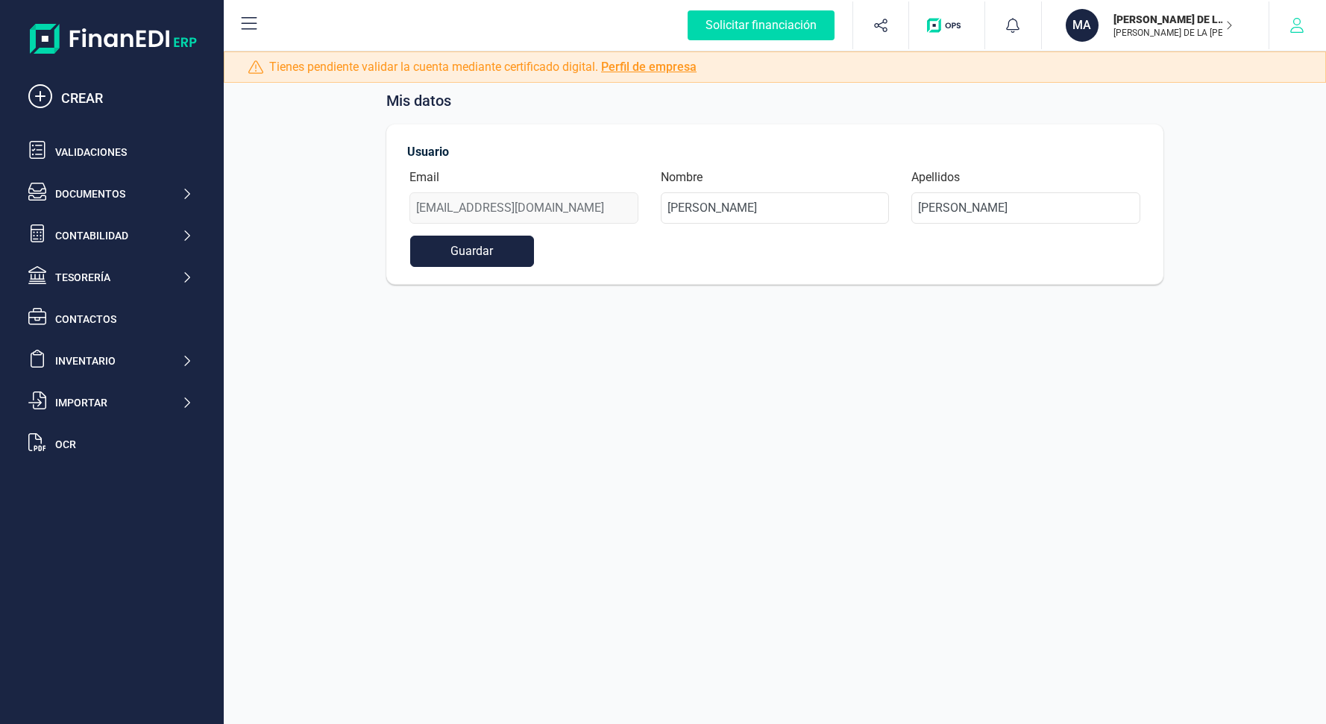
click at [1299, 26] on icon "button" at bounding box center [1297, 25] width 15 height 15
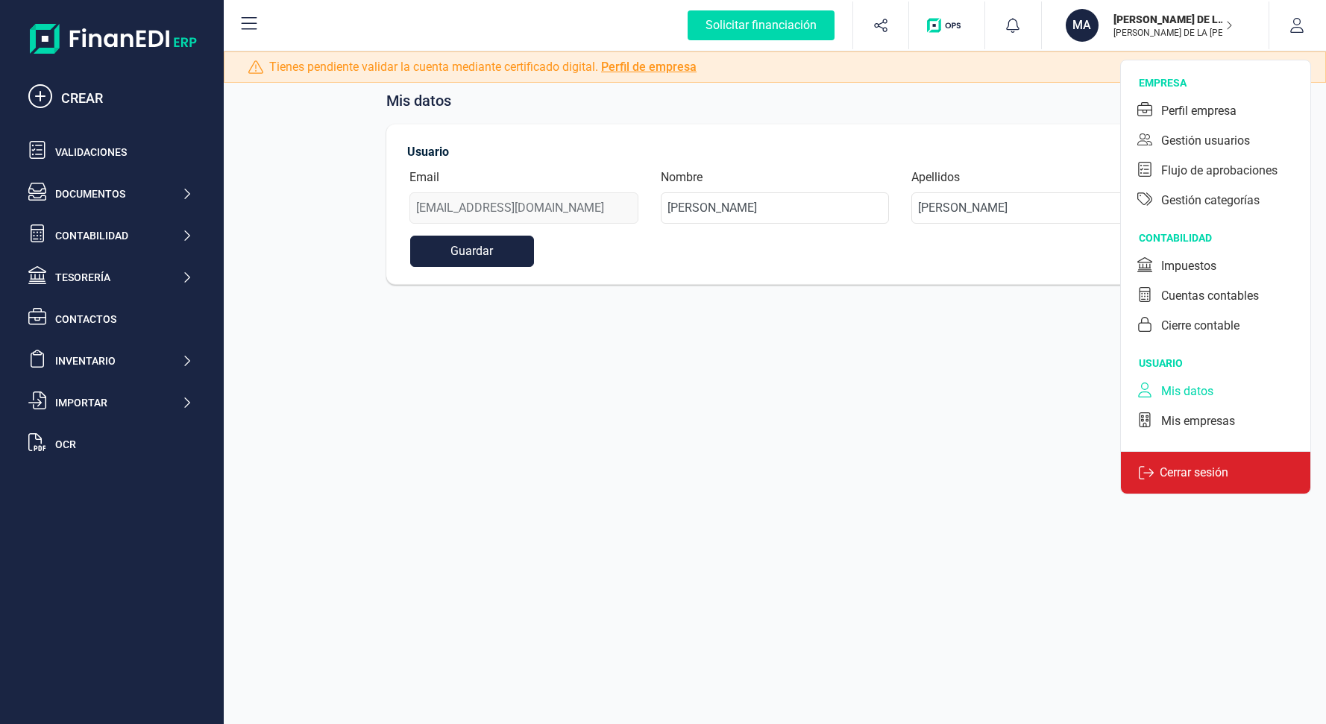
click at [1205, 484] on div "Cerrar sesión" at bounding box center [1215, 472] width 189 height 43
